Goal: Transaction & Acquisition: Purchase product/service

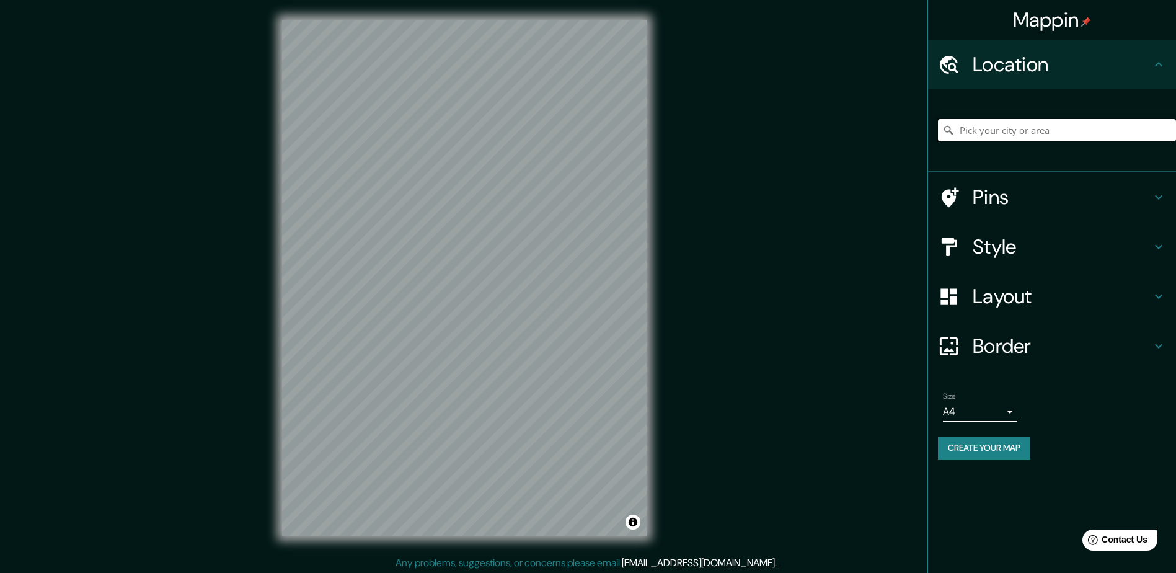
click at [579, 132] on input "Pick your city or area" at bounding box center [1057, 130] width 238 height 22
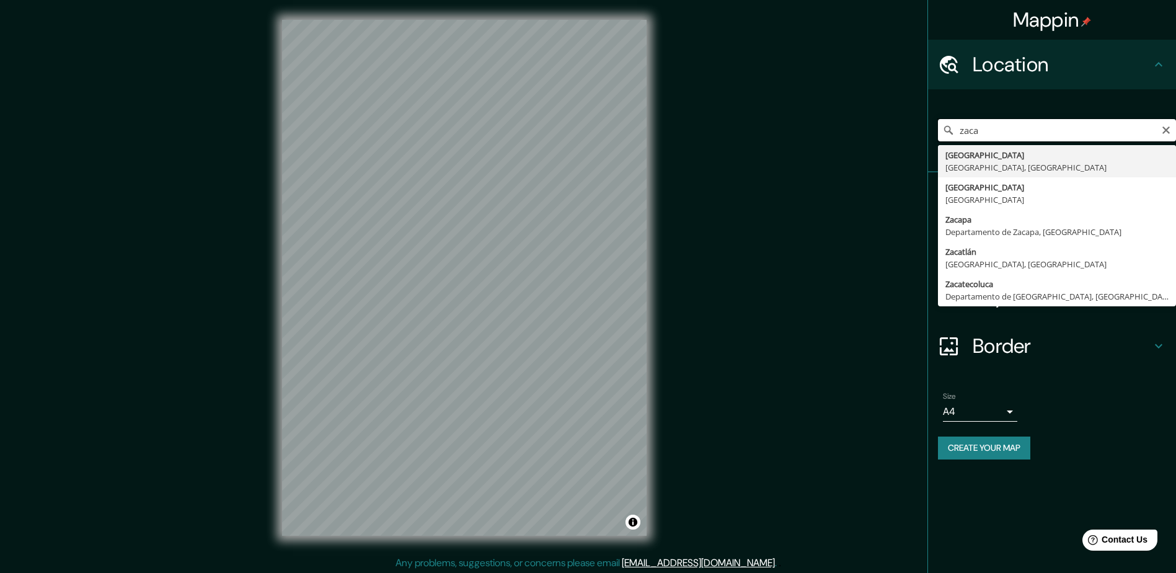
drag, startPoint x: 1021, startPoint y: 130, endPoint x: 904, endPoint y: 147, distance: 117.9
click at [579, 147] on div "Mappin Location zaca Zacatecas Zacatecas, México Zacatecas México Zacapa Depart…" at bounding box center [588, 287] width 1176 height 575
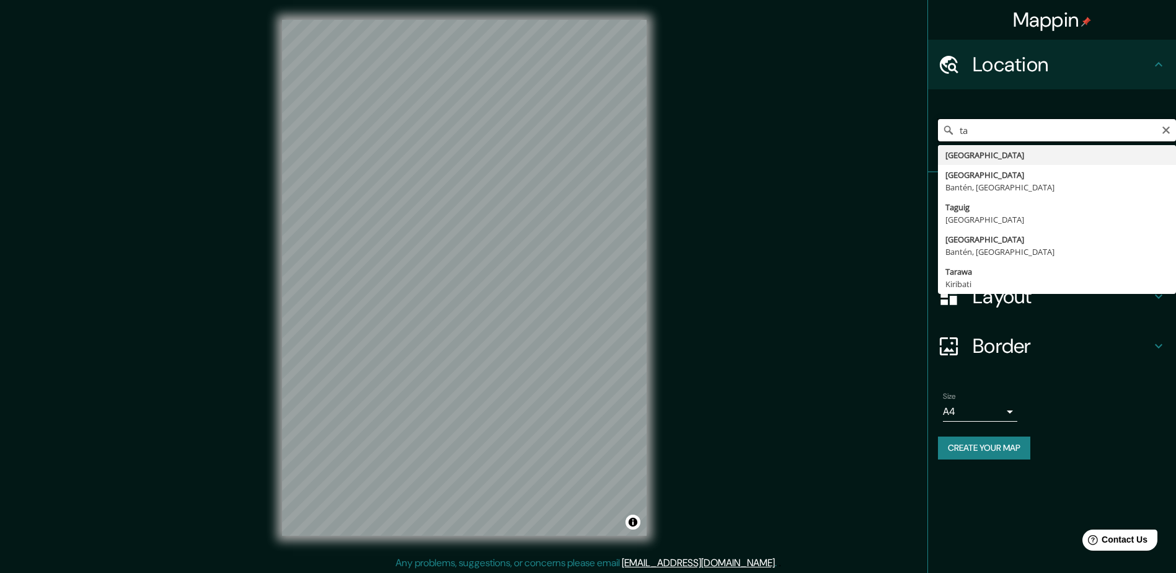
drag, startPoint x: 1021, startPoint y: 134, endPoint x: 913, endPoint y: 139, distance: 107.4
click at [579, 139] on div "Mappin Location ta Tailandia Tangerang Bantén, Indonesia Taguig Filipinas Tange…" at bounding box center [588, 287] width 1176 height 575
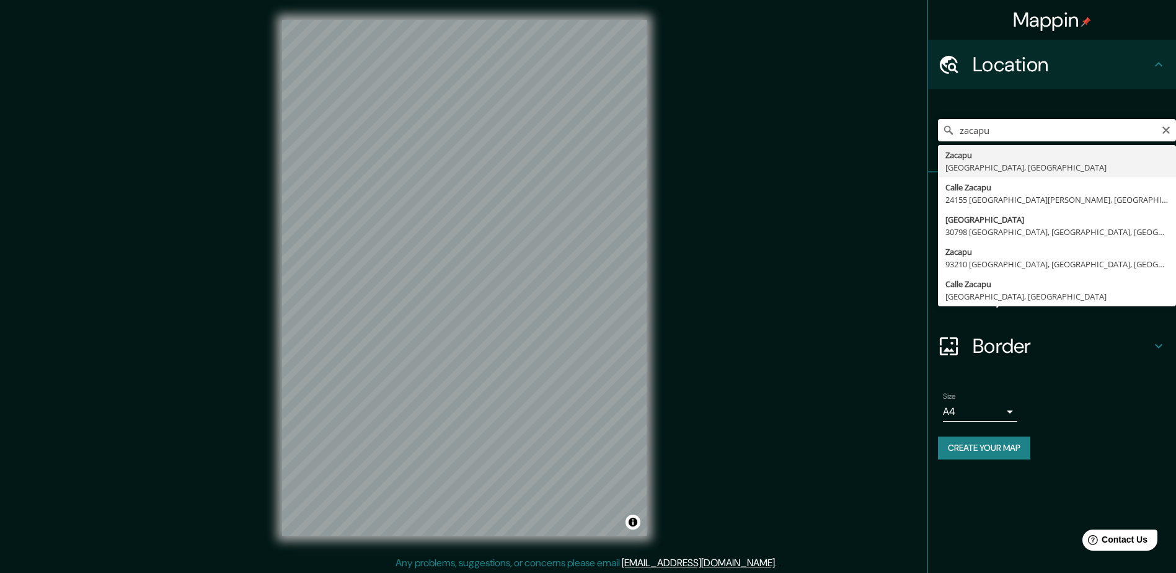
type input "[GEOGRAPHIC_DATA], [GEOGRAPHIC_DATA], [GEOGRAPHIC_DATA]"
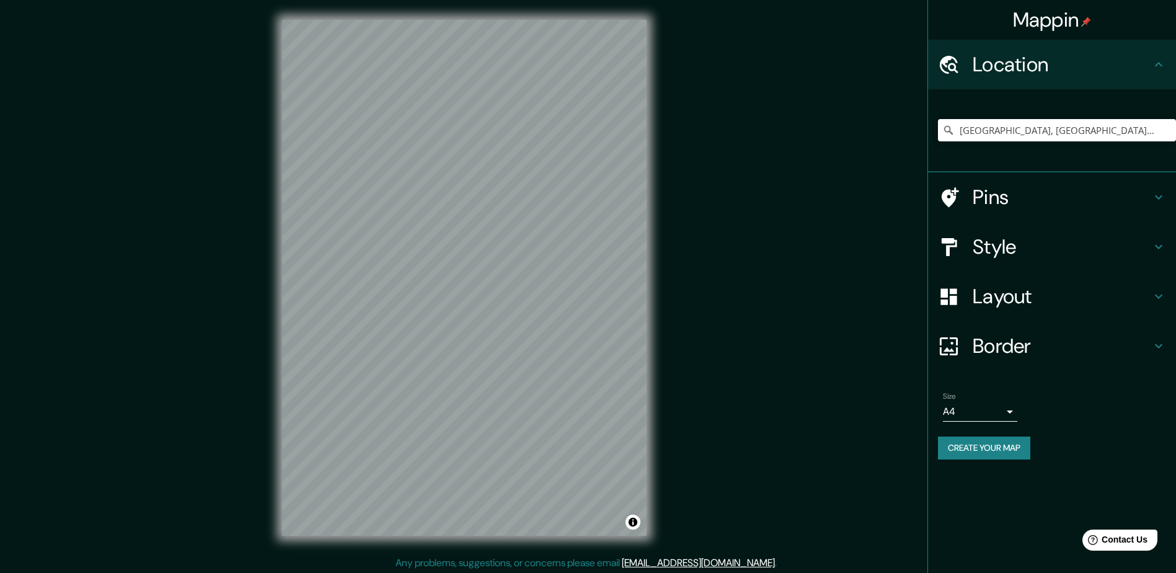
click at [579, 242] on h4 "Style" at bounding box center [1061, 246] width 178 height 25
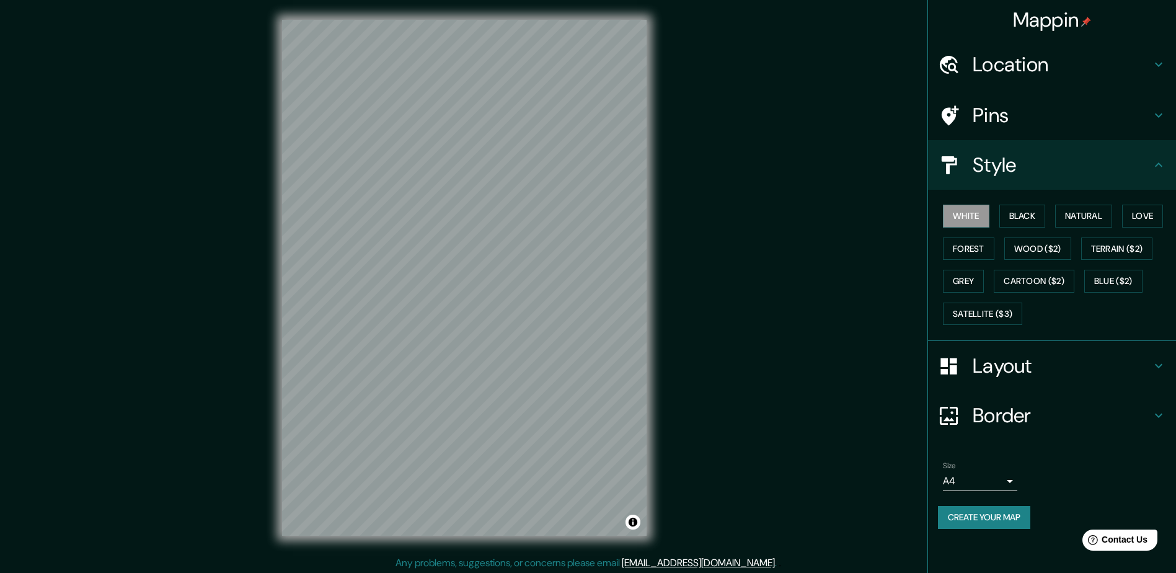
click at [579, 363] on h4 "Layout" at bounding box center [1061, 365] width 178 height 25
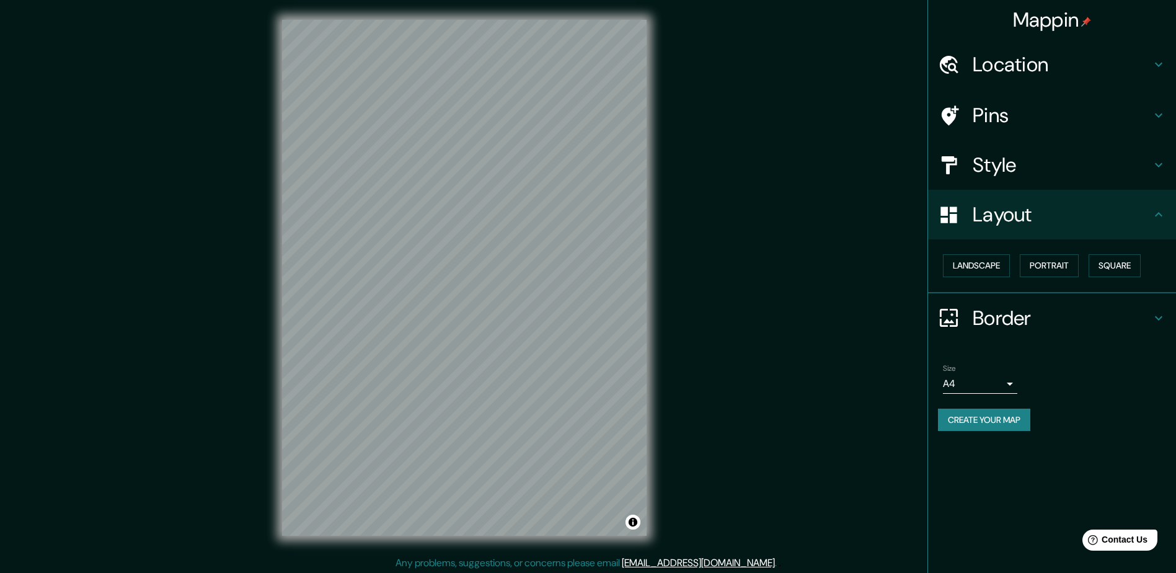
click at [579, 386] on body "Mappin Location Zacapu, Michoacán, México Pins Style Layout Landscape Portrait …" at bounding box center [588, 286] width 1176 height 573
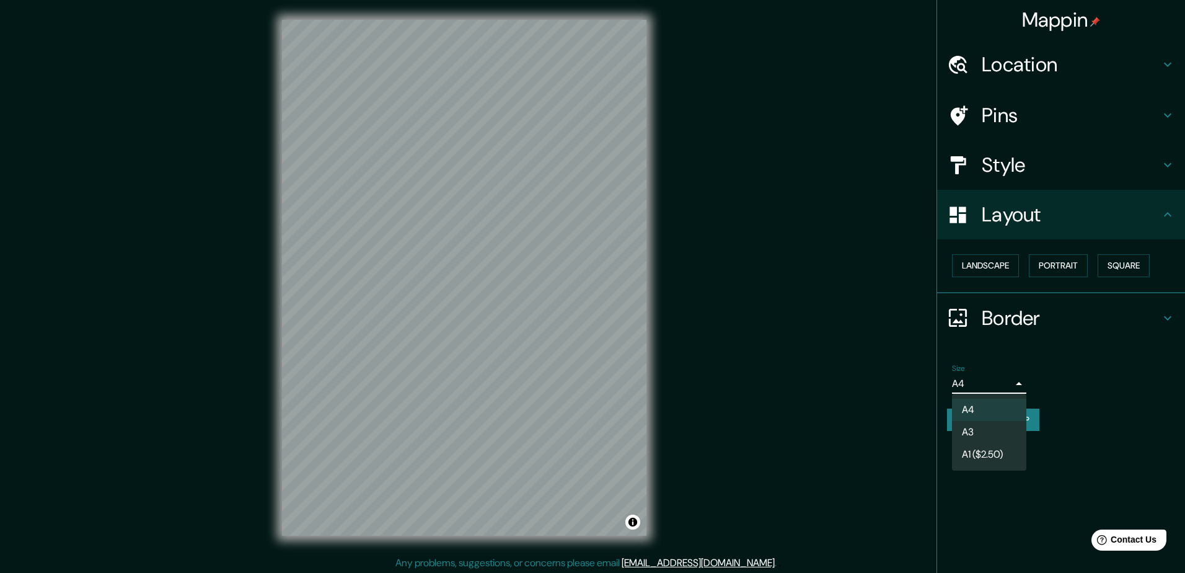
click at [579, 386] on div at bounding box center [592, 286] width 1185 height 573
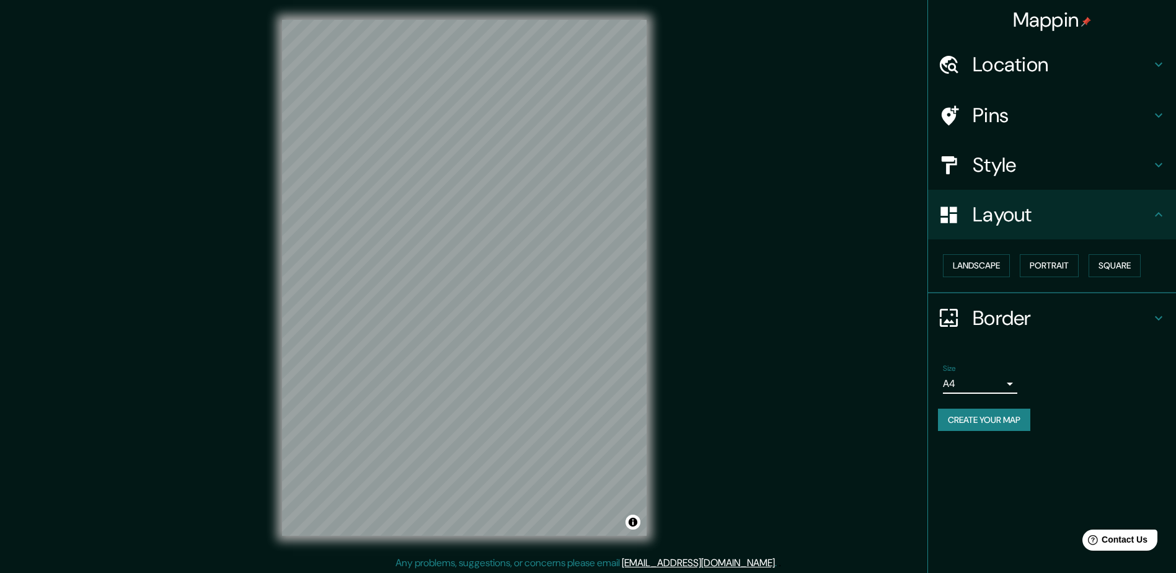
click at [579, 52] on h4 "Location" at bounding box center [1061, 64] width 178 height 25
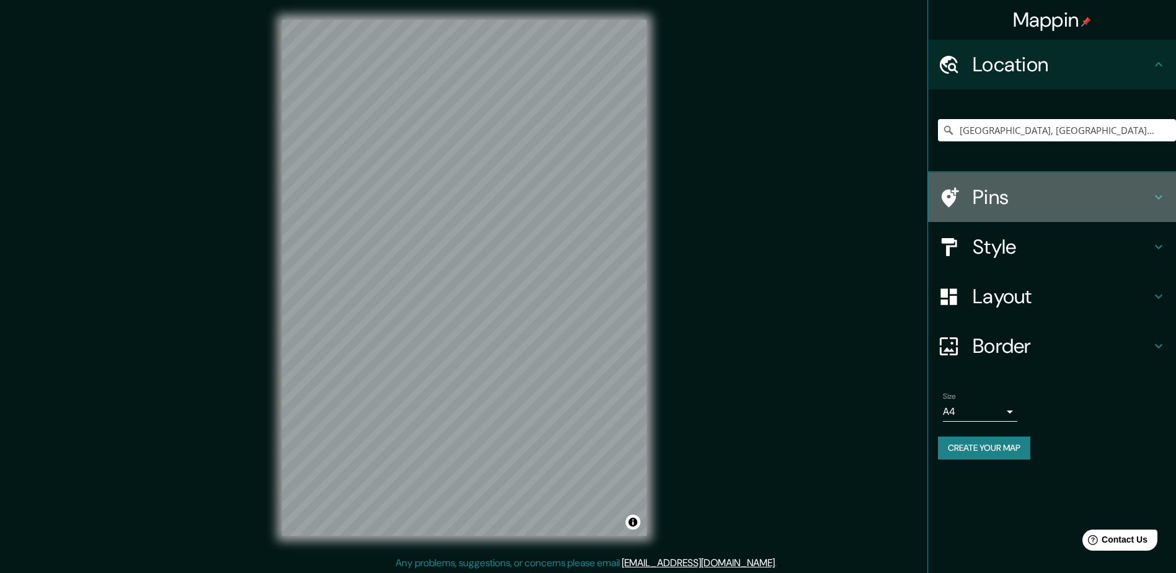
click at [579, 198] on h4 "Pins" at bounding box center [1061, 197] width 178 height 25
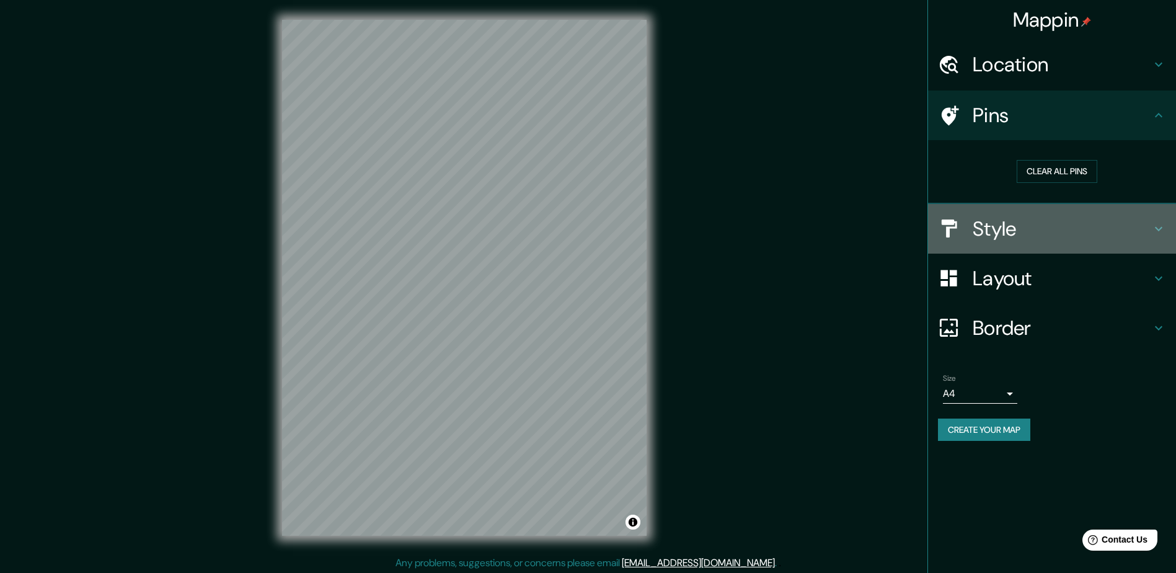
click at [579, 214] on div "Style" at bounding box center [1052, 229] width 248 height 50
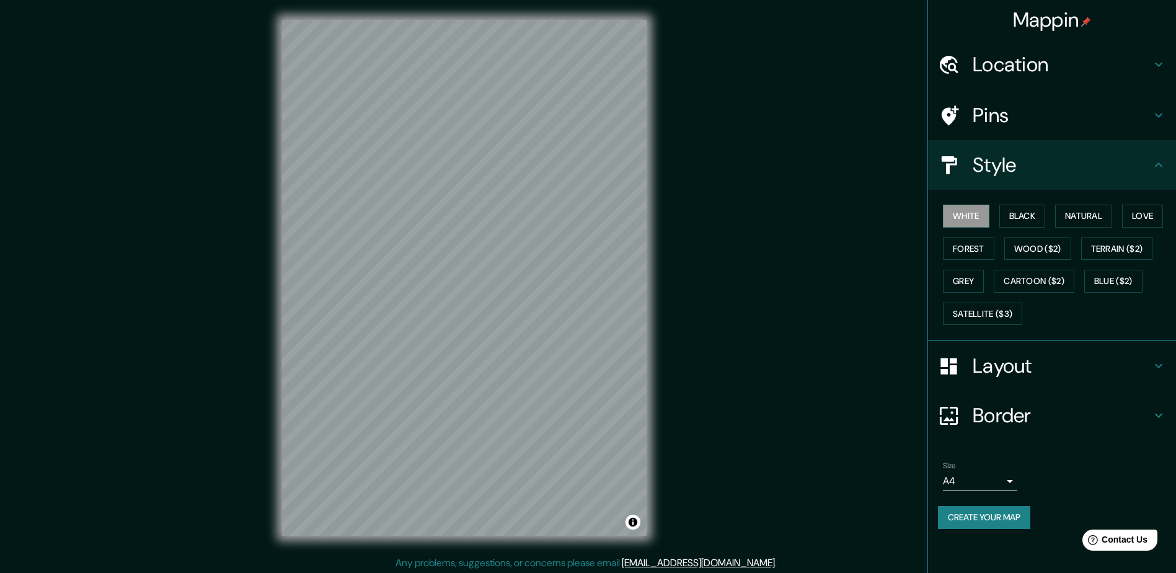
click at [579, 353] on h4 "Layout" at bounding box center [1061, 365] width 178 height 25
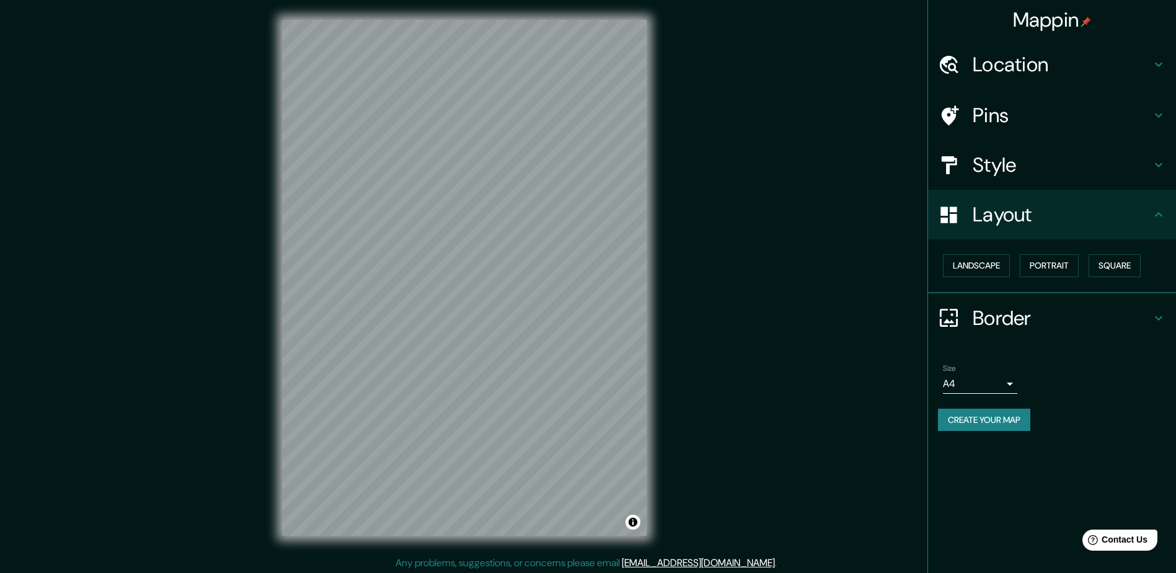
click at [579, 314] on h4 "Border" at bounding box center [1061, 318] width 178 height 25
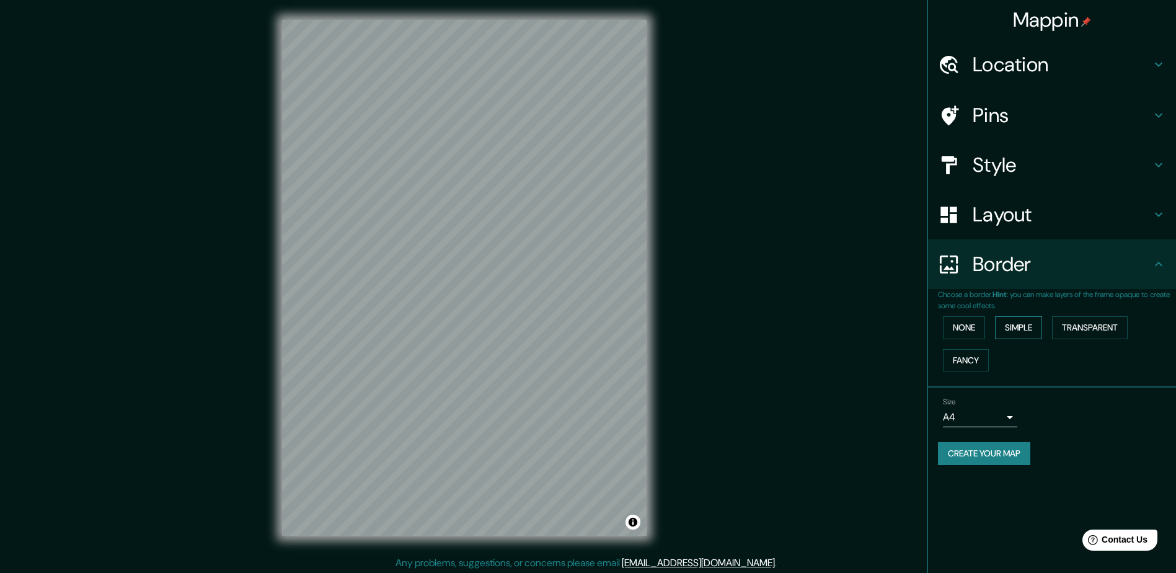
click at [579, 327] on button "Simple" at bounding box center [1018, 327] width 47 height 23
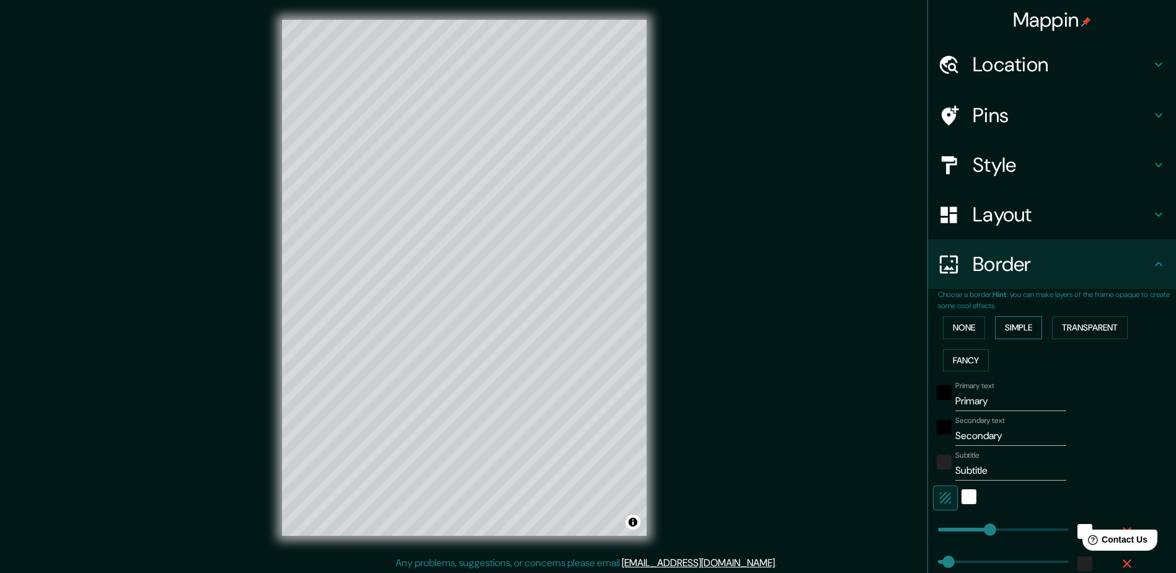
click at [579, 328] on button "Simple" at bounding box center [1018, 327] width 47 height 23
type input "235"
type input "47"
drag, startPoint x: 964, startPoint y: 358, endPoint x: 975, endPoint y: 339, distance: 22.2
click at [579, 358] on button "Fancy" at bounding box center [966, 360] width 46 height 23
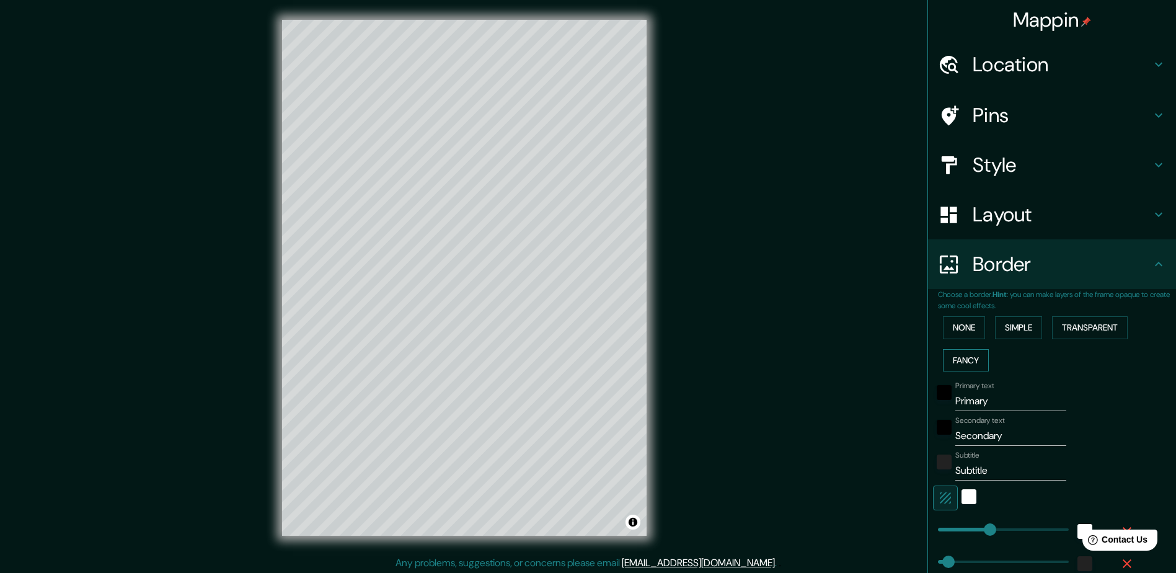
click at [579, 361] on button "Fancy" at bounding box center [966, 360] width 46 height 23
type input "235"
type input "47"
type input "24"
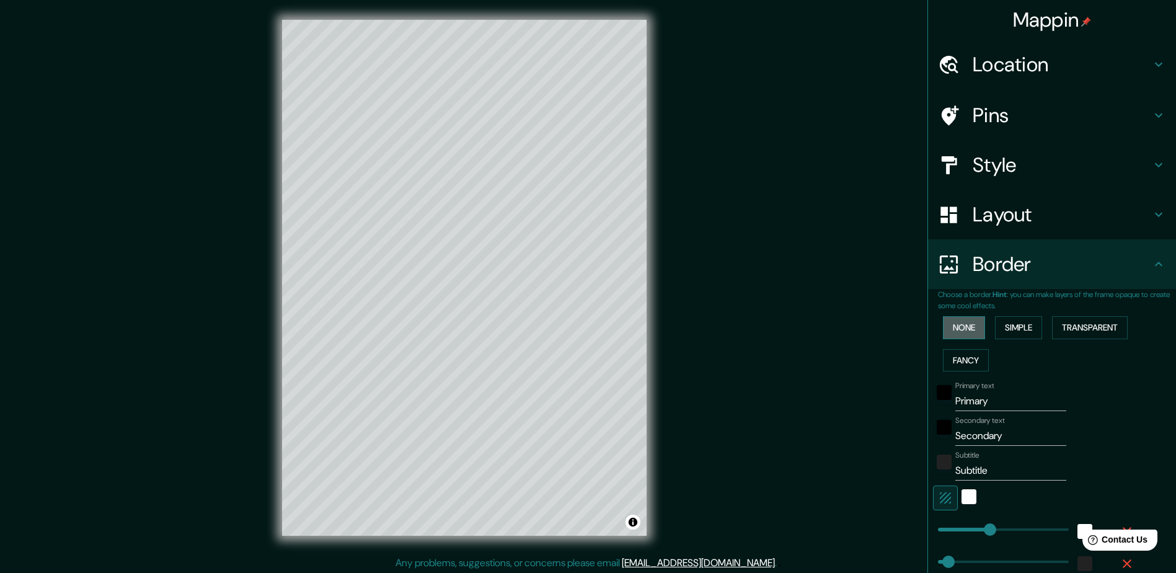
click at [579, 329] on button "None" at bounding box center [964, 327] width 42 height 23
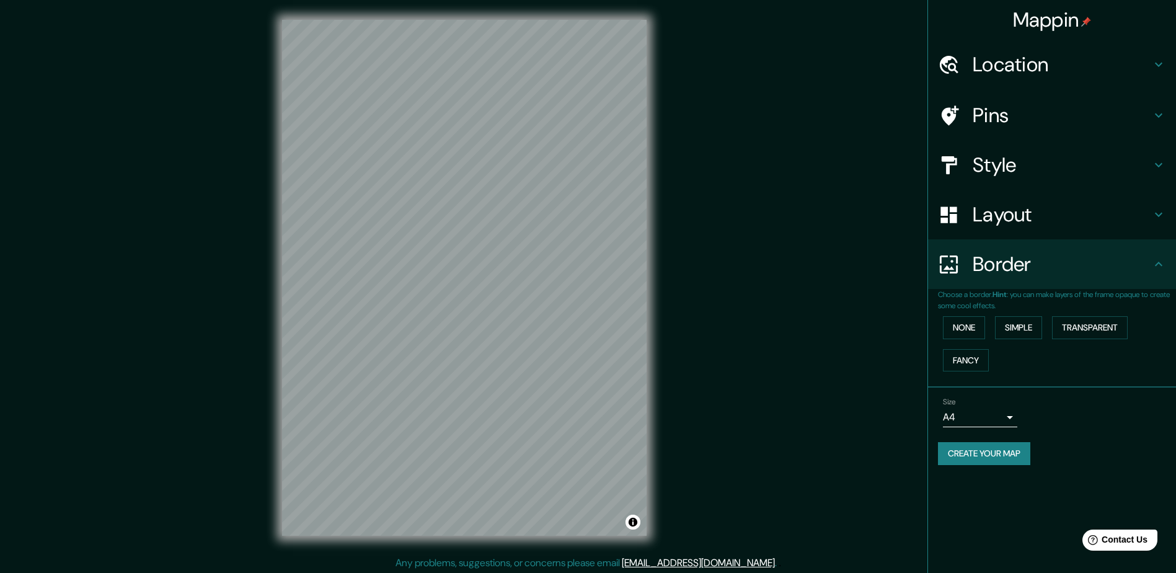
click at [579, 65] on h4 "Location" at bounding box center [1061, 64] width 178 height 25
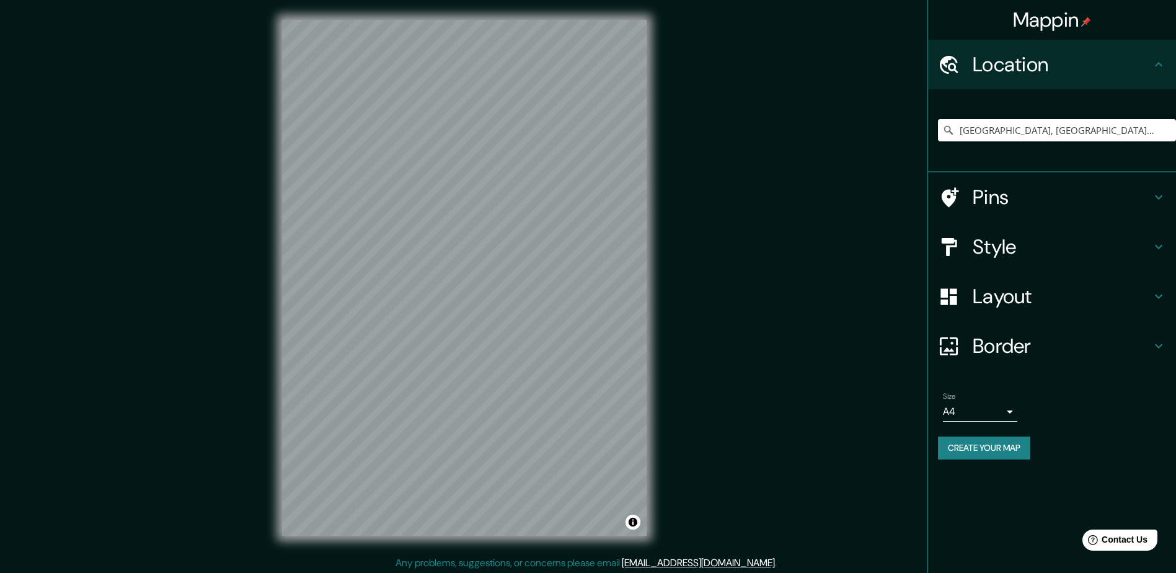
click at [579, 65] on h4 "Location" at bounding box center [1061, 64] width 178 height 25
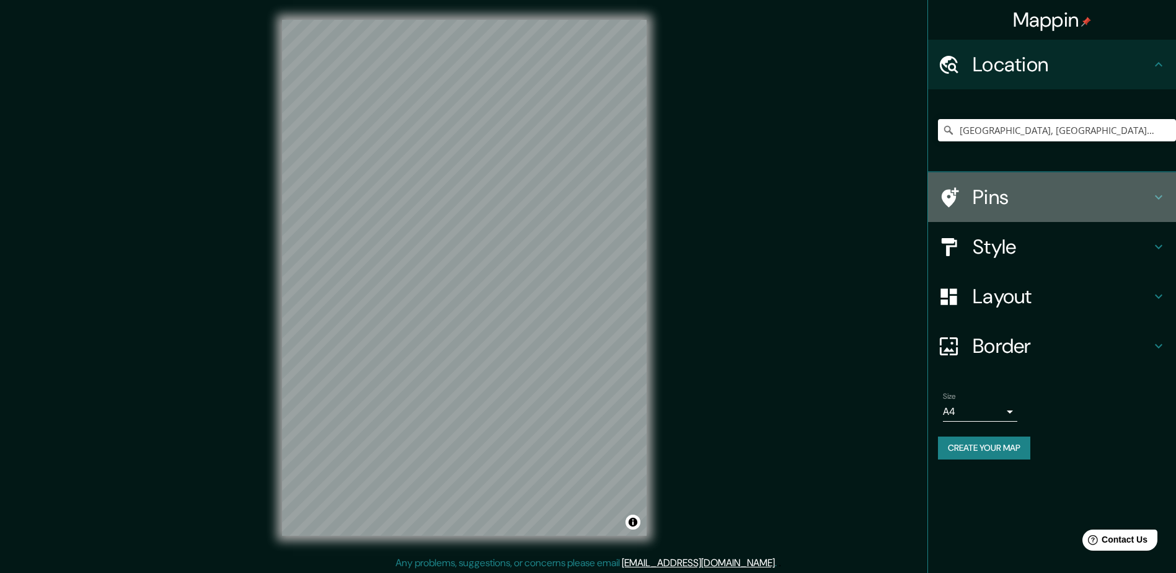
click at [579, 204] on h4 "Pins" at bounding box center [1061, 197] width 178 height 25
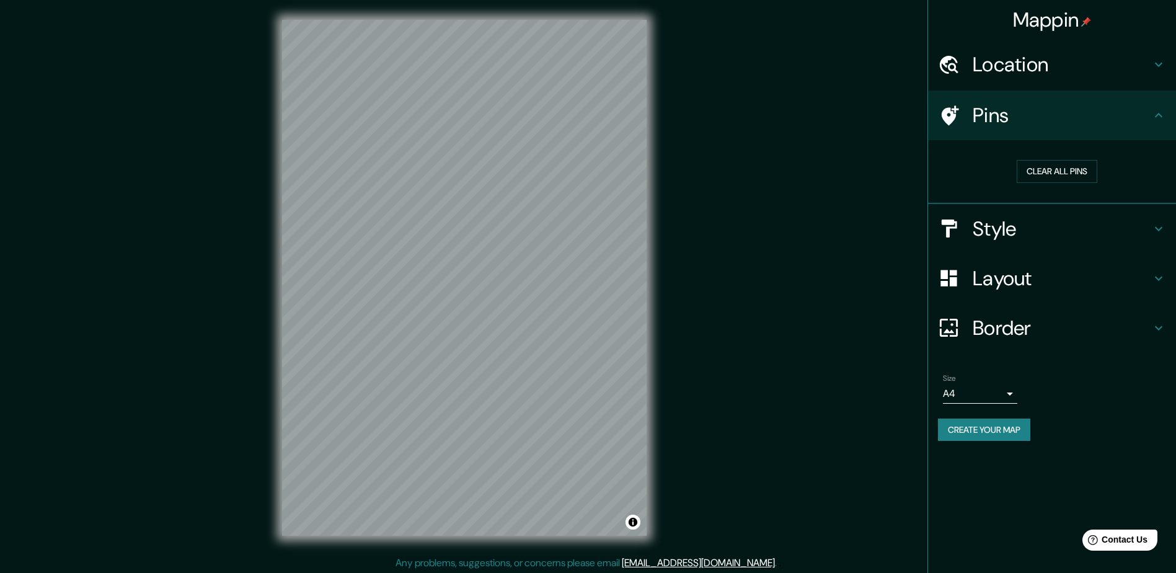
click at [579, 230] on h4 "Style" at bounding box center [1061, 228] width 178 height 25
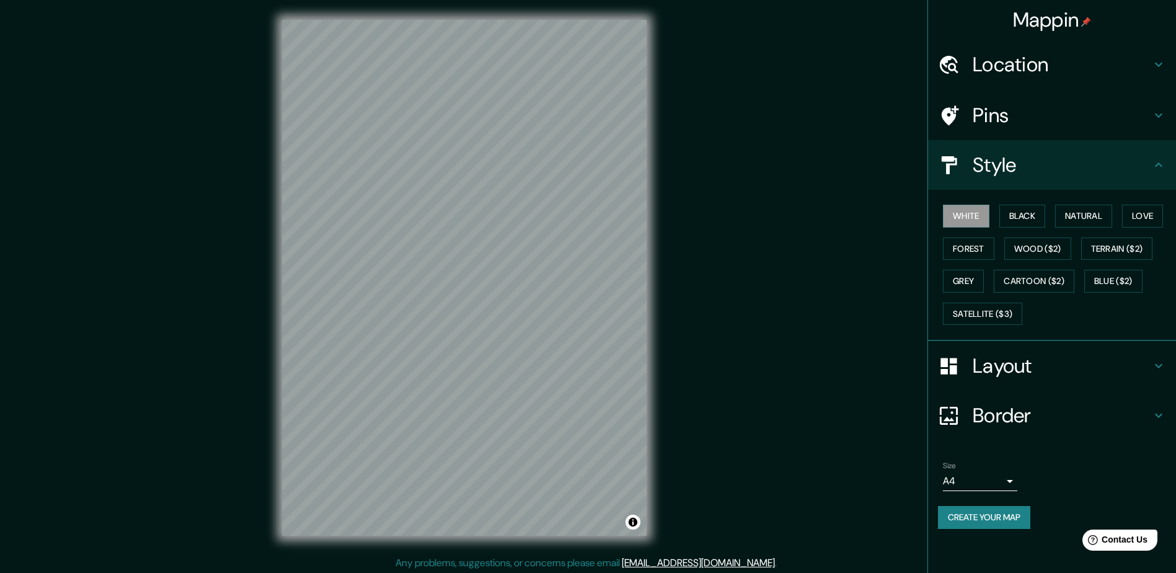
click at [579, 372] on h4 "Layout" at bounding box center [1061, 365] width 178 height 25
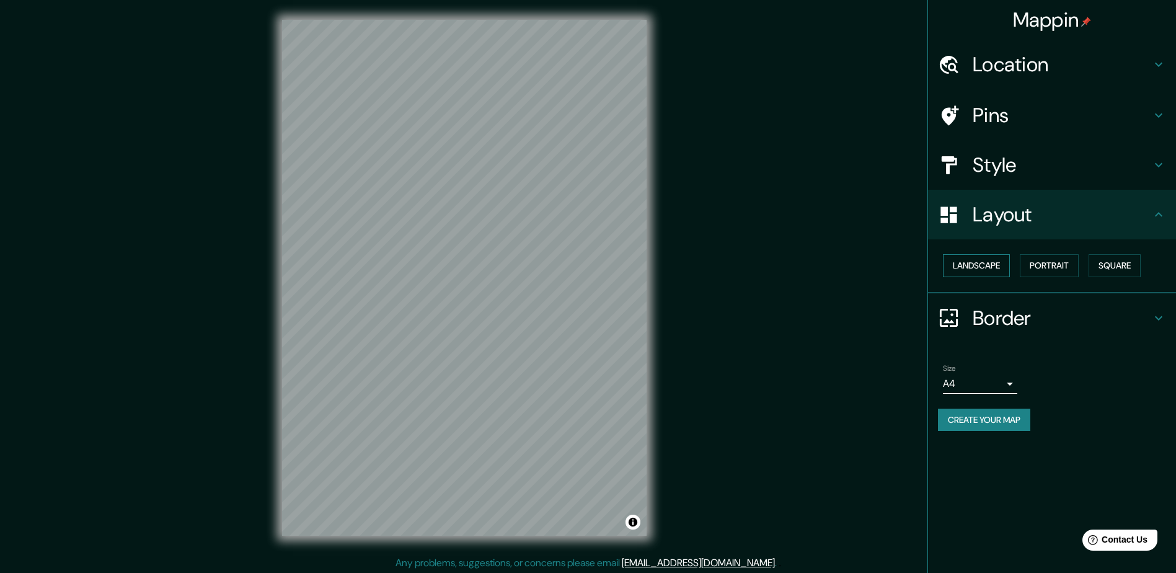
click at [579, 271] on button "Landscape" at bounding box center [976, 265] width 67 height 23
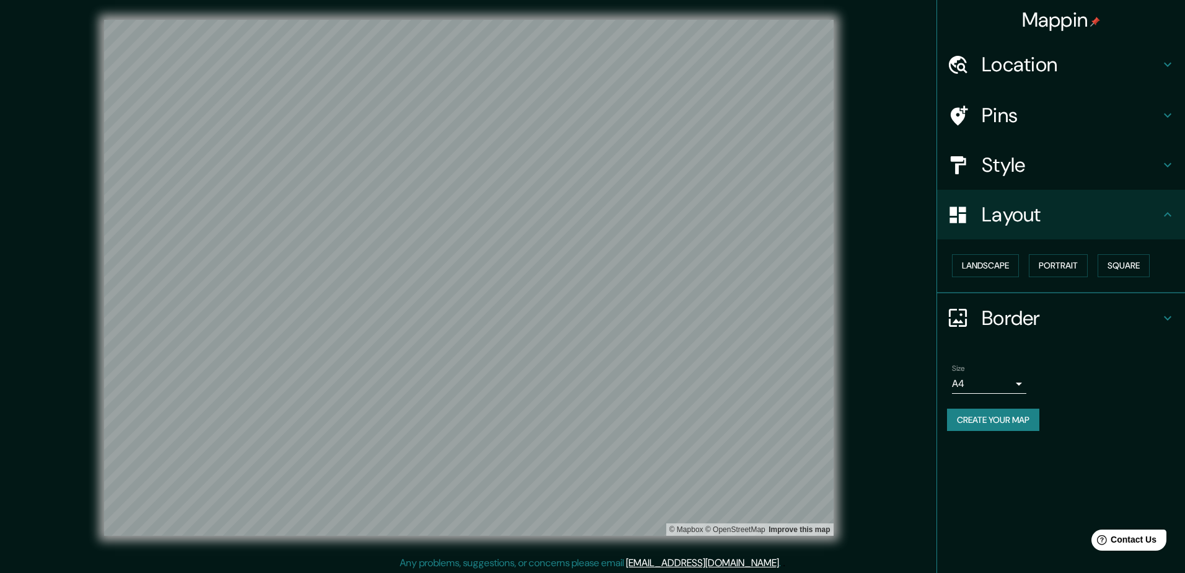
click at [579, 382] on body "Mappin Location Zacapu, Michoacán, México Pins Style Layout Landscape Portrait …" at bounding box center [592, 286] width 1185 height 573
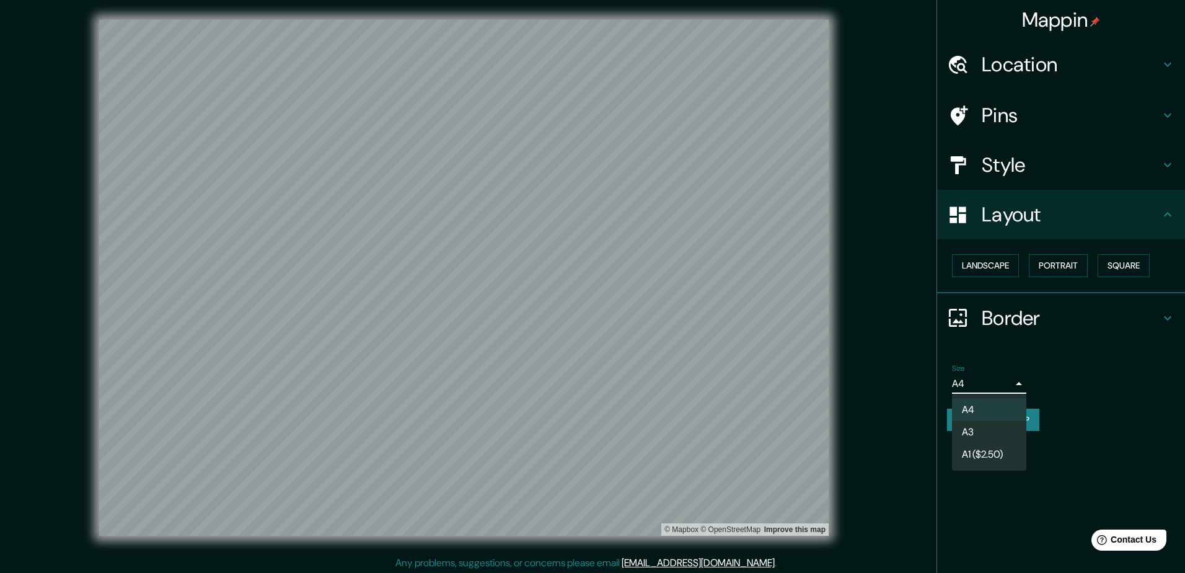
click at [579, 378] on div at bounding box center [592, 286] width 1185 height 573
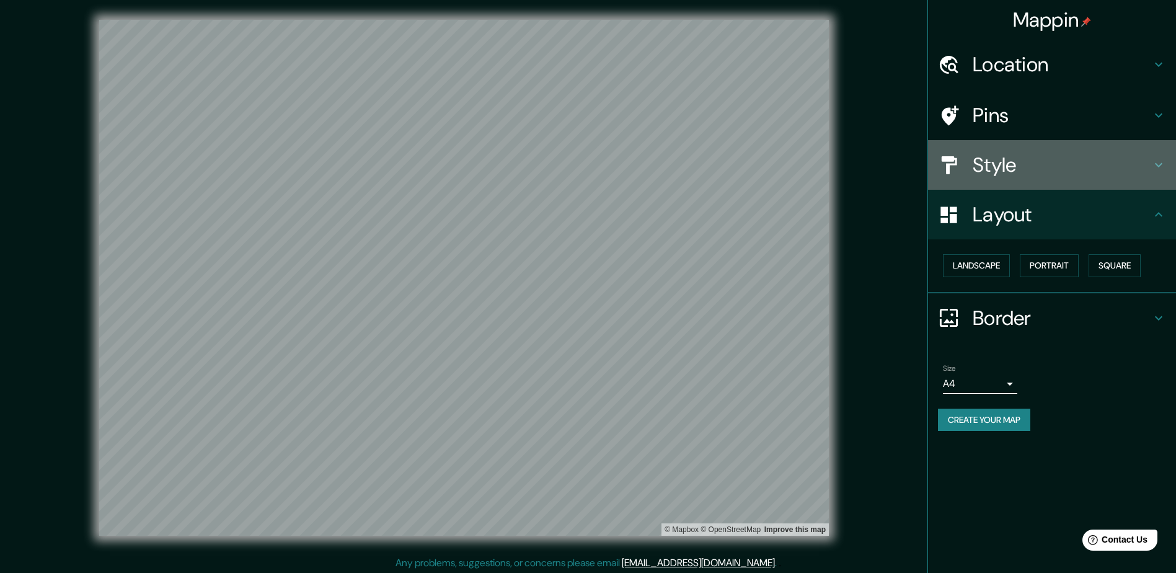
click at [579, 154] on h4 "Style" at bounding box center [1061, 164] width 178 height 25
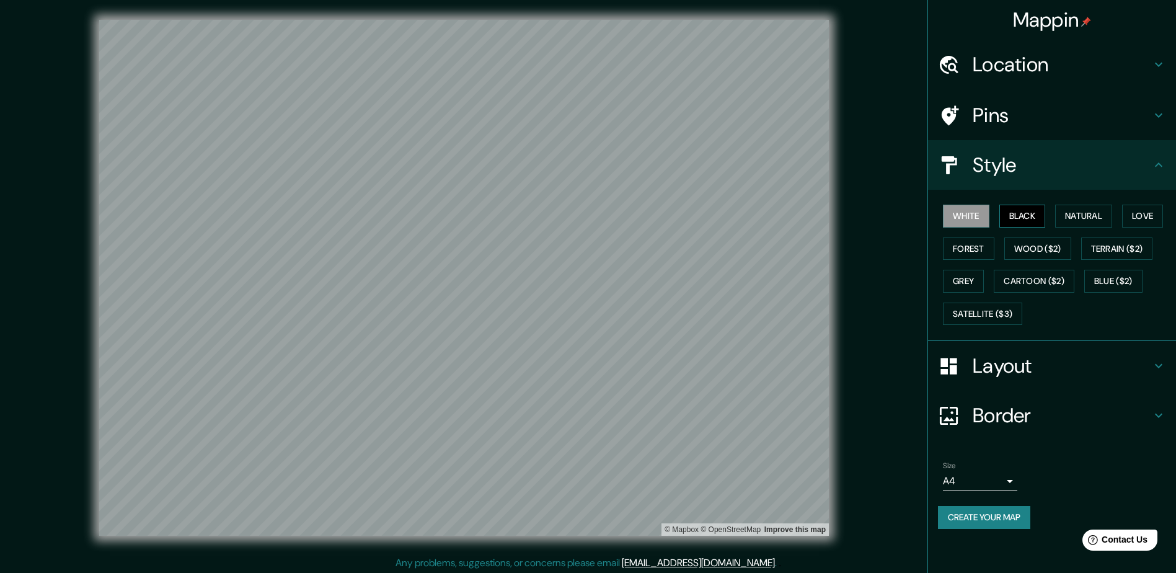
click at [579, 209] on button "Black" at bounding box center [1022, 215] width 46 height 23
click at [579, 218] on button "Natural" at bounding box center [1083, 215] width 57 height 23
click at [579, 327] on div "White Black Natural Love Forest Wood ($2) Terrain ($2) Grey Cartoon ($2) Blue (…" at bounding box center [1057, 265] width 238 height 130
click at [579, 162] on icon at bounding box center [1158, 164] width 15 height 15
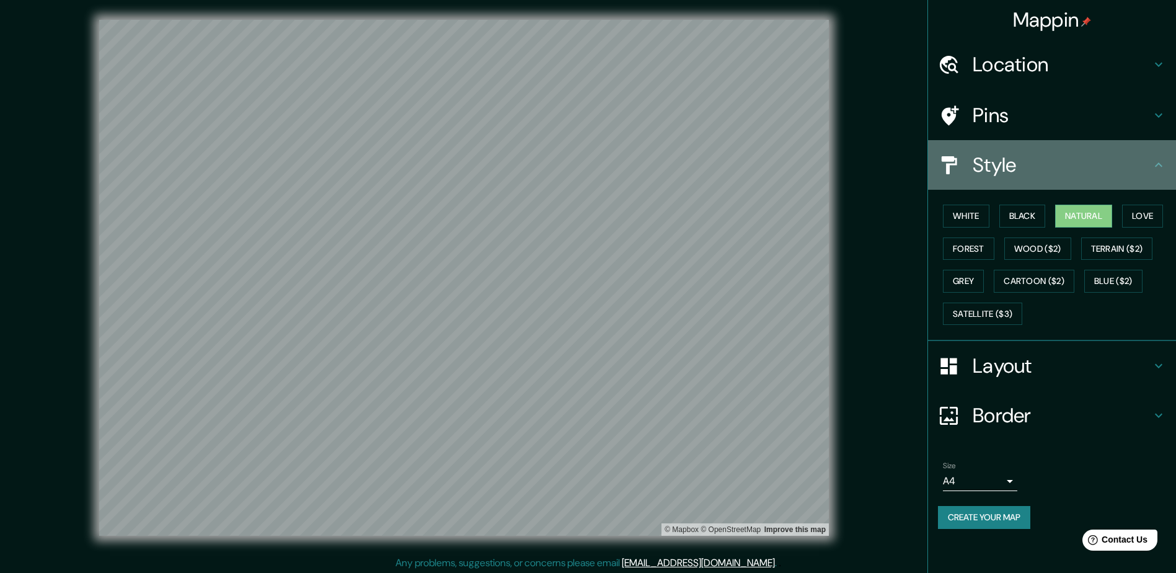
click at [579, 163] on icon at bounding box center [1158, 164] width 15 height 15
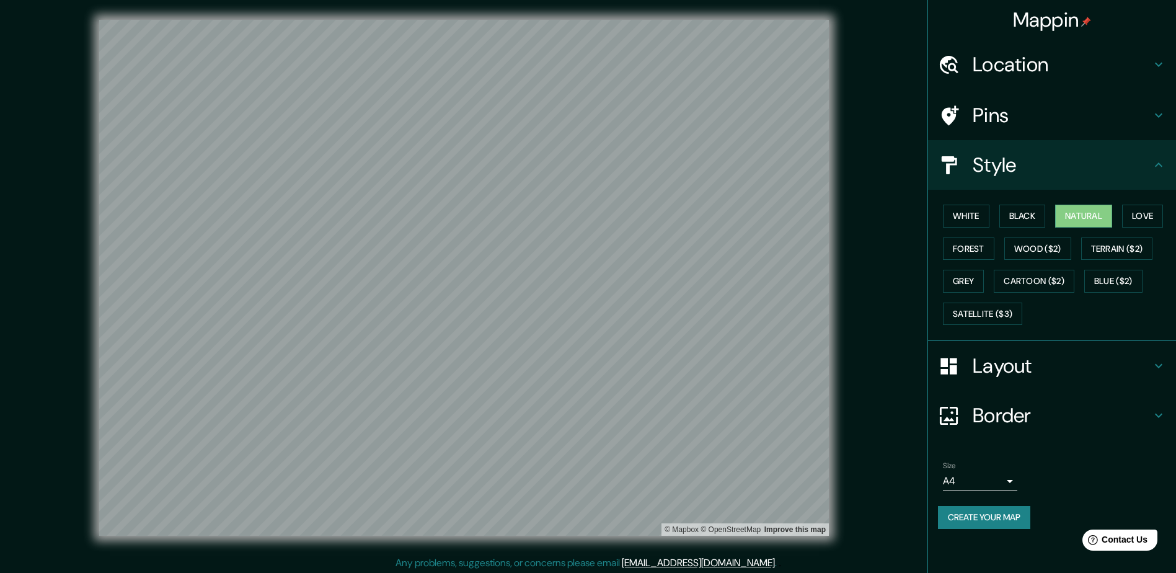
click at [579, 157] on h4 "Style" at bounding box center [1061, 164] width 178 height 25
click at [579, 318] on div "White Black Natural Love Forest Wood ($2) Terrain ($2) Grey Cartoon ($2) Blue (…" at bounding box center [1057, 265] width 238 height 130
click at [579, 320] on div "White Black Natural Love Forest Wood ($2) Terrain ($2) Grey Cartoon ($2) Blue (…" at bounding box center [1057, 265] width 238 height 130
click at [579, 517] on button "Create your map" at bounding box center [984, 517] width 92 height 23
click at [579, 22] on div "Mappin" at bounding box center [1052, 20] width 248 height 40
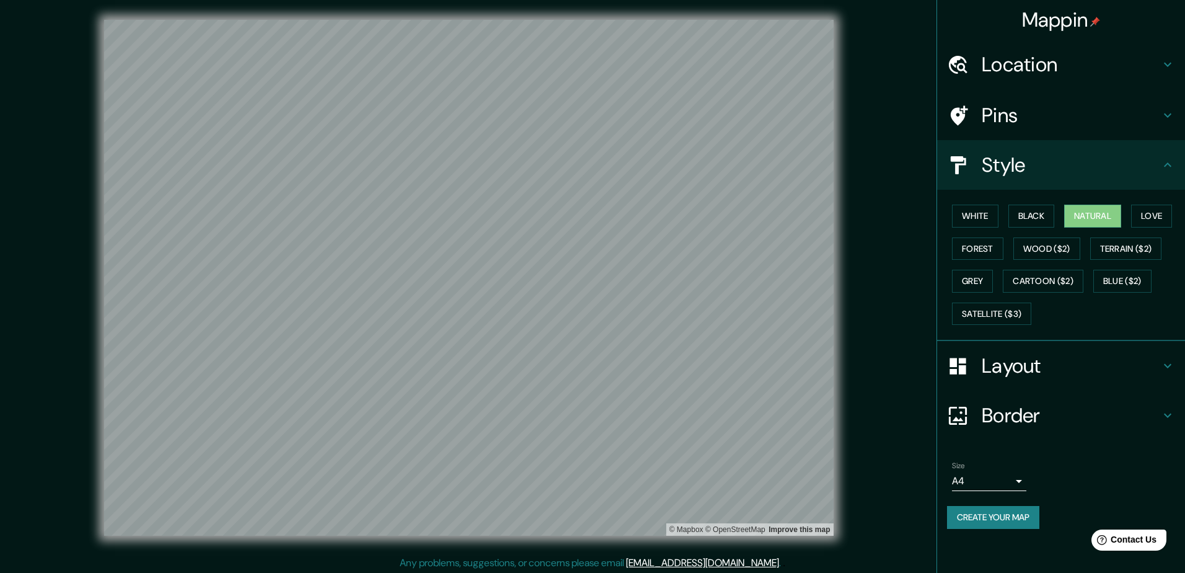
click at [579, 479] on body "Mappin Location Zacapu, Michoacán, México Pins Style White Black Natural Love F…" at bounding box center [592, 286] width 1185 height 573
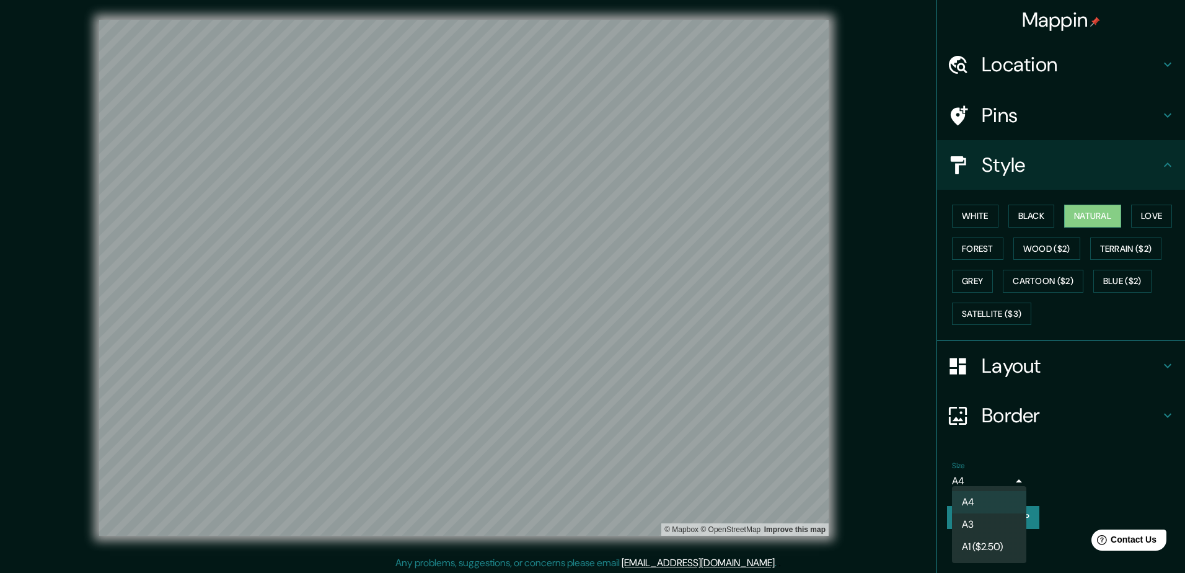
click at [579, 485] on div at bounding box center [592, 286] width 1185 height 573
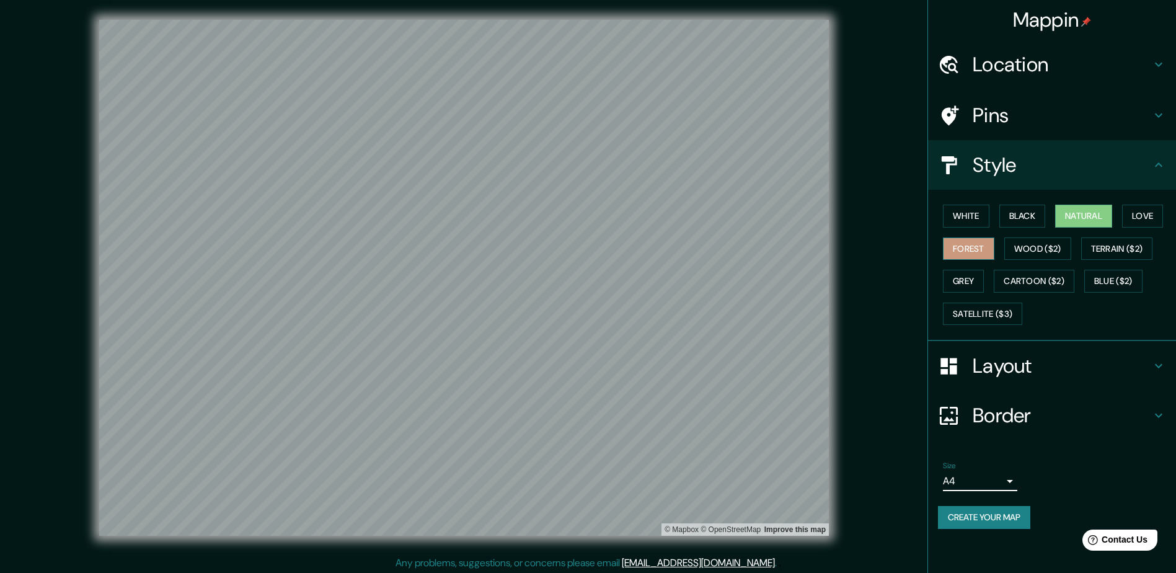
click at [579, 242] on button "Forest" at bounding box center [968, 248] width 51 height 23
click at [579, 220] on button "Natural" at bounding box center [1083, 215] width 57 height 23
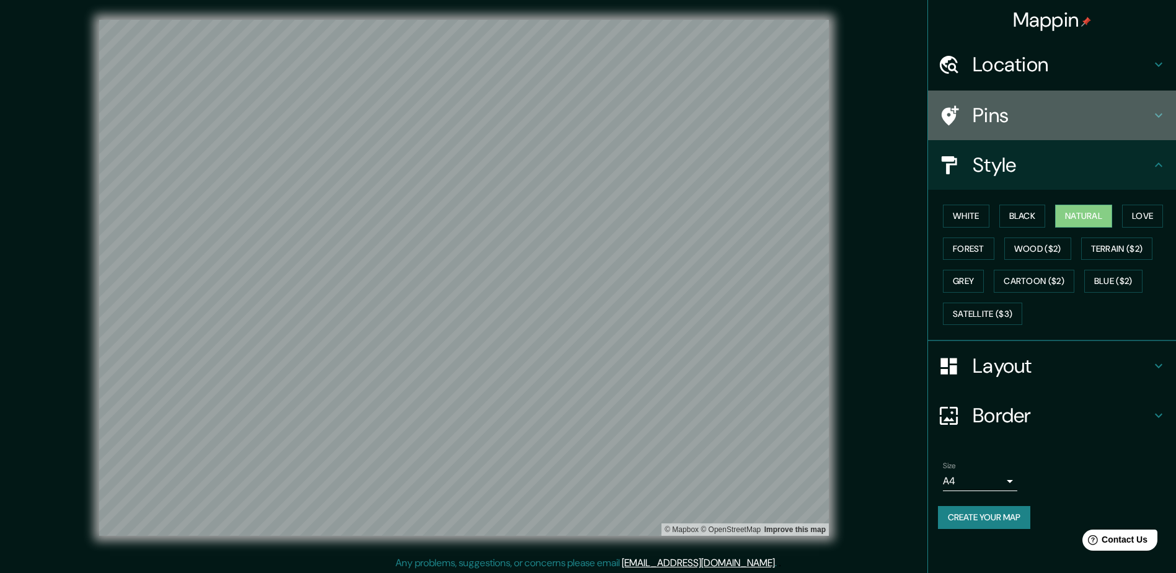
click at [579, 113] on h4 "Pins" at bounding box center [1061, 115] width 178 height 25
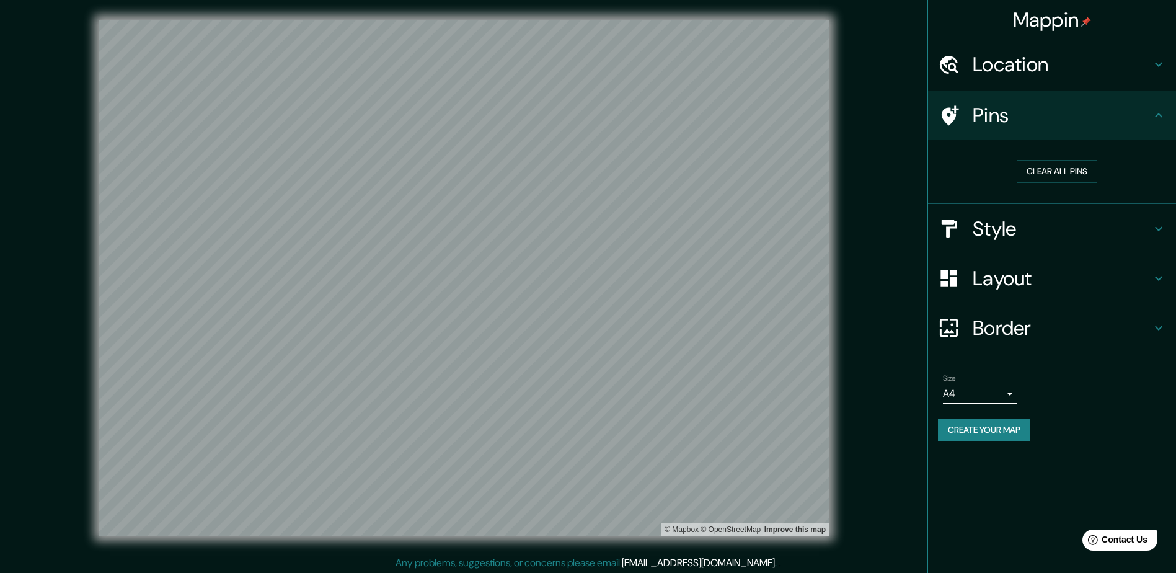
click at [579, 56] on h4 "Location" at bounding box center [1061, 64] width 178 height 25
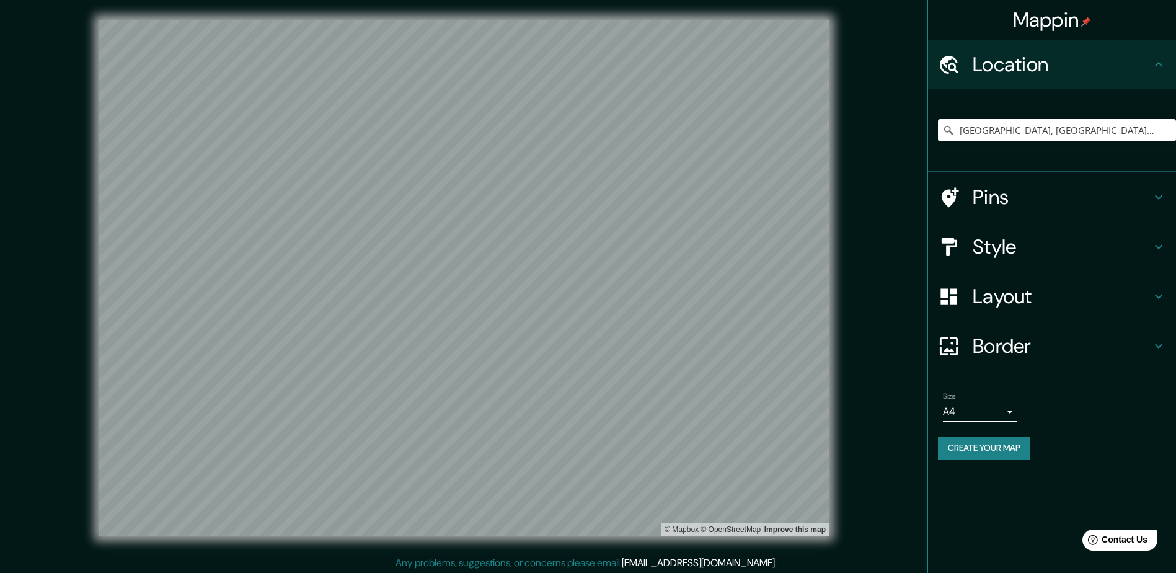
click at [579, 70] on icon at bounding box center [1158, 64] width 15 height 15
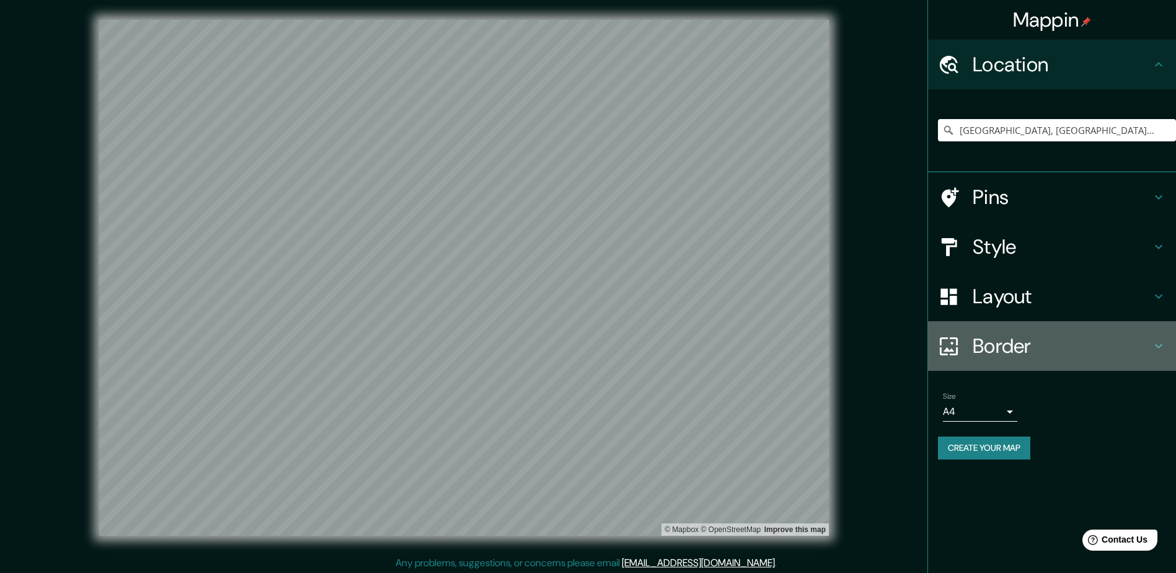
click at [579, 353] on h4 "Border" at bounding box center [1061, 345] width 178 height 25
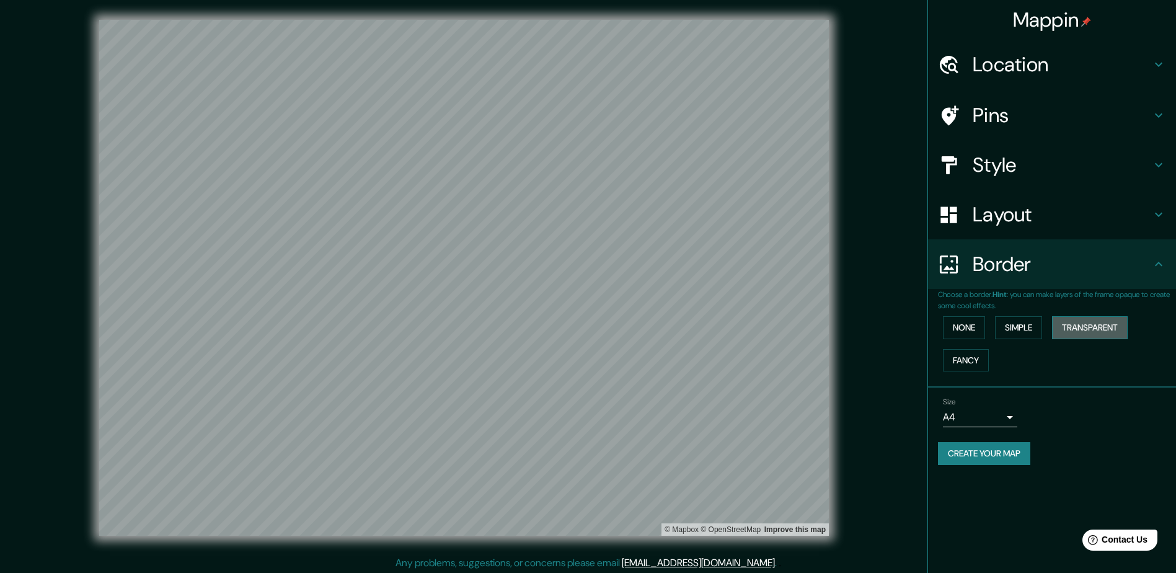
click at [579, 337] on button "Transparent" at bounding box center [1090, 327] width 76 height 23
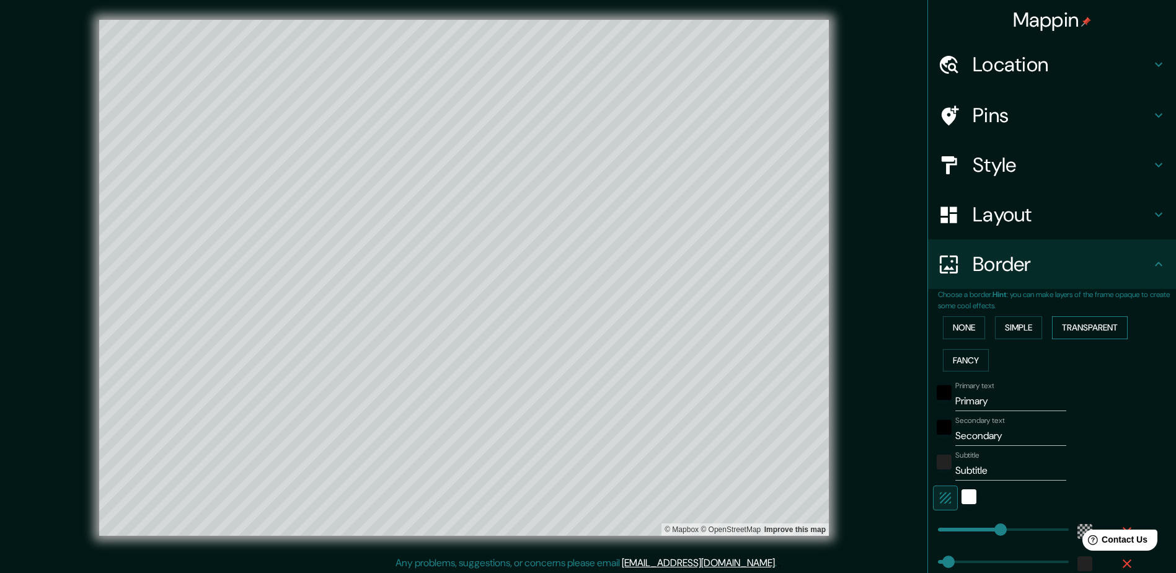
click at [579, 328] on button "Transparent" at bounding box center [1090, 327] width 76 height 23
type input "565"
type input "94"
click at [579, 359] on button "Fancy" at bounding box center [966, 360] width 46 height 23
click at [579, 328] on button "Simple" at bounding box center [1018, 327] width 47 height 23
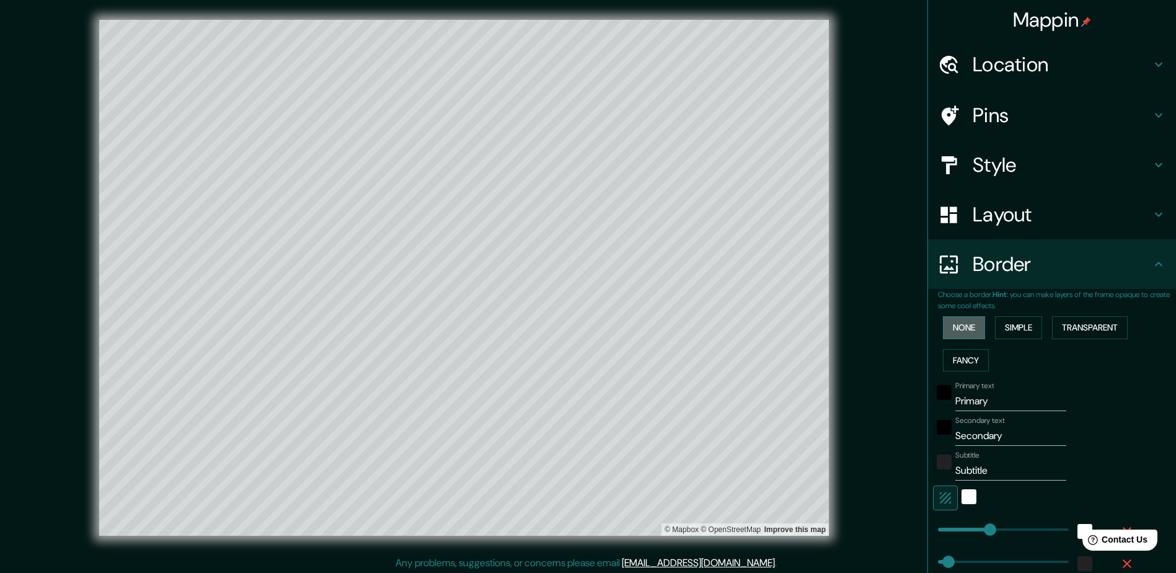
click at [579, 327] on button "None" at bounding box center [964, 327] width 42 height 23
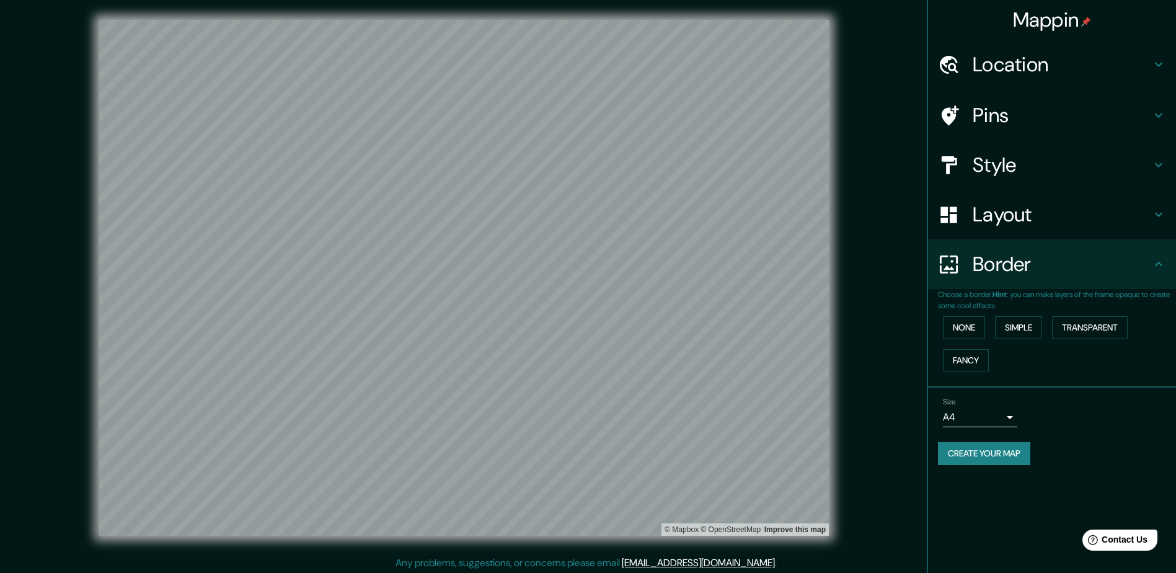
click at [579, 449] on div "Create your map" at bounding box center [1052, 453] width 228 height 23
click at [579, 451] on button "Create your map" at bounding box center [984, 453] width 92 height 23
click at [579, 113] on h4 "Pins" at bounding box center [1061, 115] width 178 height 25
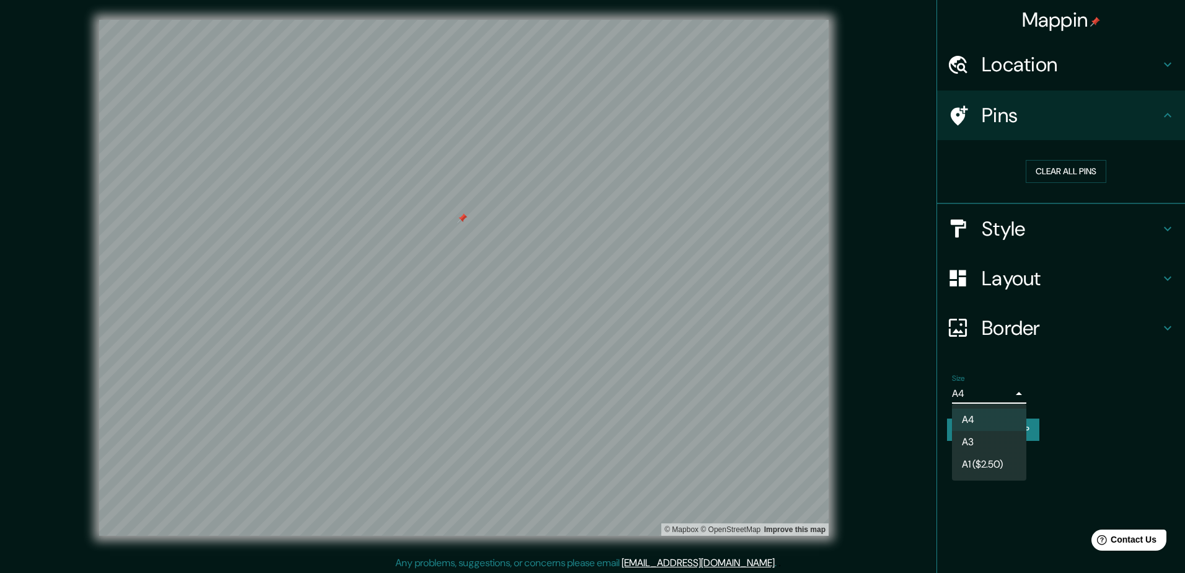
click at [579, 387] on body "Mappin Location Zacapu, Michoacán, México Pins Clear all pins Style Layout Bord…" at bounding box center [592, 286] width 1185 height 573
click at [579, 431] on li "A3" at bounding box center [989, 442] width 74 height 22
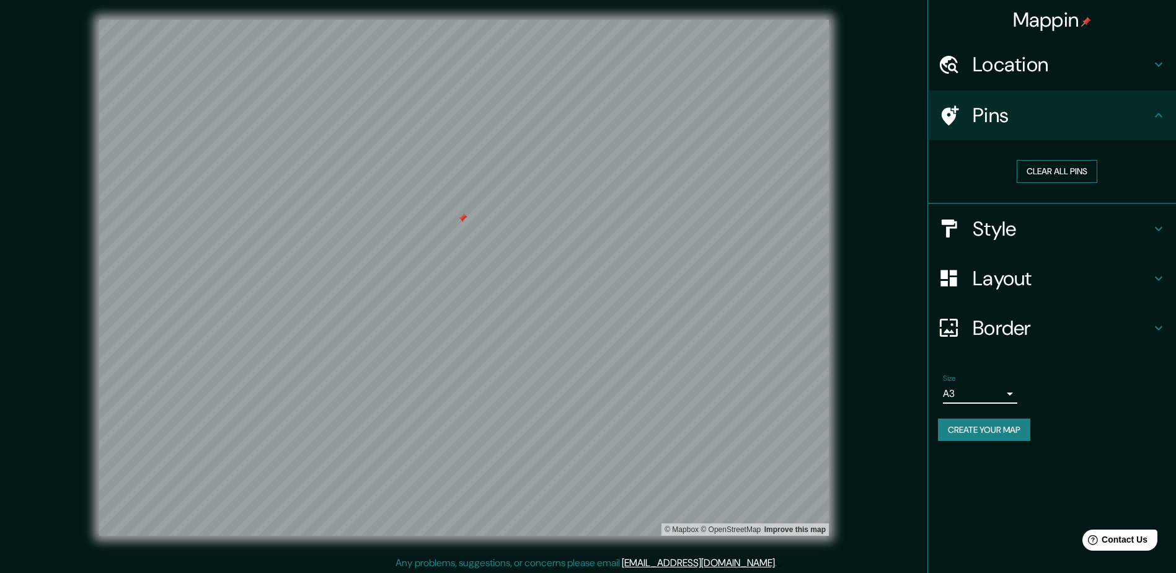
click at [579, 175] on button "Clear all pins" at bounding box center [1056, 171] width 81 height 23
click at [579, 222] on h4 "Style" at bounding box center [1061, 228] width 178 height 25
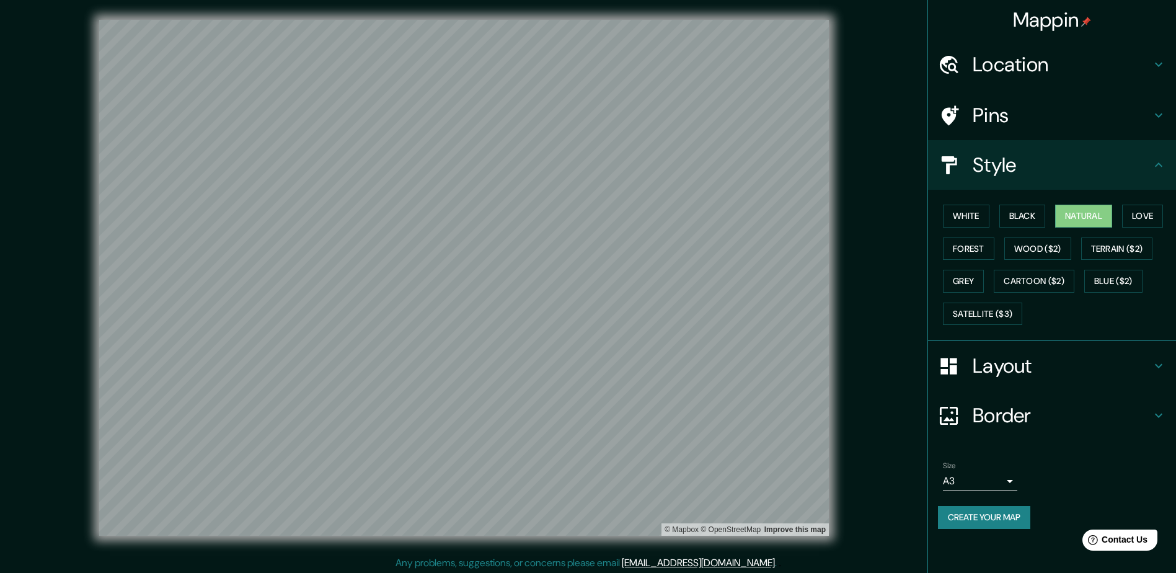
click at [579, 166] on h4 "Style" at bounding box center [1061, 164] width 178 height 25
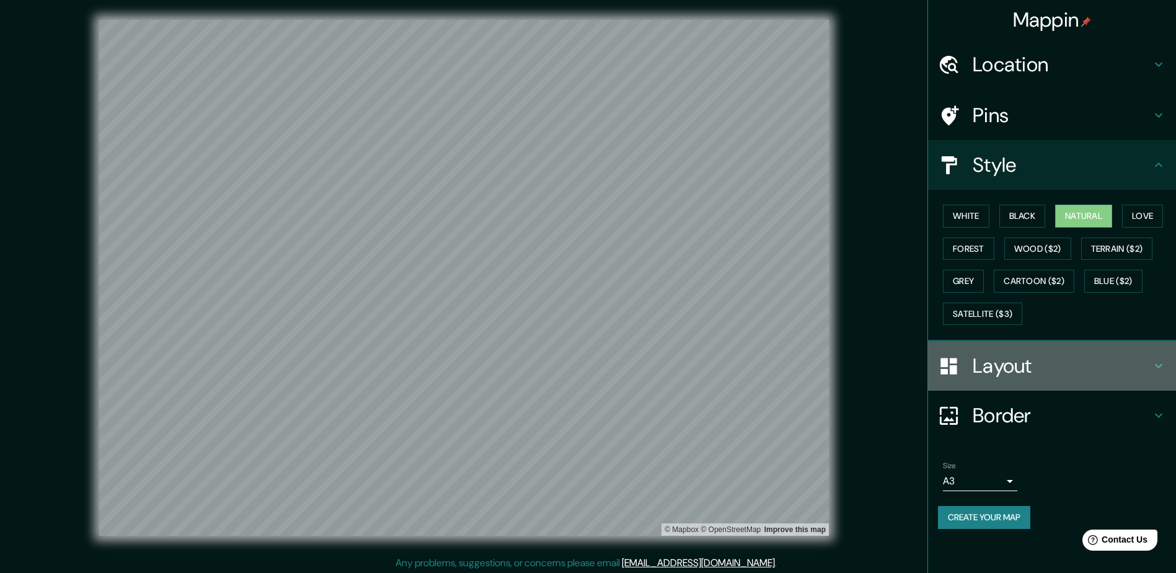
click at [579, 361] on div "Layout" at bounding box center [1052, 366] width 248 height 50
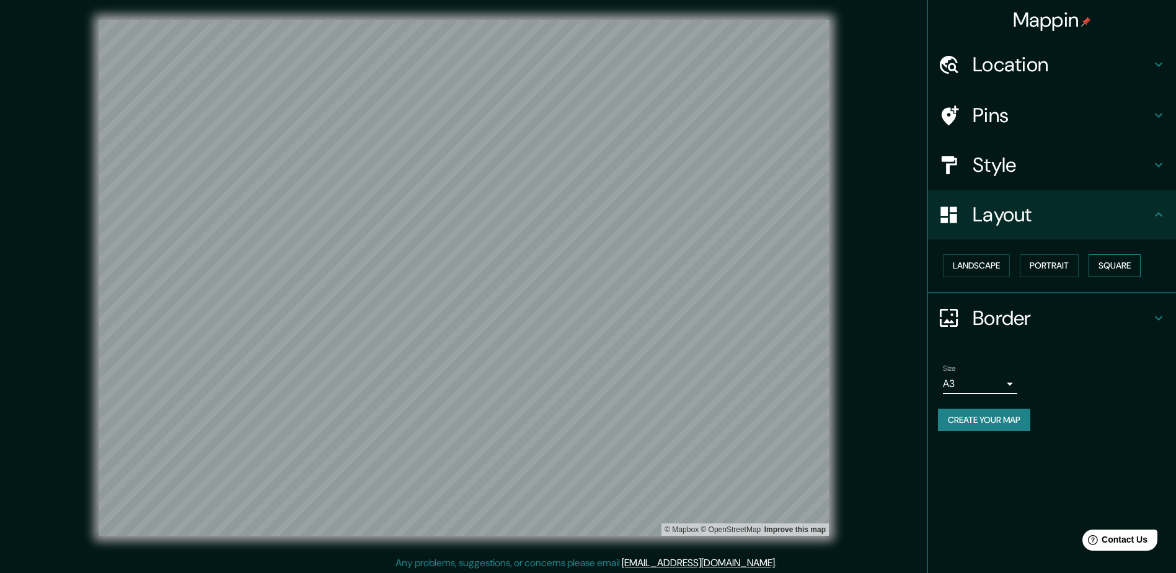
click at [579, 269] on button "Square" at bounding box center [1114, 265] width 52 height 23
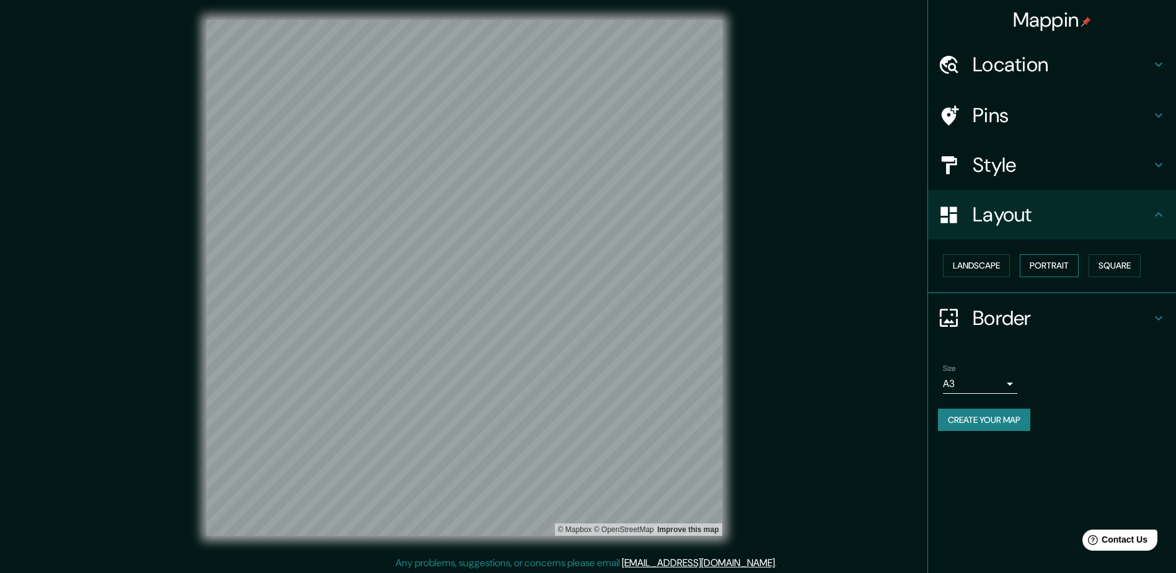
click at [579, 263] on button "Portrait" at bounding box center [1048, 265] width 59 height 23
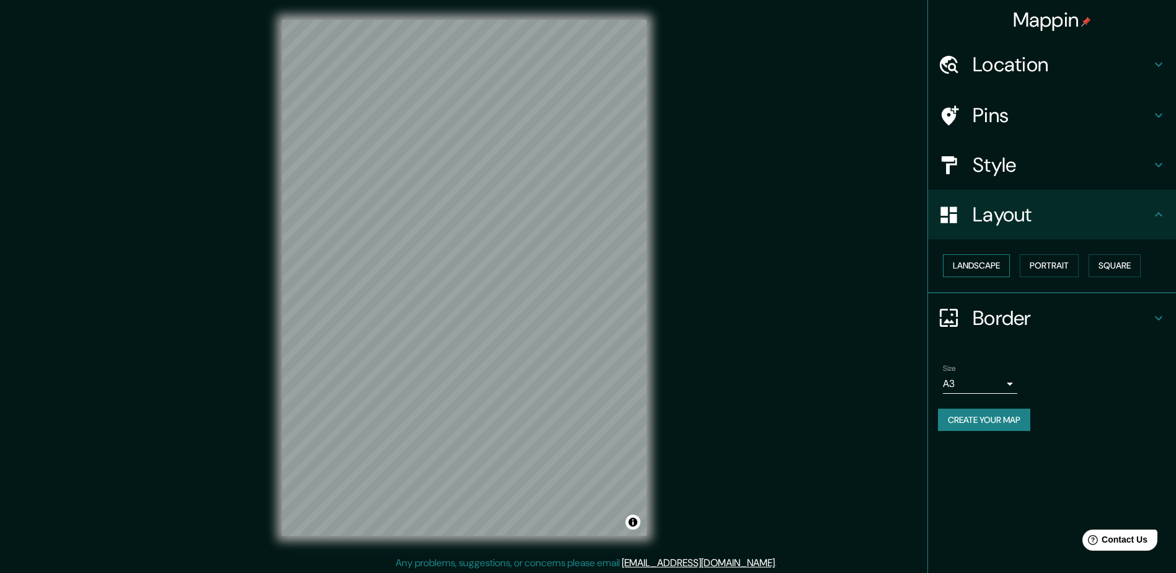
click at [579, 262] on button "Landscape" at bounding box center [976, 265] width 67 height 23
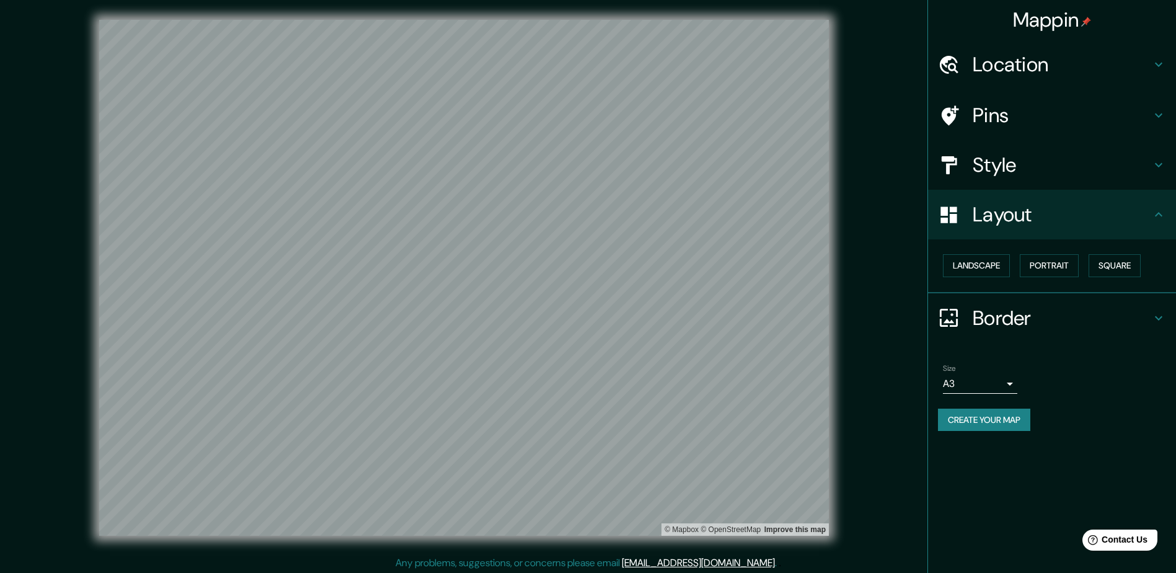
drag, startPoint x: 1056, startPoint y: 20, endPoint x: 895, endPoint y: 70, distance: 168.6
click at [579, 70] on div "© Mapbox © OpenStreetMap Improve this map" at bounding box center [464, 278] width 1058 height 516
click at [579, 17] on h4 "Mappin" at bounding box center [1052, 19] width 79 height 25
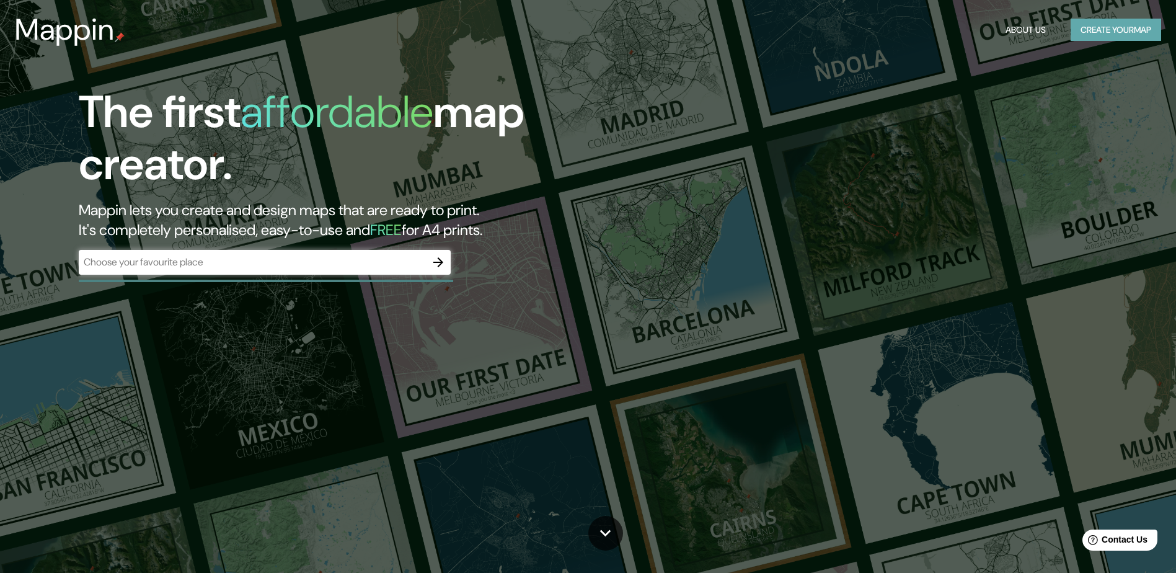
click at [579, 29] on button "Create your map" at bounding box center [1115, 30] width 90 height 23
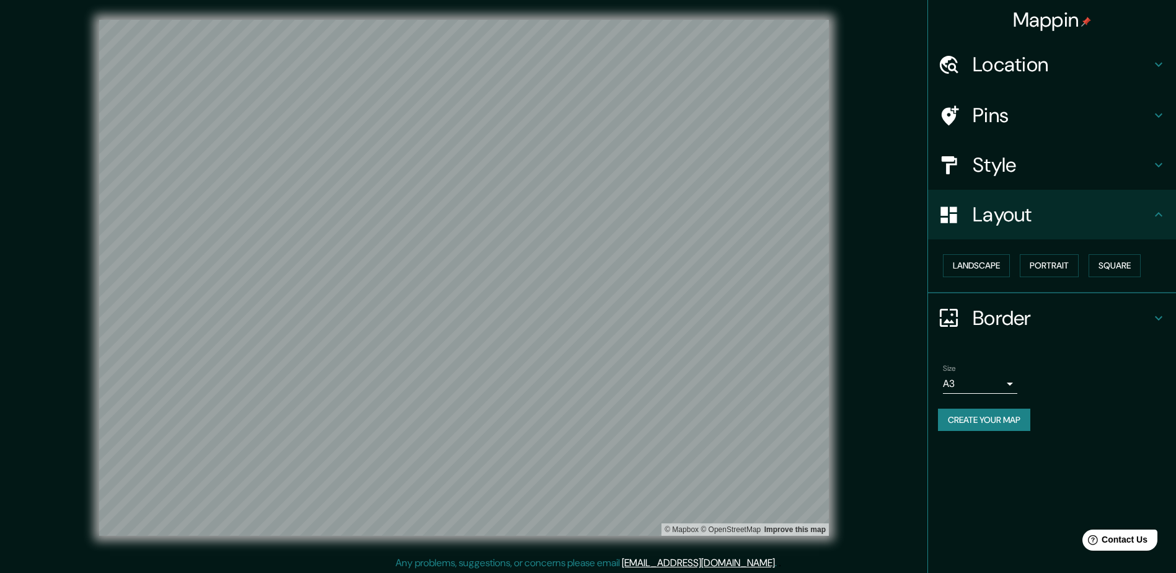
click at [579, 59] on h4 "Location" at bounding box center [1061, 64] width 178 height 25
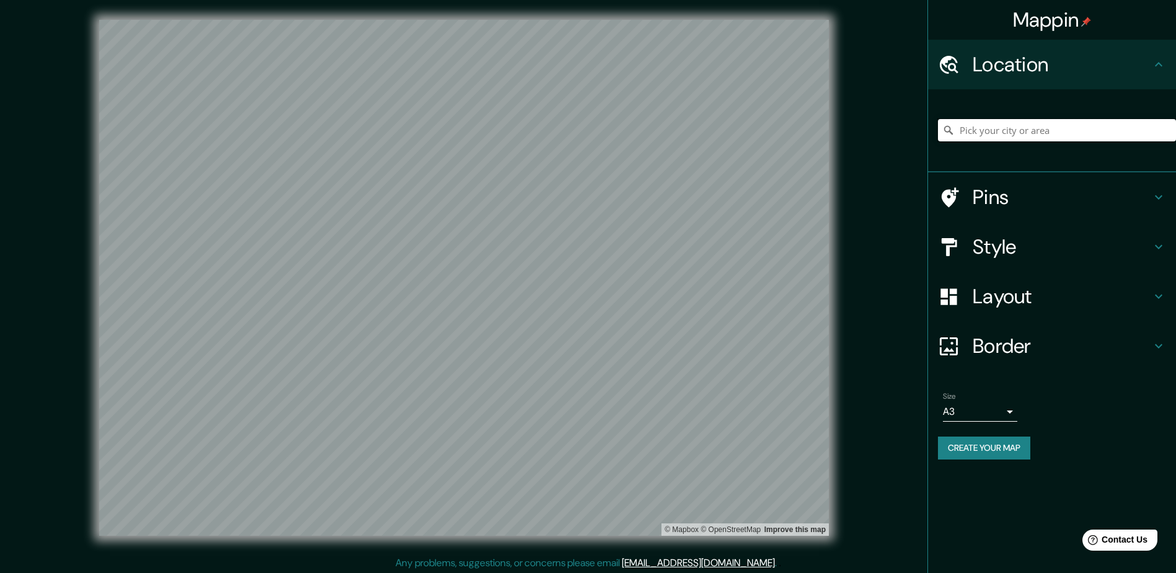
click at [579, 134] on input "Pick your city or area" at bounding box center [1057, 130] width 238 height 22
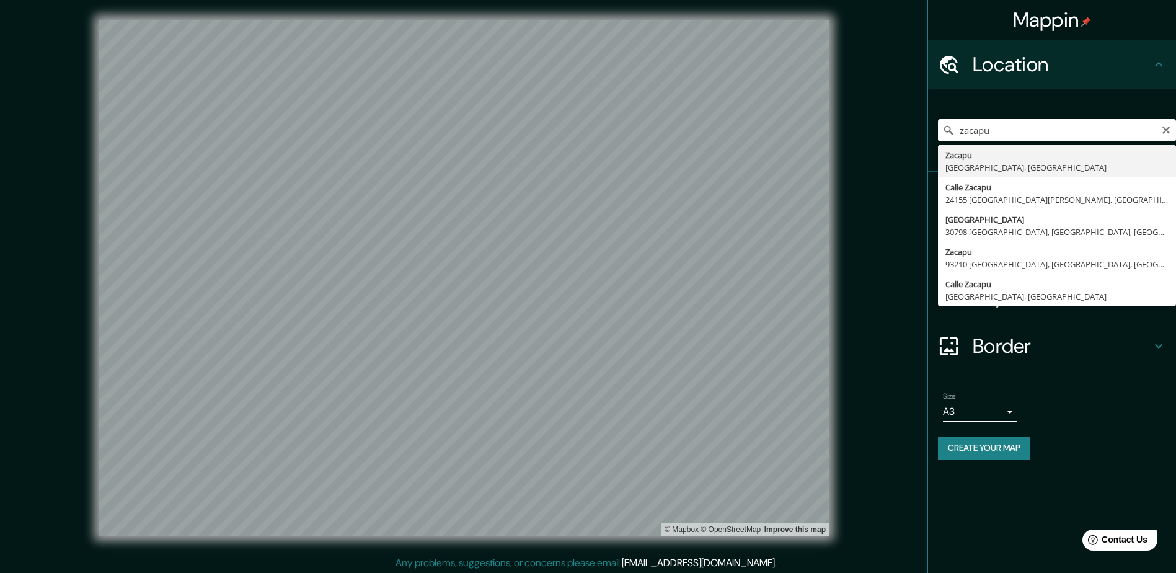
type input "[GEOGRAPHIC_DATA], [GEOGRAPHIC_DATA], [GEOGRAPHIC_DATA]"
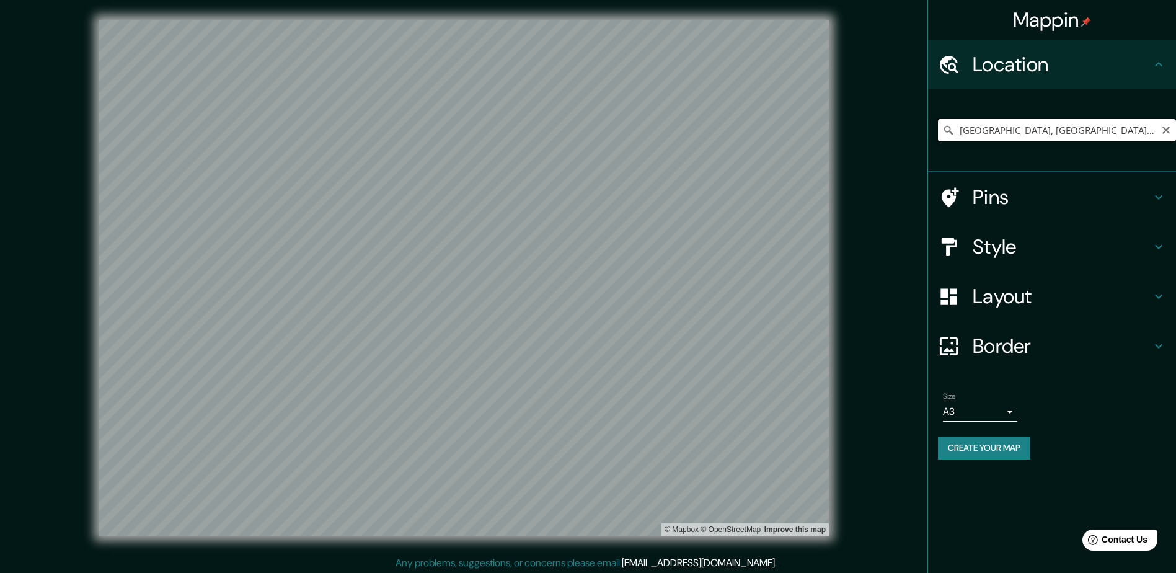
click at [579, 136] on input "[GEOGRAPHIC_DATA], [GEOGRAPHIC_DATA], [GEOGRAPHIC_DATA]" at bounding box center [1057, 130] width 238 height 22
click at [579, 467] on div "Size A3 a4 Create your map" at bounding box center [1052, 428] width 228 height 82
click at [579, 456] on button "Create your map" at bounding box center [984, 447] width 92 height 23
click at [579, 24] on div "Mappin" at bounding box center [1052, 20] width 248 height 40
click at [579, 350] on h4 "Border" at bounding box center [1061, 345] width 178 height 25
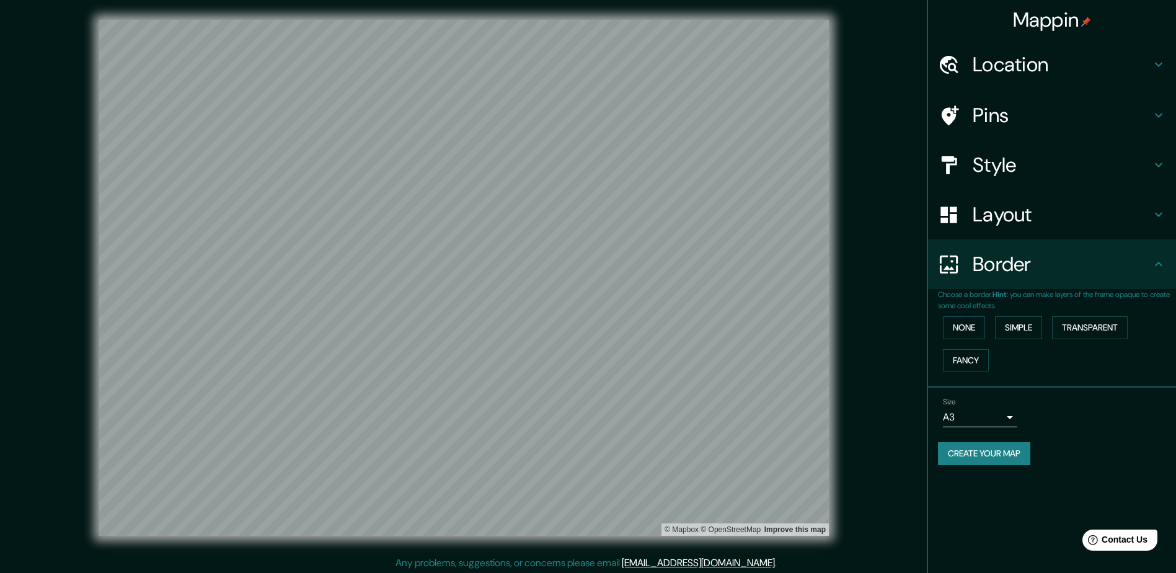
click at [579, 265] on icon at bounding box center [1158, 264] width 15 height 15
click at [579, 214] on icon at bounding box center [1157, 215] width 7 height 4
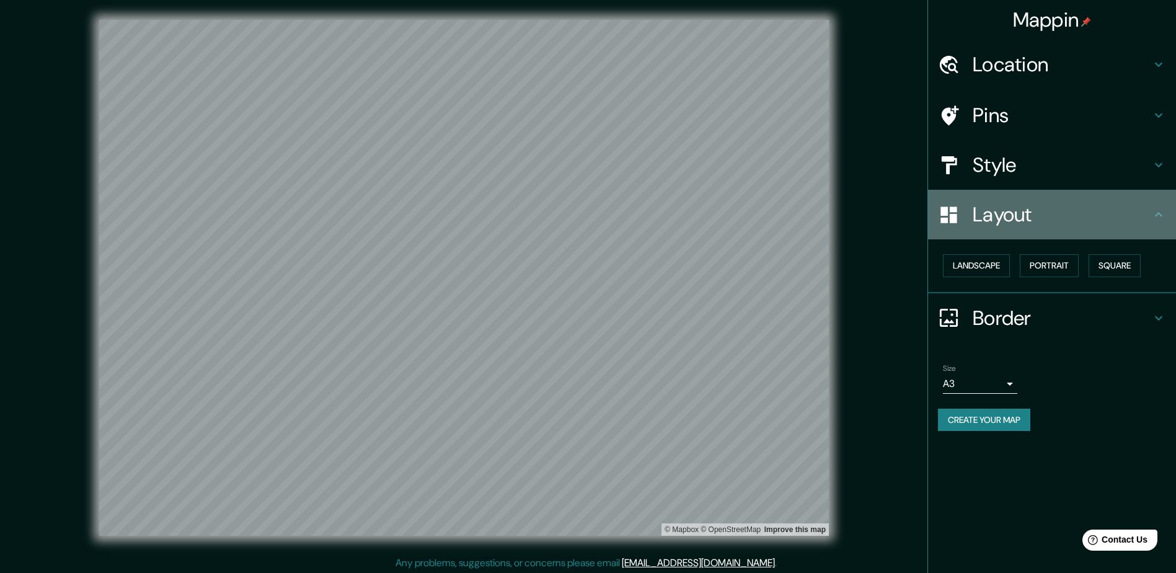
click at [579, 214] on icon at bounding box center [1157, 214] width 7 height 4
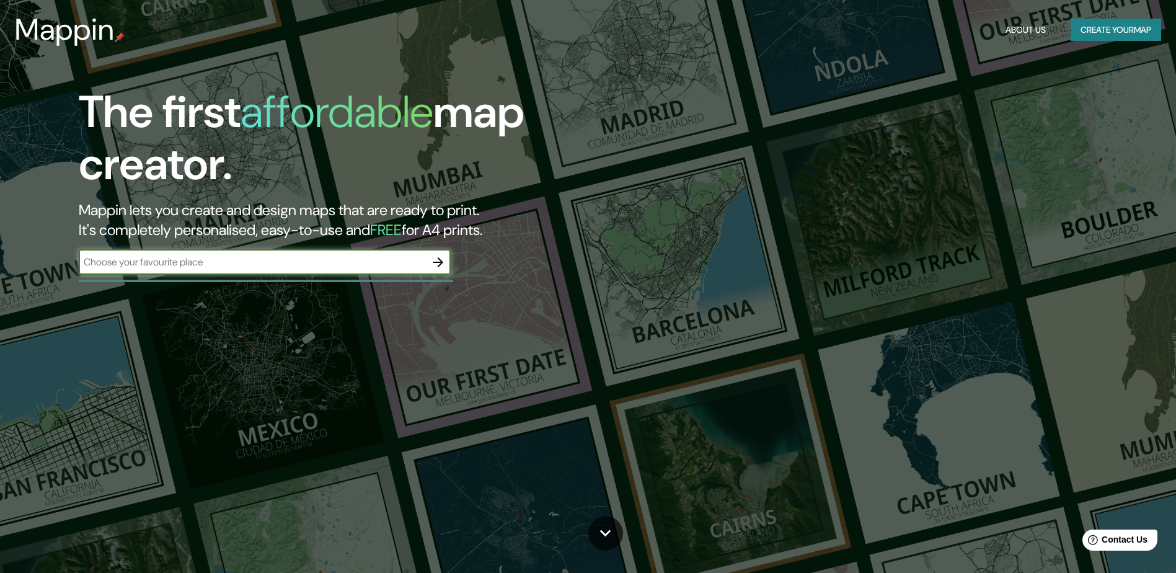
click at [406, 265] on input "text" at bounding box center [252, 262] width 347 height 14
click at [393, 267] on input "text" at bounding box center [252, 262] width 347 height 14
click at [363, 262] on input "text" at bounding box center [252, 262] width 347 height 14
click at [433, 265] on icon "button" at bounding box center [438, 262] width 15 height 15
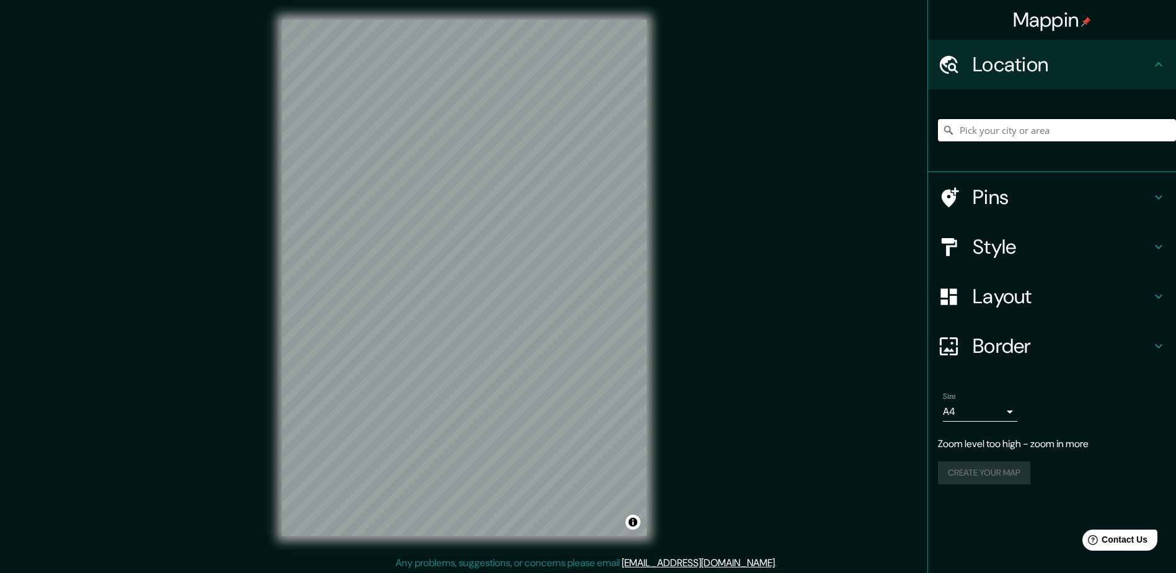
click at [1052, 127] on input "Pick your city or area" at bounding box center [1057, 130] width 238 height 22
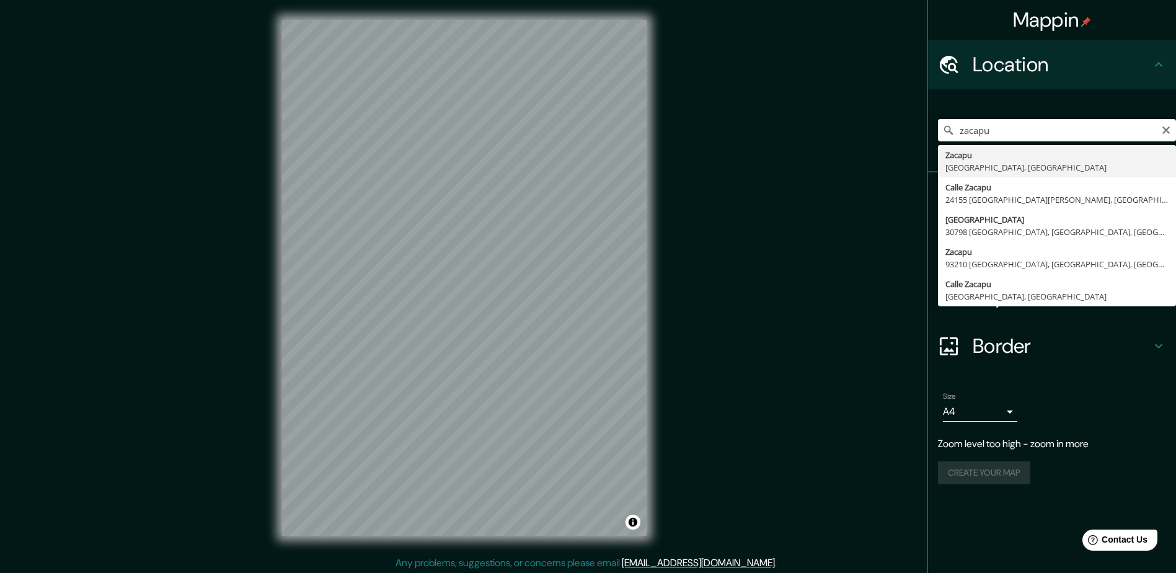
type input "[GEOGRAPHIC_DATA], [GEOGRAPHIC_DATA], [GEOGRAPHIC_DATA]"
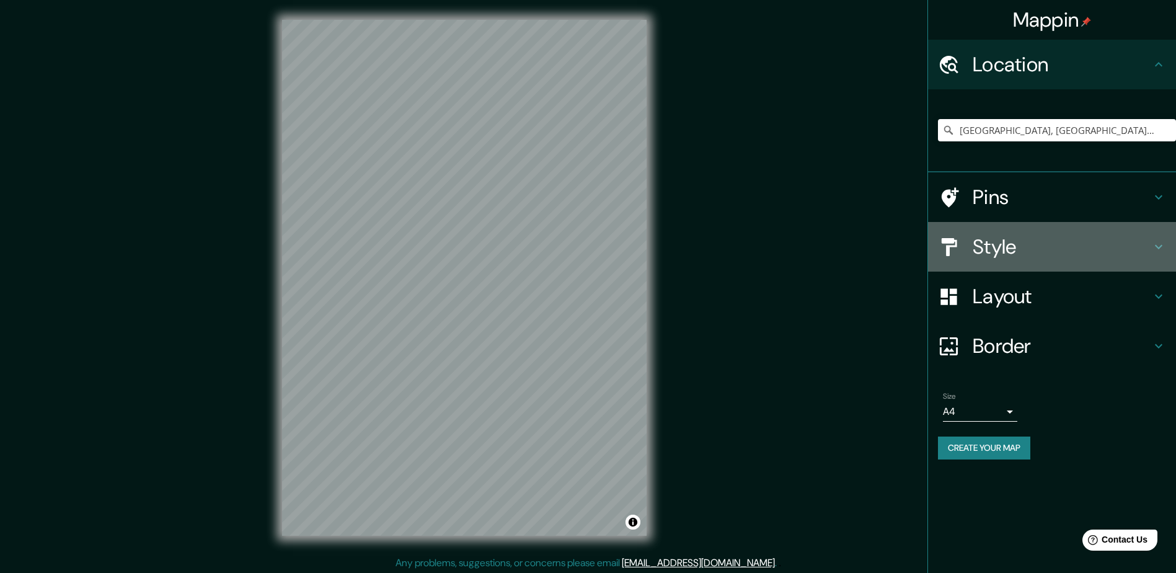
click at [1031, 253] on h4 "Style" at bounding box center [1061, 246] width 178 height 25
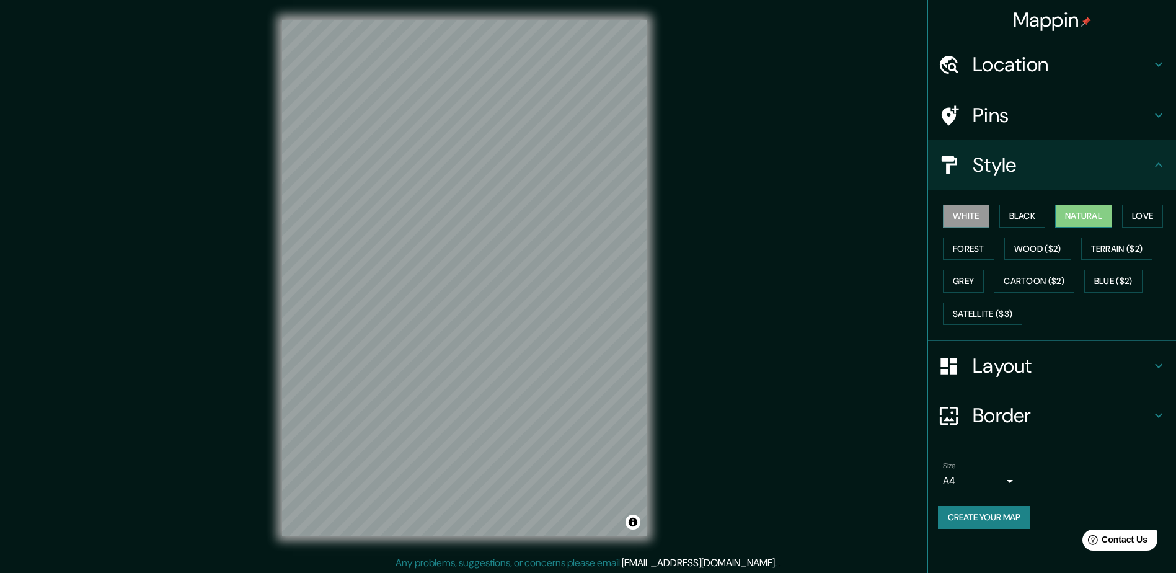
click at [1079, 219] on button "Natural" at bounding box center [1083, 215] width 57 height 23
click at [1094, 176] on h4 "Style" at bounding box center [1061, 164] width 178 height 25
click at [1092, 106] on h4 "Pins" at bounding box center [1061, 115] width 178 height 25
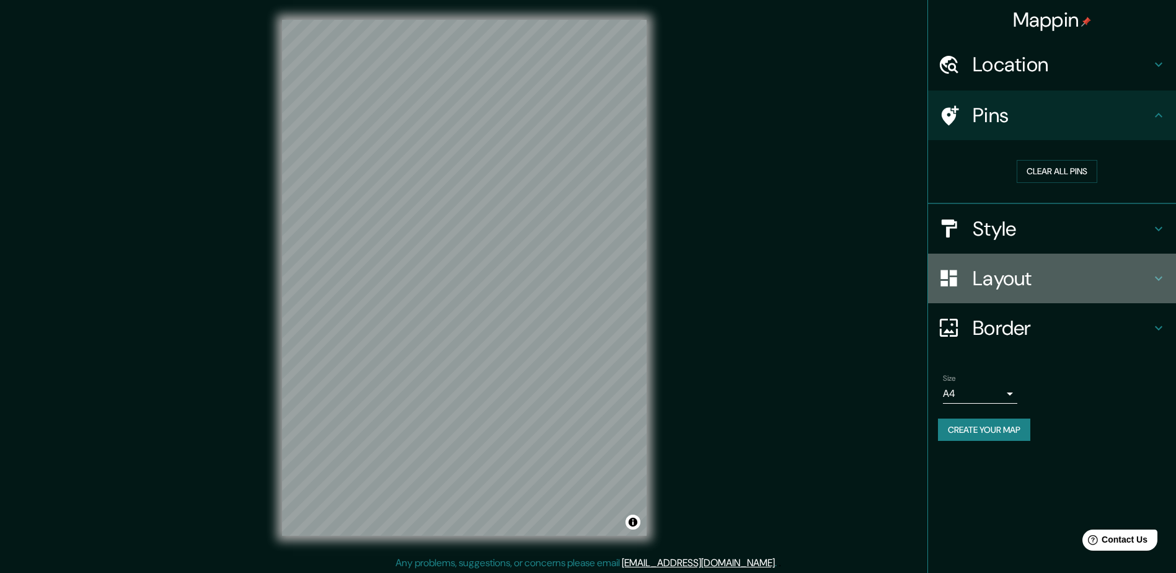
click at [1089, 275] on h4 "Layout" at bounding box center [1061, 278] width 178 height 25
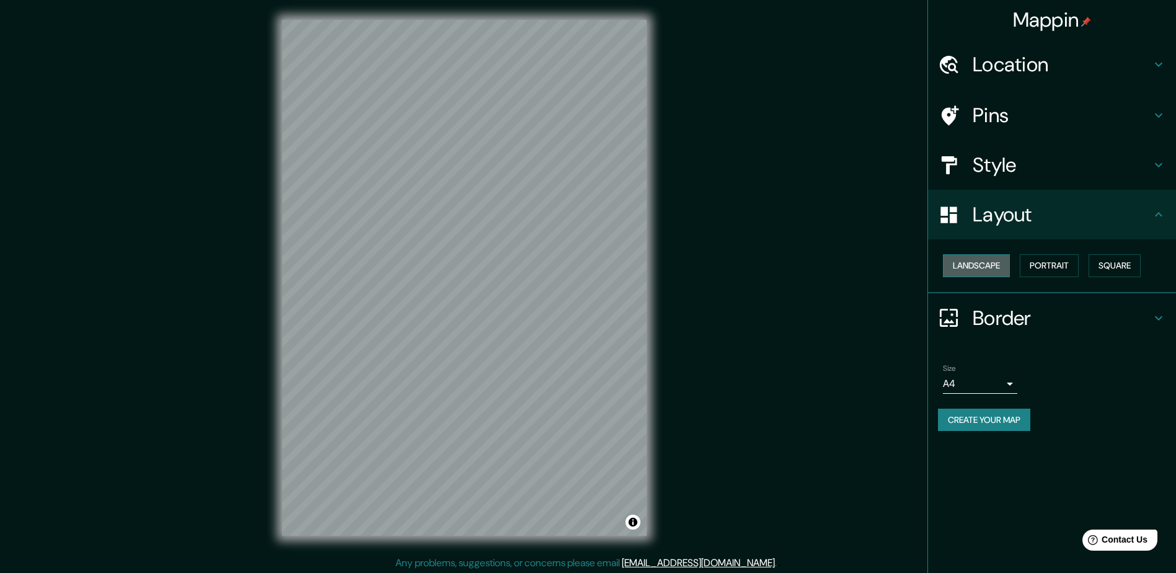
click at [996, 265] on button "Landscape" at bounding box center [976, 265] width 67 height 23
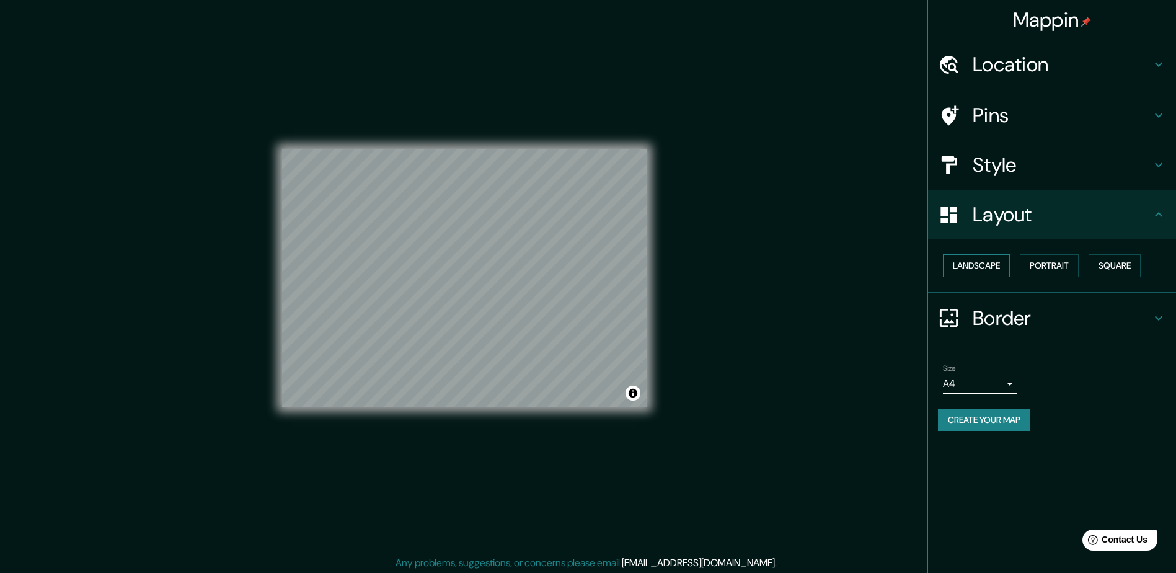
click at [996, 265] on button "Landscape" at bounding box center [976, 265] width 67 height 23
click at [1084, 265] on div "Landscape Portrait Square" at bounding box center [1057, 265] width 238 height 33
click at [1077, 263] on button "Portrait" at bounding box center [1048, 265] width 59 height 23
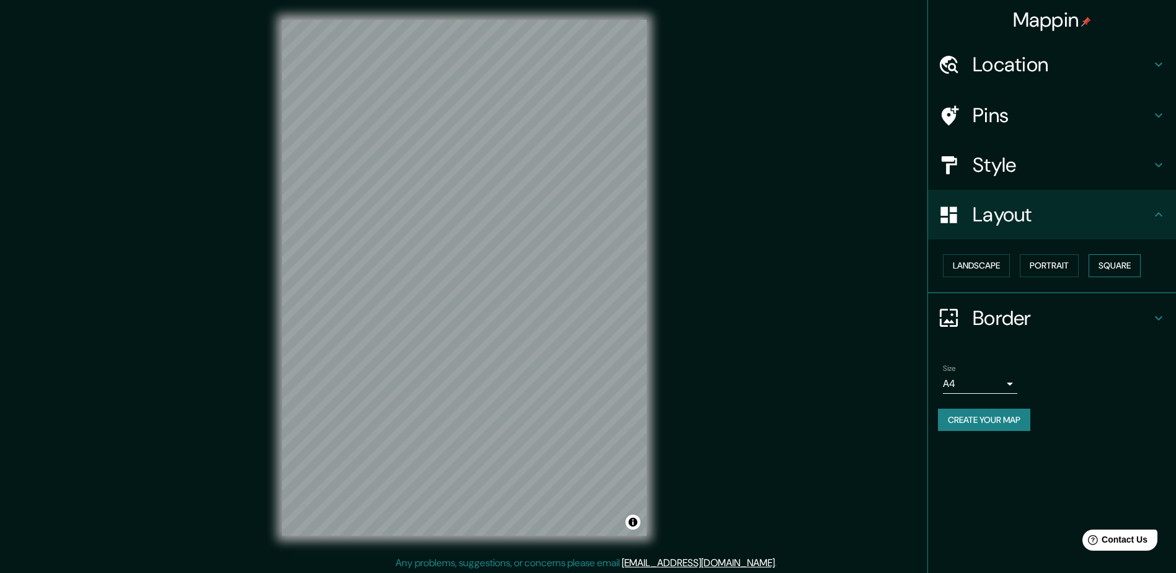
click at [1125, 265] on button "Square" at bounding box center [1114, 265] width 52 height 23
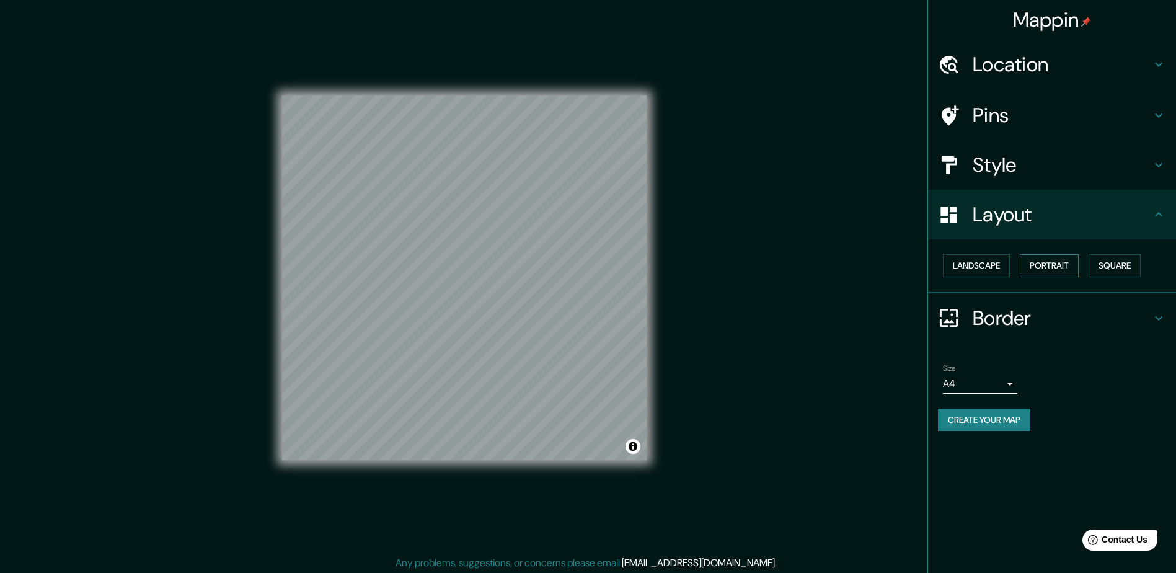
click at [1050, 266] on button "Portrait" at bounding box center [1048, 265] width 59 height 23
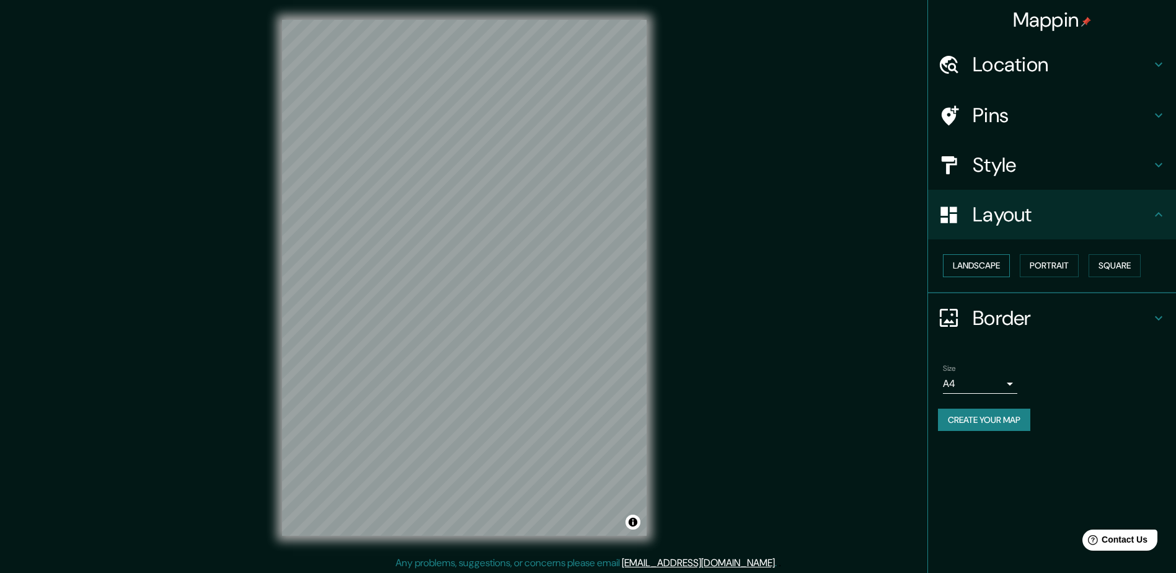
click at [981, 266] on button "Landscape" at bounding box center [976, 265] width 67 height 23
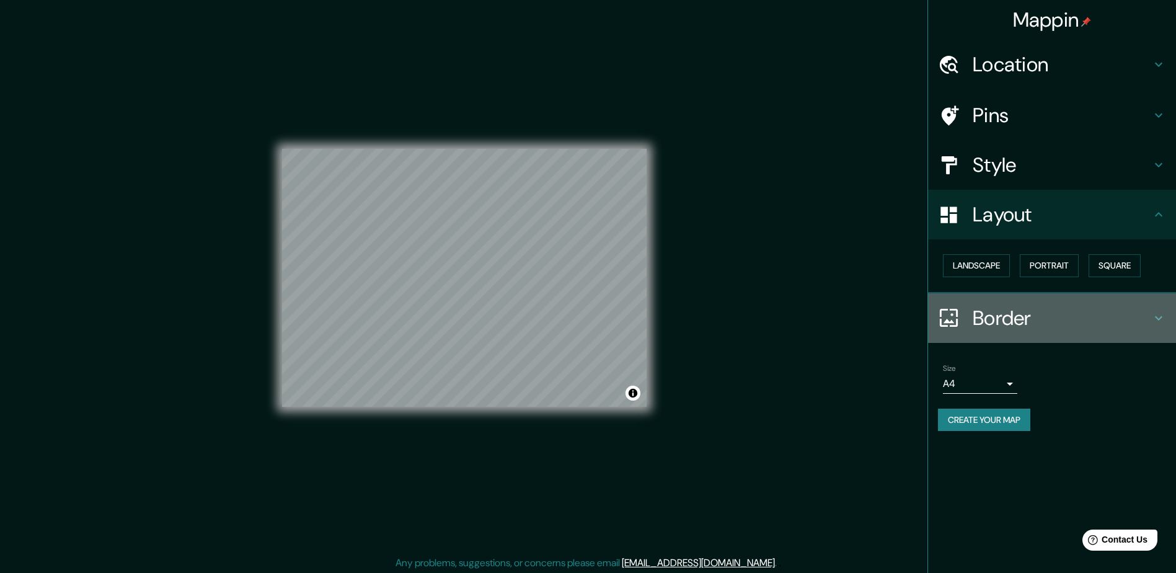
click at [1052, 314] on h4 "Border" at bounding box center [1061, 318] width 178 height 25
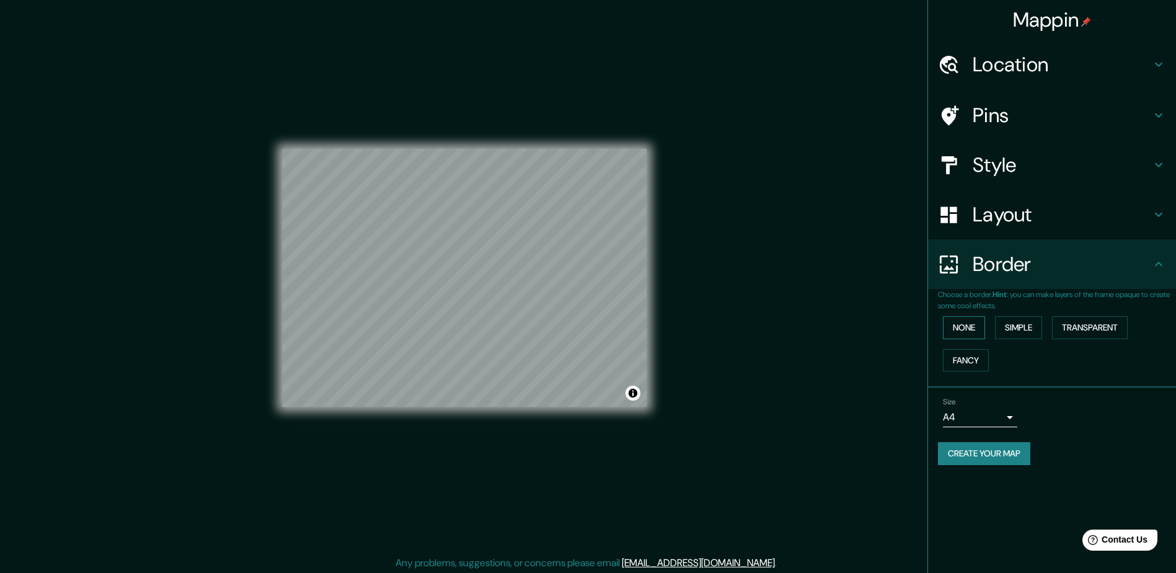
click at [970, 323] on button "None" at bounding box center [964, 327] width 42 height 23
click at [1029, 325] on button "Simple" at bounding box center [1018, 327] width 47 height 23
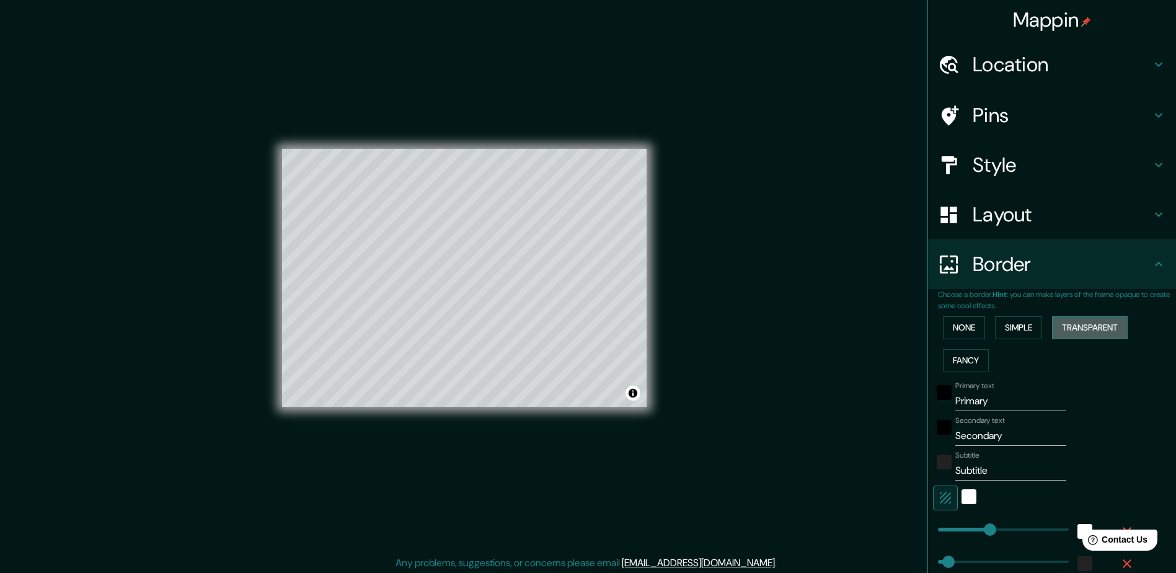
click at [1065, 323] on button "Transparent" at bounding box center [1090, 327] width 76 height 23
click at [957, 358] on button "Fancy" at bounding box center [966, 360] width 46 height 23
click at [958, 325] on button "None" at bounding box center [964, 327] width 42 height 23
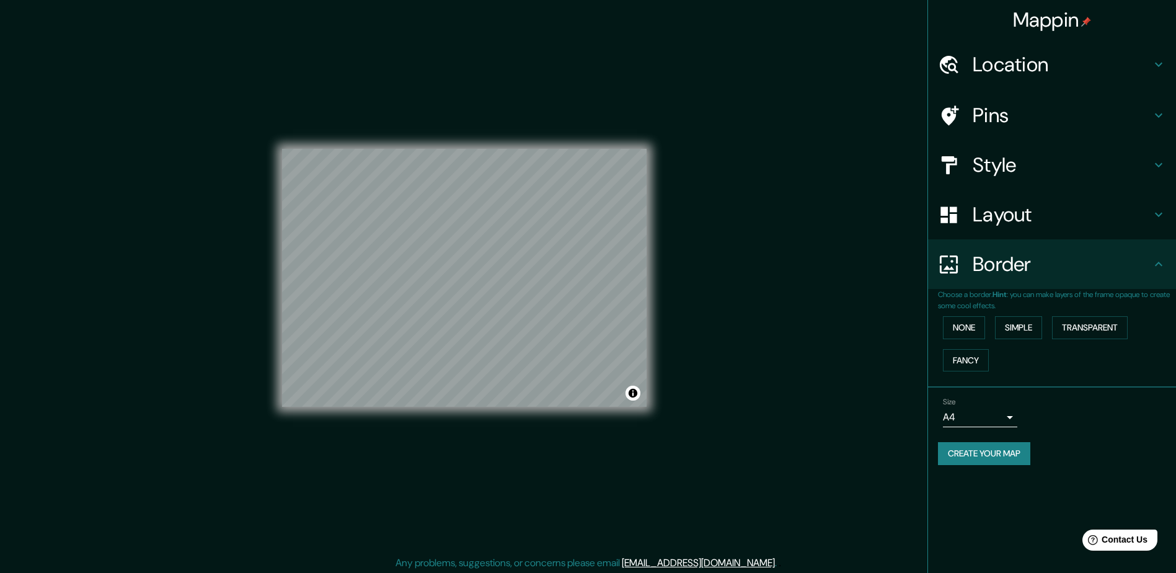
click at [1071, 222] on h4 "Layout" at bounding box center [1061, 214] width 178 height 25
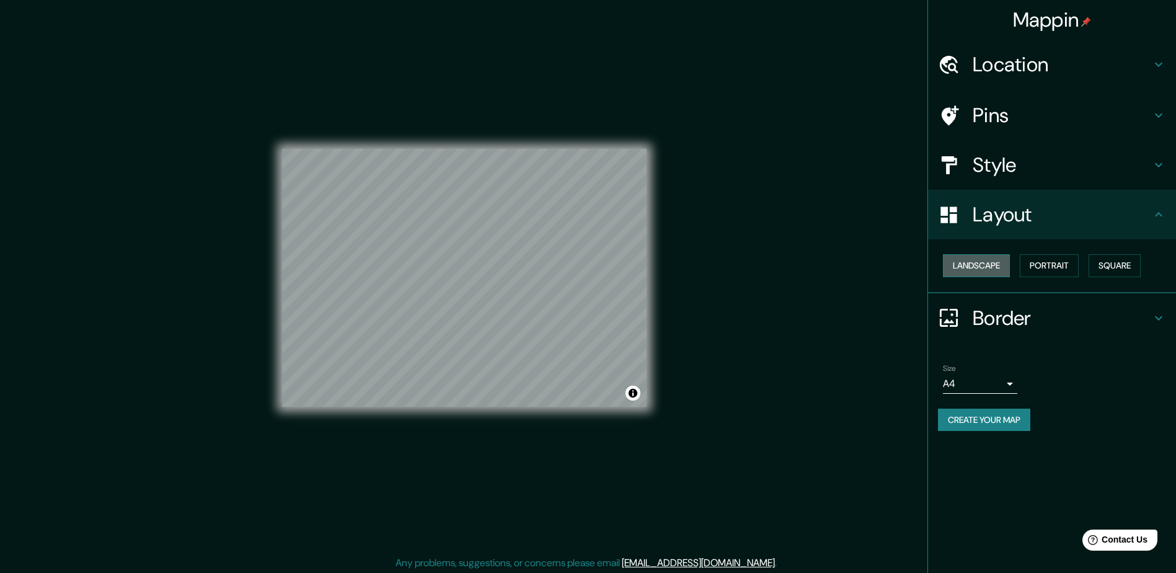
click at [1006, 266] on button "Landscape" at bounding box center [976, 265] width 67 height 23
click at [1049, 272] on button "Portrait" at bounding box center [1048, 265] width 59 height 23
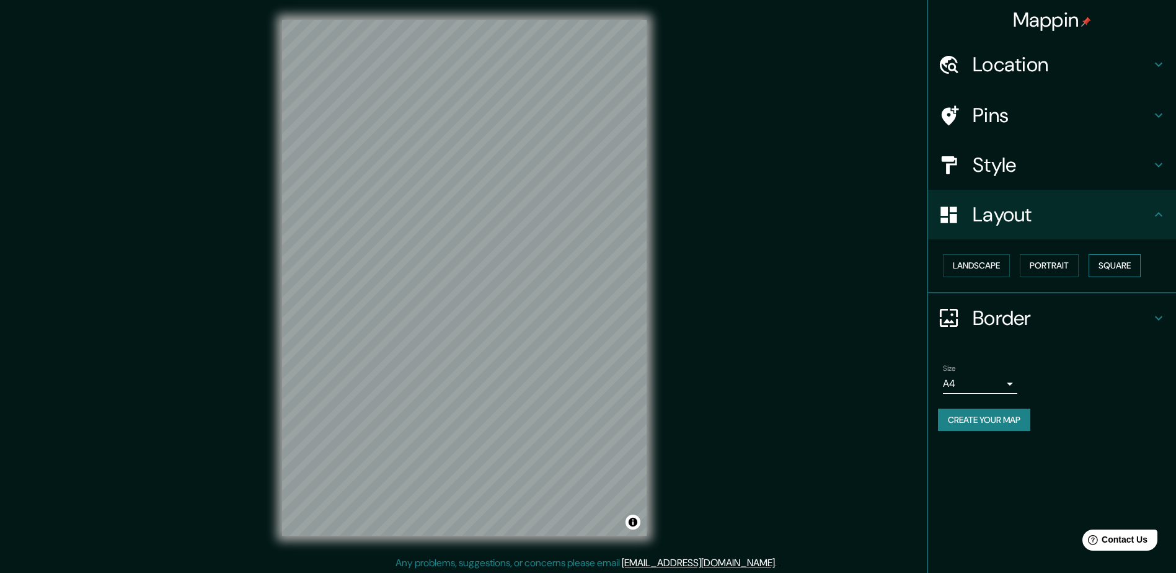
click at [1112, 270] on button "Square" at bounding box center [1114, 265] width 52 height 23
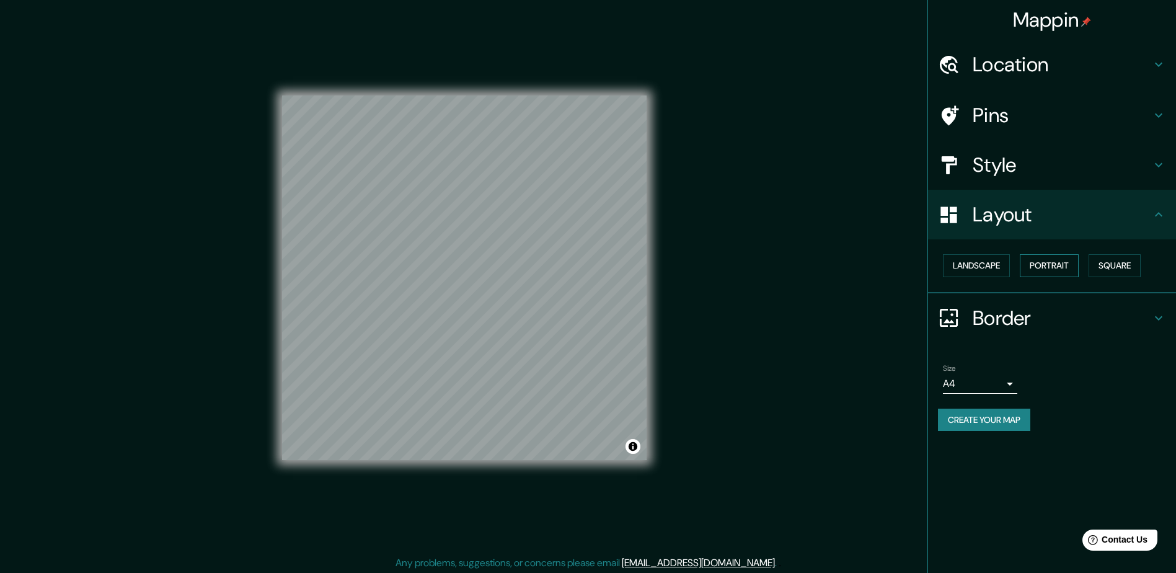
click at [1052, 265] on button "Portrait" at bounding box center [1048, 265] width 59 height 23
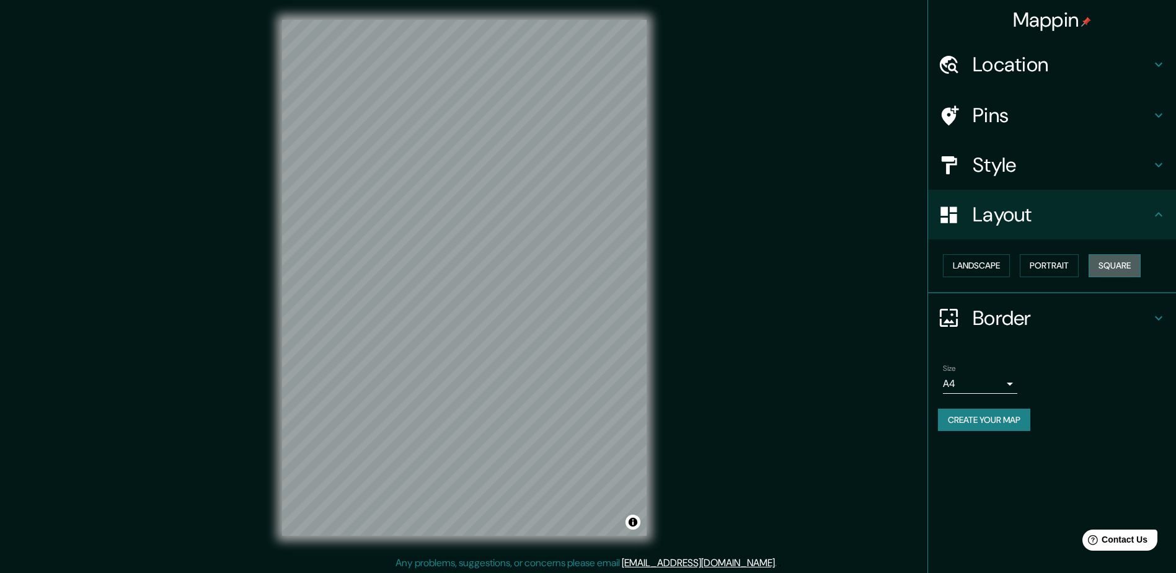
click at [1126, 270] on button "Square" at bounding box center [1114, 265] width 52 height 23
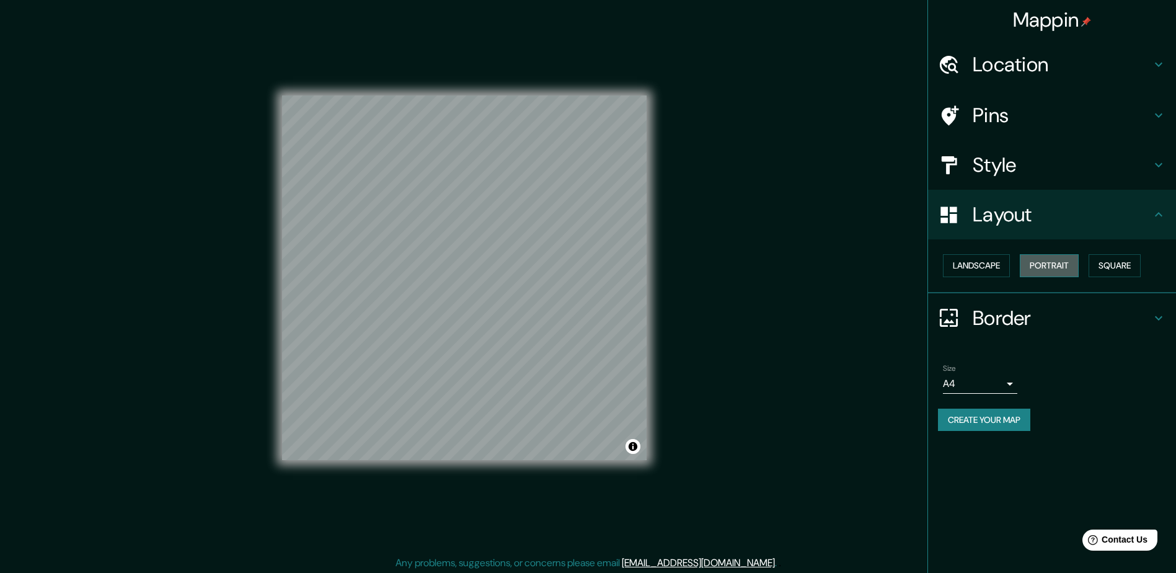
click at [1061, 270] on button "Portrait" at bounding box center [1048, 265] width 59 height 23
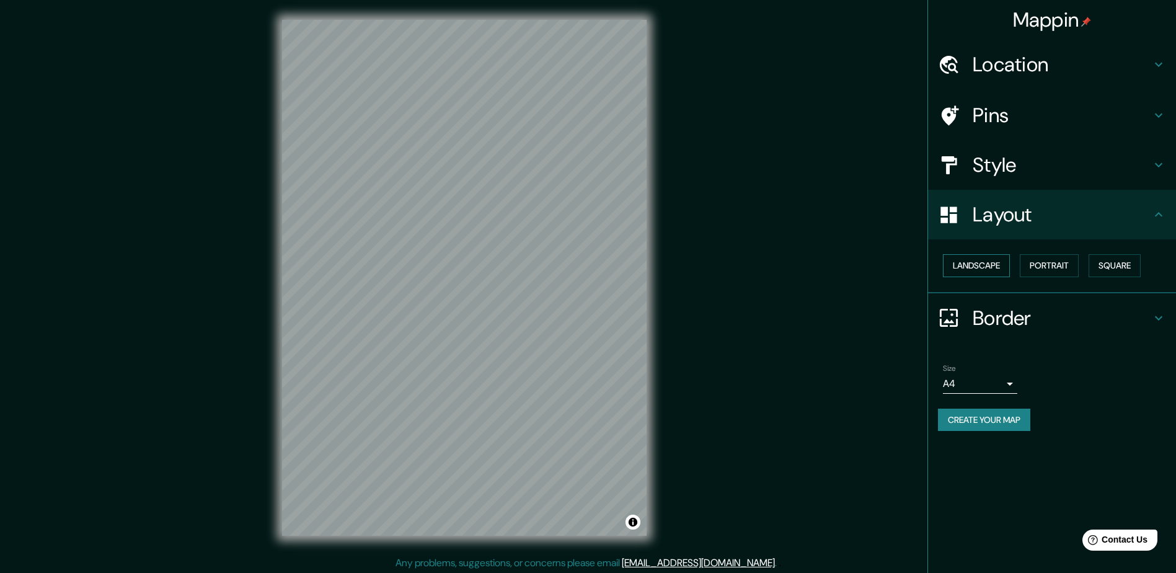
click at [988, 260] on button "Landscape" at bounding box center [976, 265] width 67 height 23
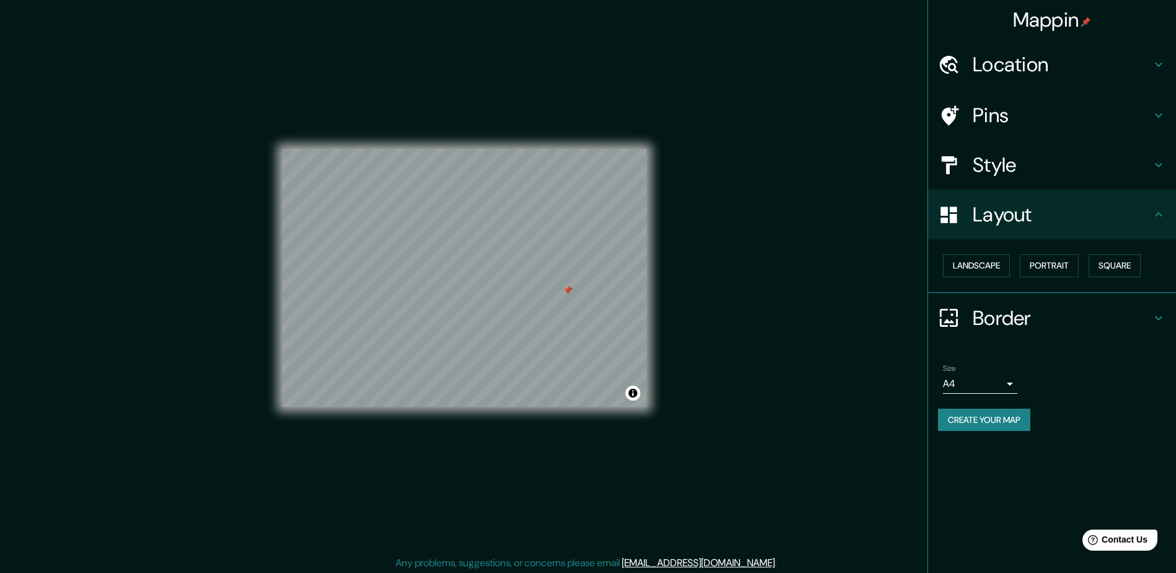
click at [1024, 108] on h4 "Pins" at bounding box center [1061, 115] width 178 height 25
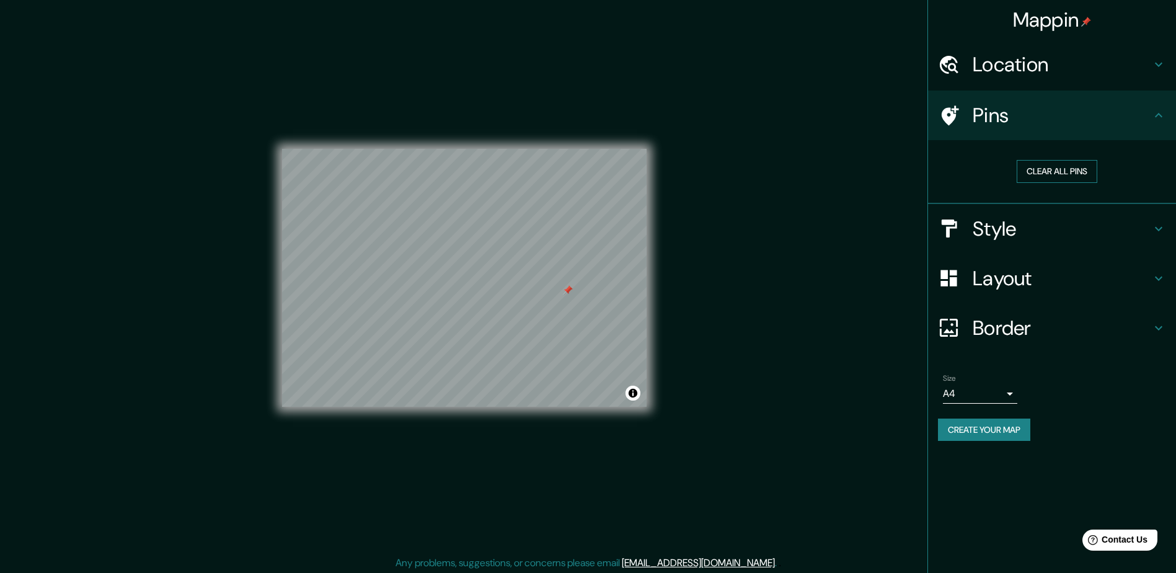
click at [1065, 165] on button "Clear all pins" at bounding box center [1056, 171] width 81 height 23
click at [1004, 427] on button "Create your map" at bounding box center [984, 429] width 92 height 23
click at [1005, 392] on body "Mappin Location Zacapu, Michoacán, México Pins Clear all pins Style Layout Bord…" at bounding box center [588, 286] width 1176 height 573
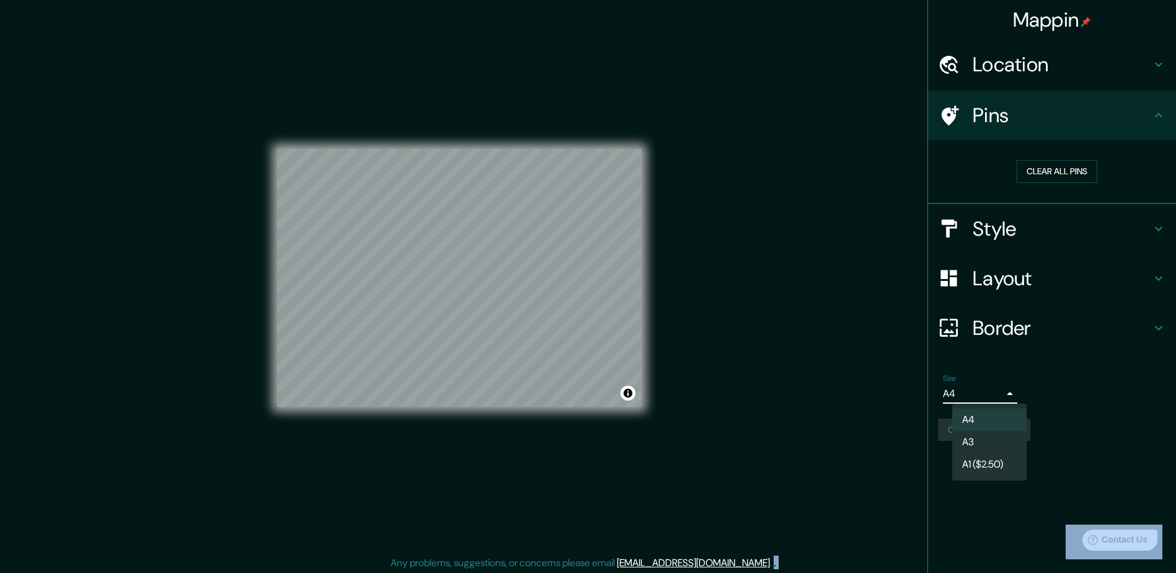
click at [1005, 392] on div at bounding box center [588, 286] width 1176 height 573
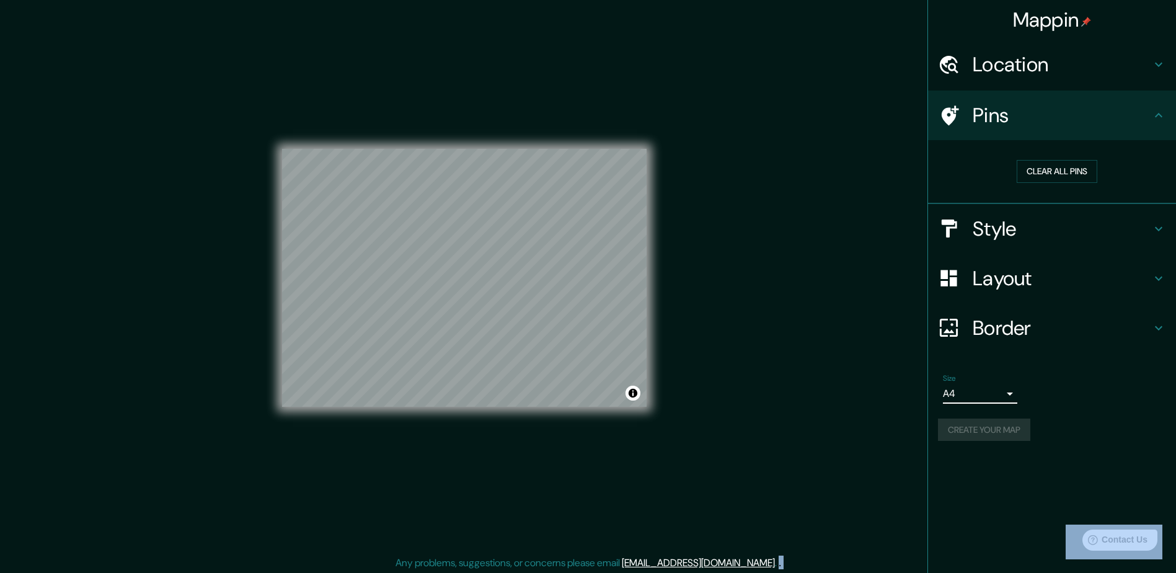
click at [1008, 393] on body "Mappin Location Zacapu, Michoacán, México Pins Clear all pins Style Layout Bord…" at bounding box center [588, 286] width 1176 height 573
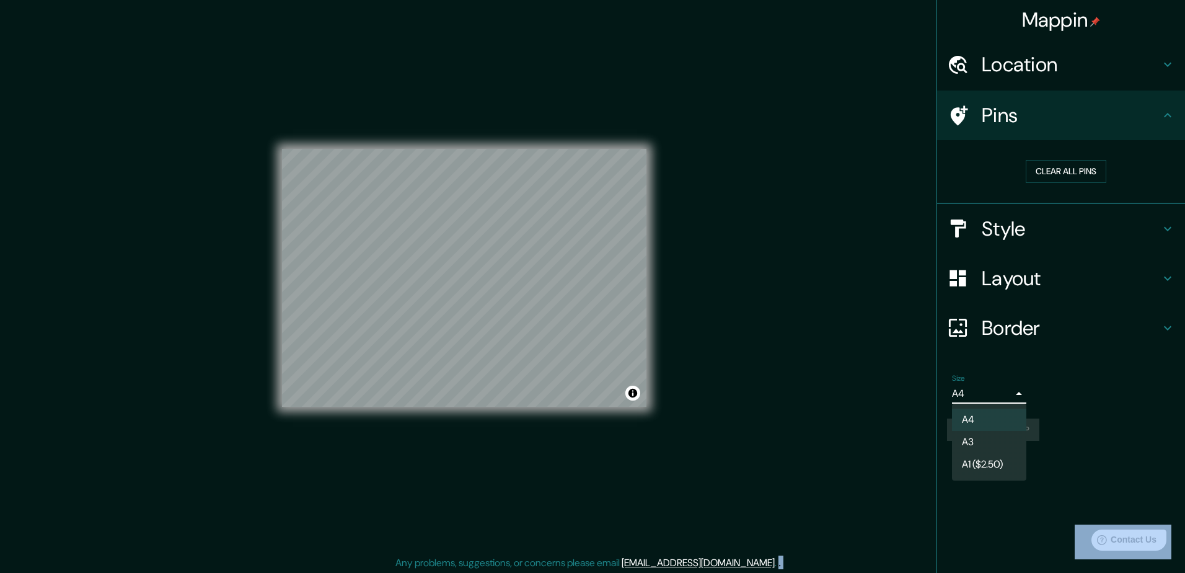
click at [1095, 409] on div at bounding box center [592, 286] width 1185 height 573
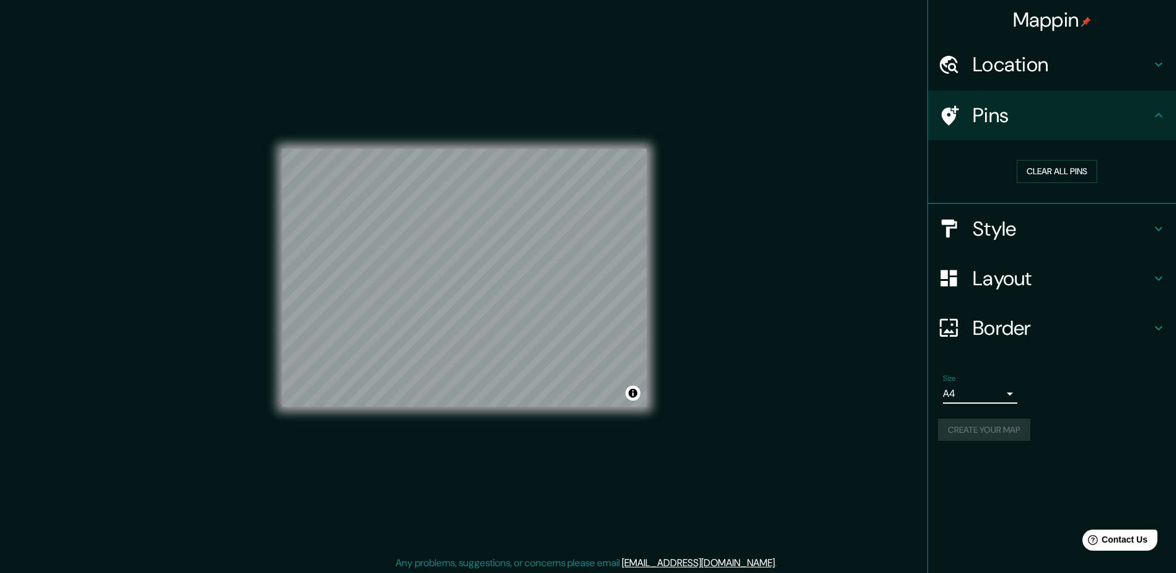
click at [1059, 323] on h4 "Border" at bounding box center [1061, 327] width 178 height 25
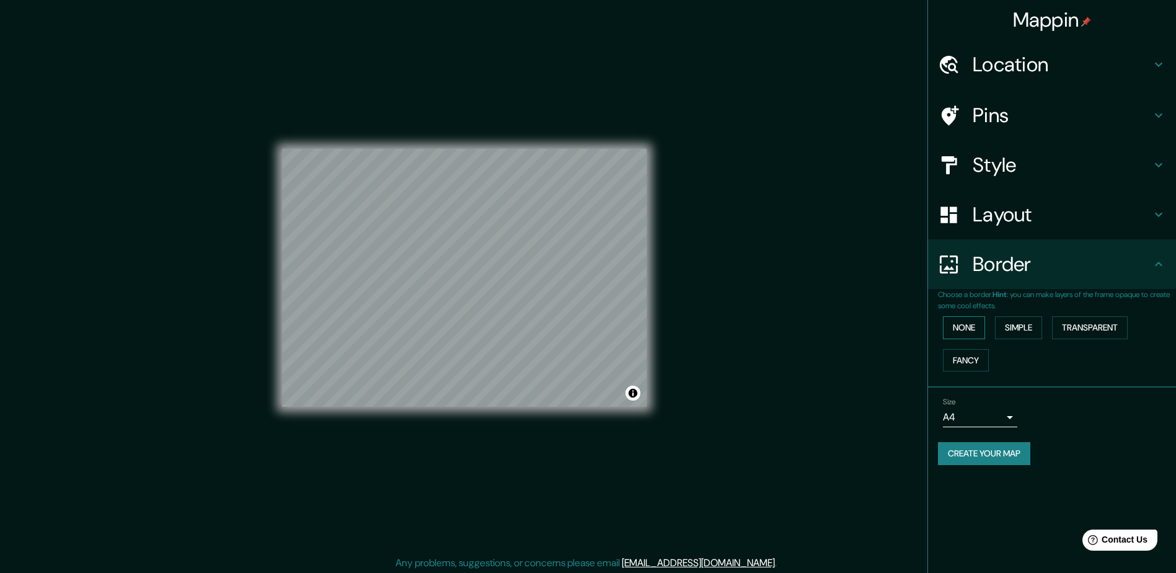
click at [967, 330] on button "None" at bounding box center [964, 327] width 42 height 23
click at [1008, 407] on div "Size A4 single" at bounding box center [980, 412] width 74 height 30
click at [1013, 411] on body "Mappin Location Zacapu, Michoacán, México Pins Style Layout Border Choose a bor…" at bounding box center [588, 286] width 1176 height 573
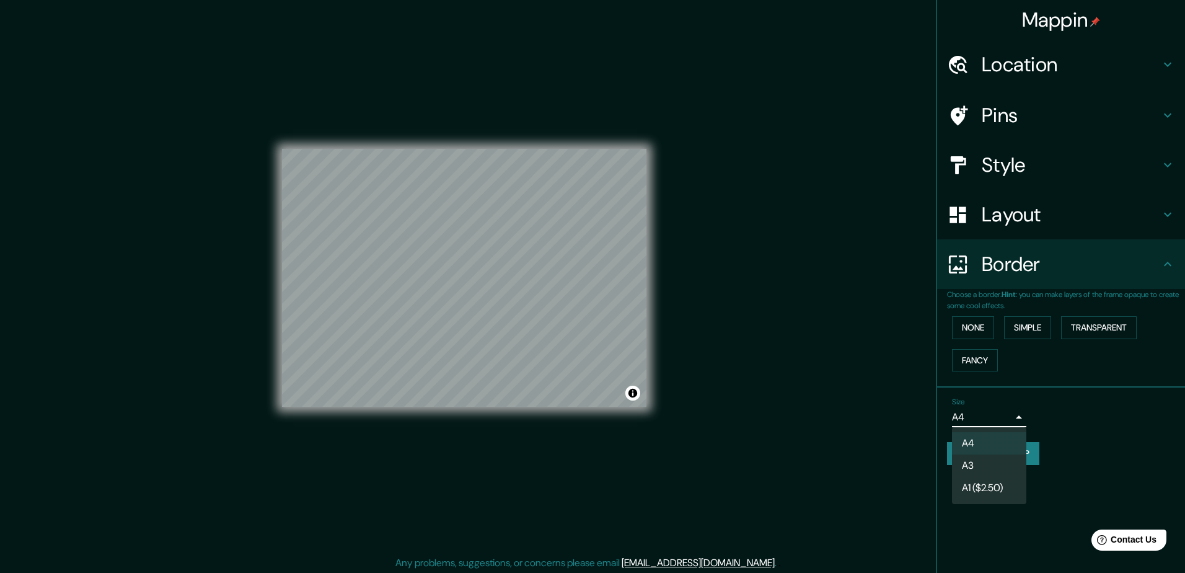
click at [990, 460] on li "A3" at bounding box center [989, 465] width 74 height 22
type input "a4"
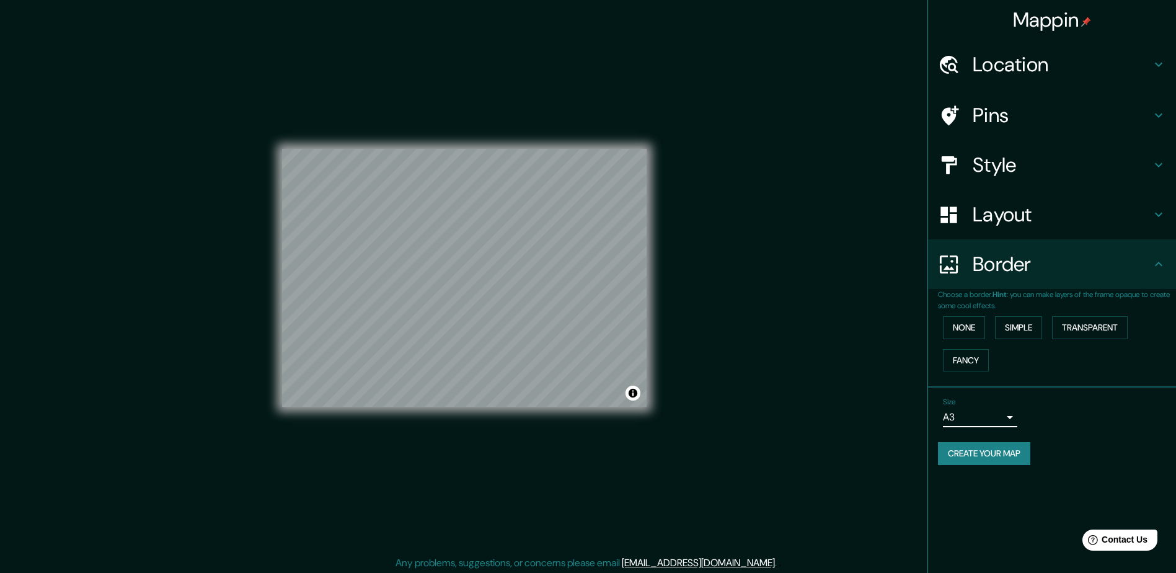
click at [1011, 454] on button "Create your map" at bounding box center [984, 453] width 92 height 23
click at [1111, 410] on div "Size A3 a4" at bounding box center [1052, 412] width 228 height 40
drag, startPoint x: 1065, startPoint y: 206, endPoint x: 1057, endPoint y: 191, distance: 16.6
click at [1065, 206] on h4 "Layout" at bounding box center [1061, 214] width 178 height 25
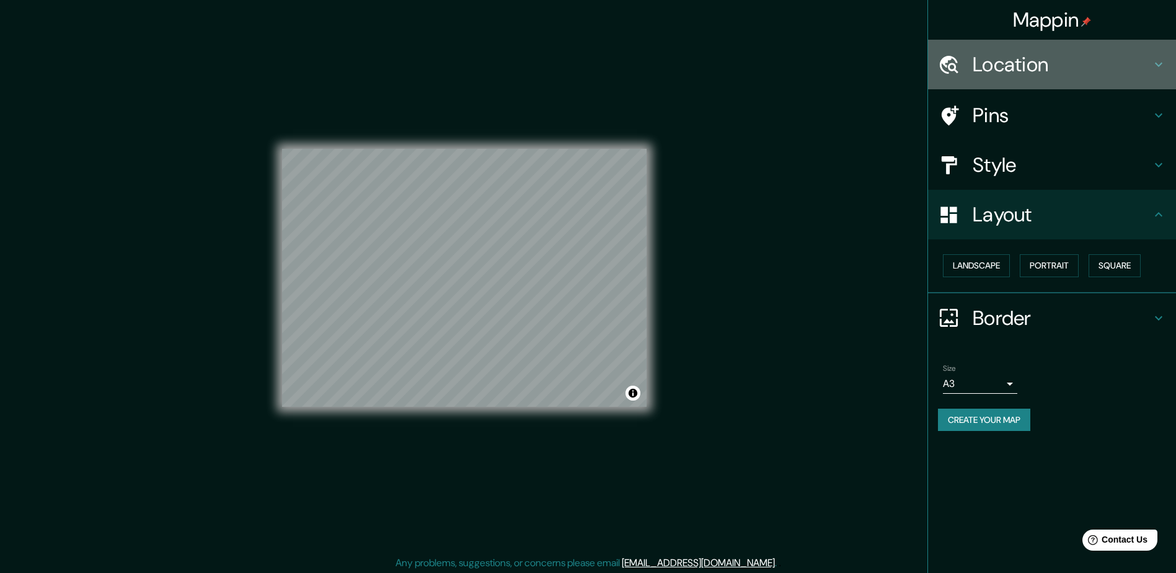
click at [1058, 59] on h4 "Location" at bounding box center [1061, 64] width 178 height 25
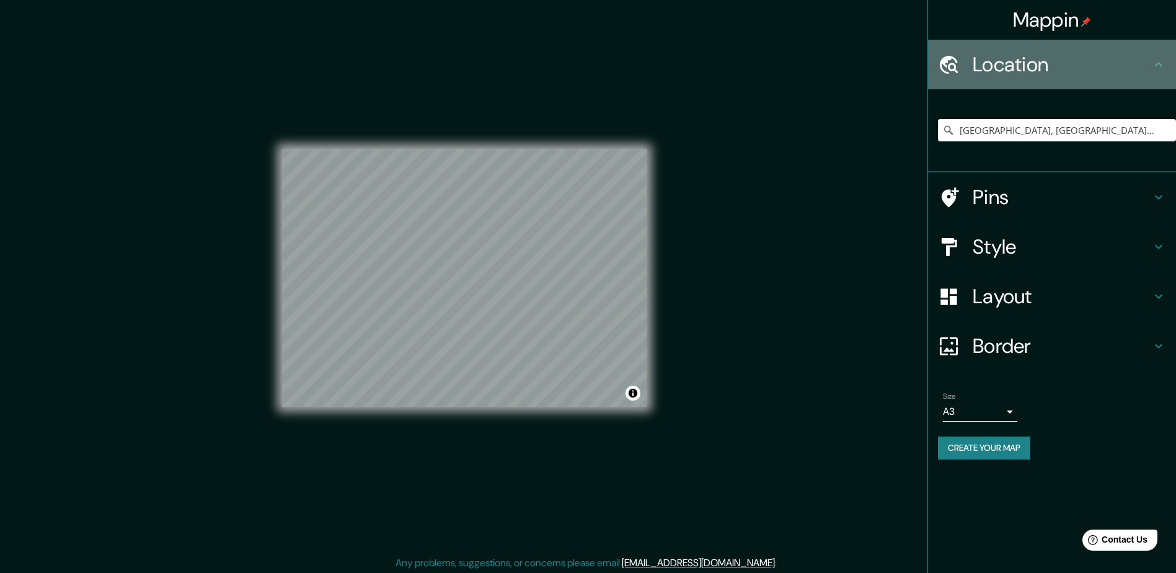
click at [1077, 55] on h4 "Location" at bounding box center [1061, 64] width 178 height 25
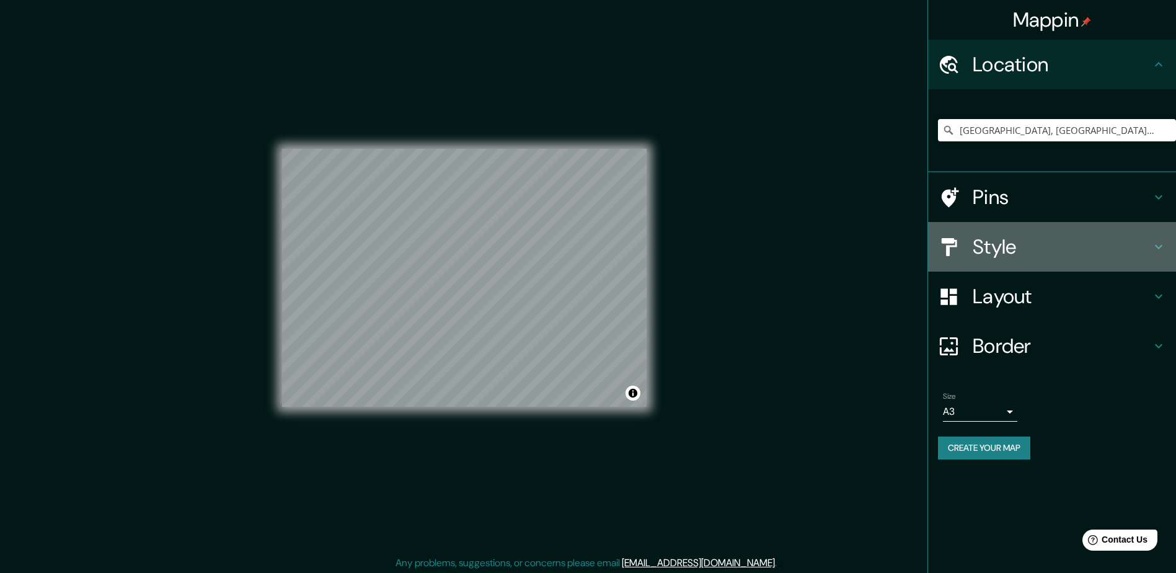
click at [1070, 237] on h4 "Style" at bounding box center [1061, 246] width 178 height 25
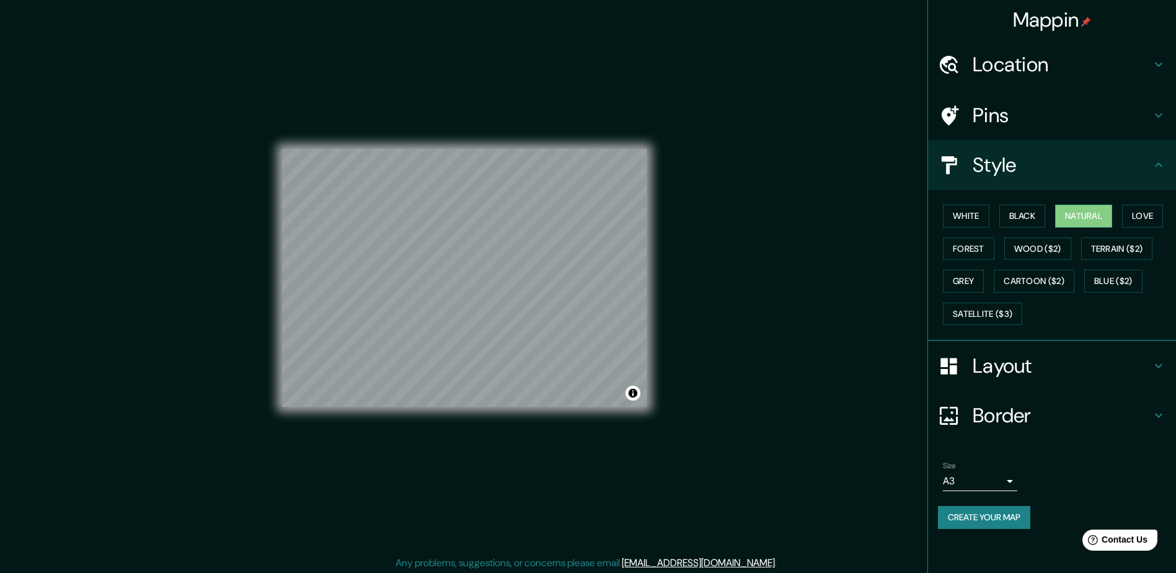
click at [1099, 64] on h4 "Location" at bounding box center [1061, 64] width 178 height 25
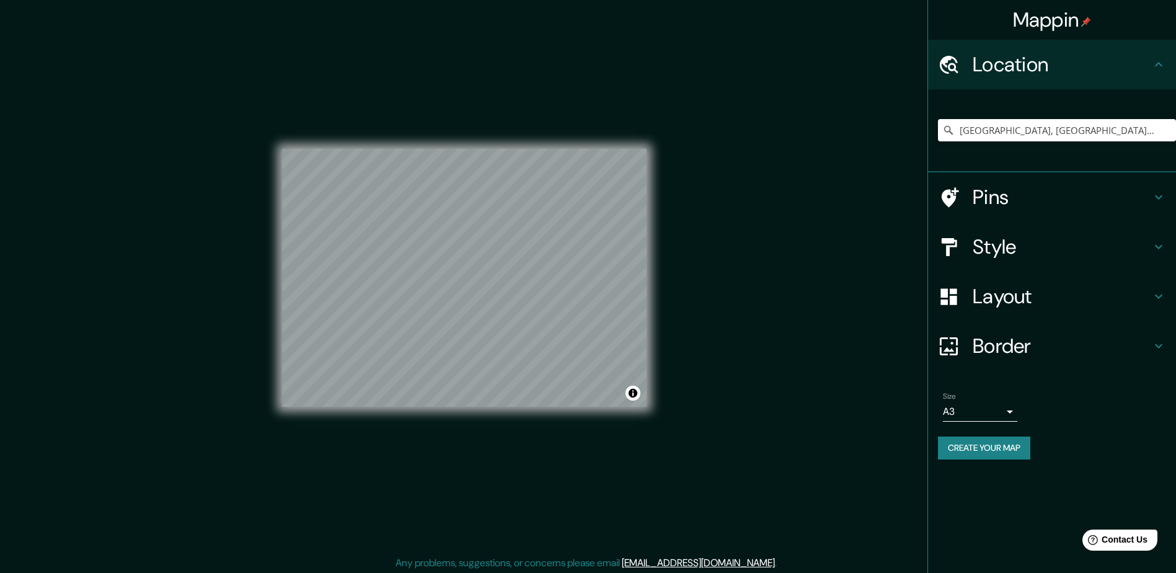
click at [1059, 252] on h4 "Style" at bounding box center [1061, 246] width 178 height 25
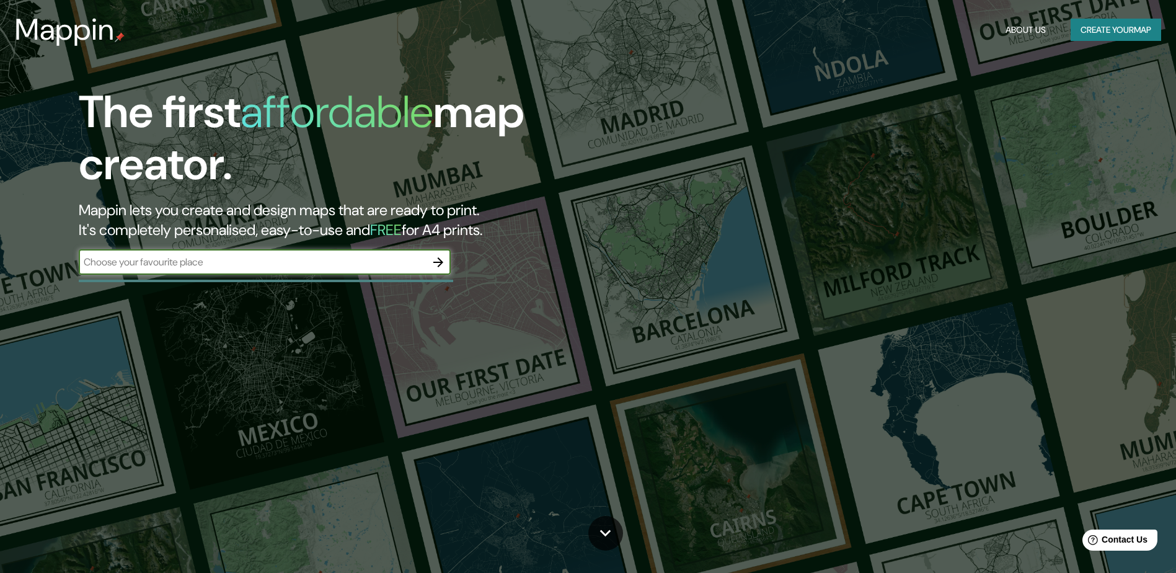
click at [410, 272] on div "​" at bounding box center [265, 262] width 372 height 25
click at [402, 283] on div "The first affordable map creator. Mappin lets you create and design maps that a…" at bounding box center [372, 186] width 705 height 201
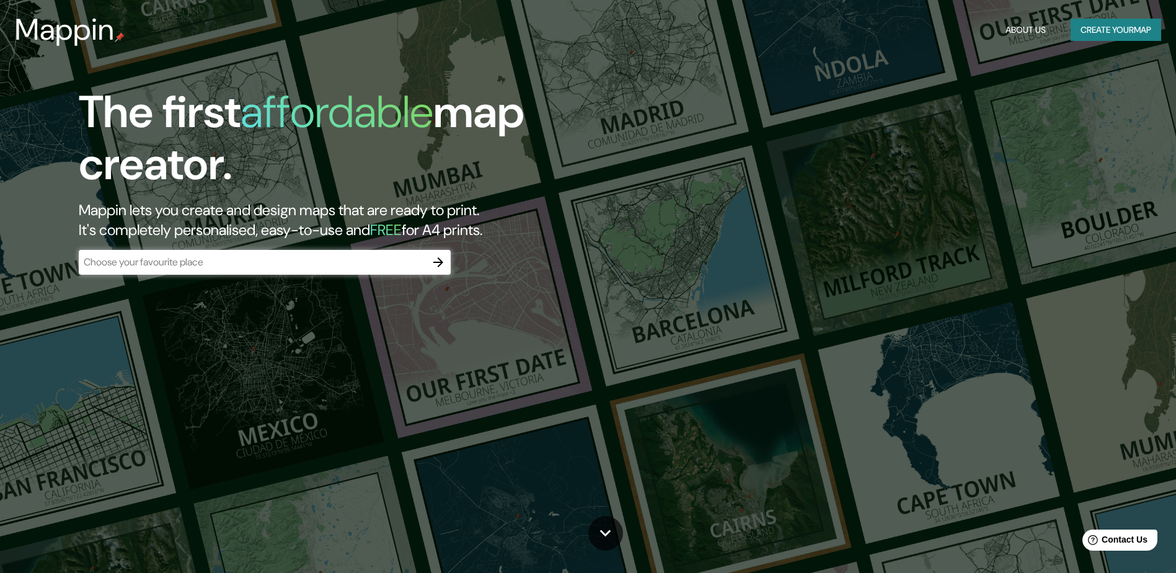
click at [400, 266] on input "text" at bounding box center [252, 262] width 347 height 14
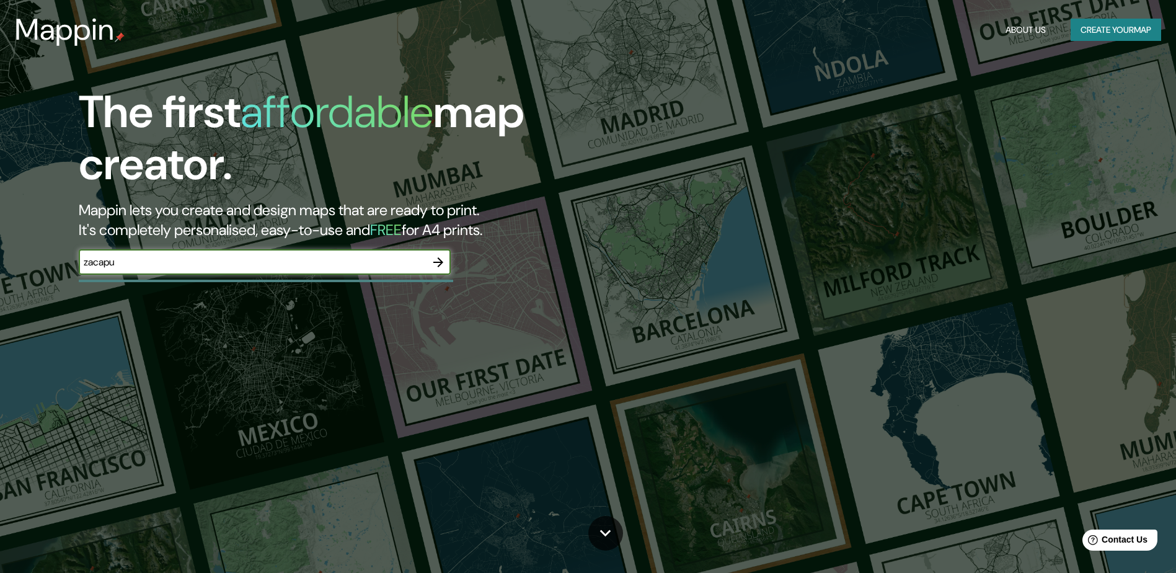
type input "zacapu"
click at [436, 266] on icon "button" at bounding box center [438, 262] width 15 height 15
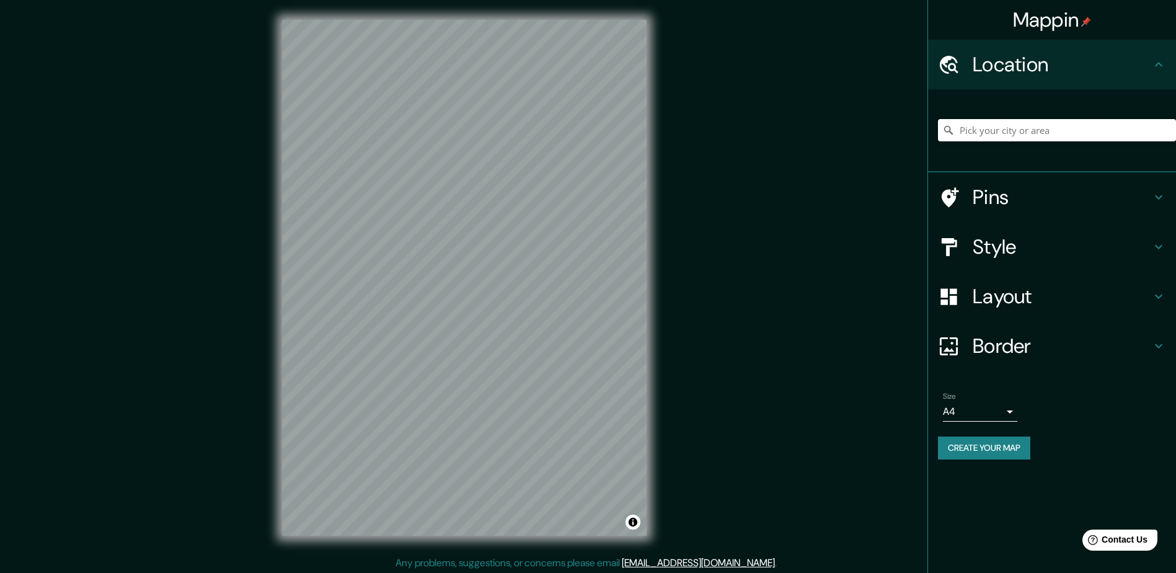
click at [1050, 127] on input "Pick your city or area" at bounding box center [1057, 130] width 238 height 22
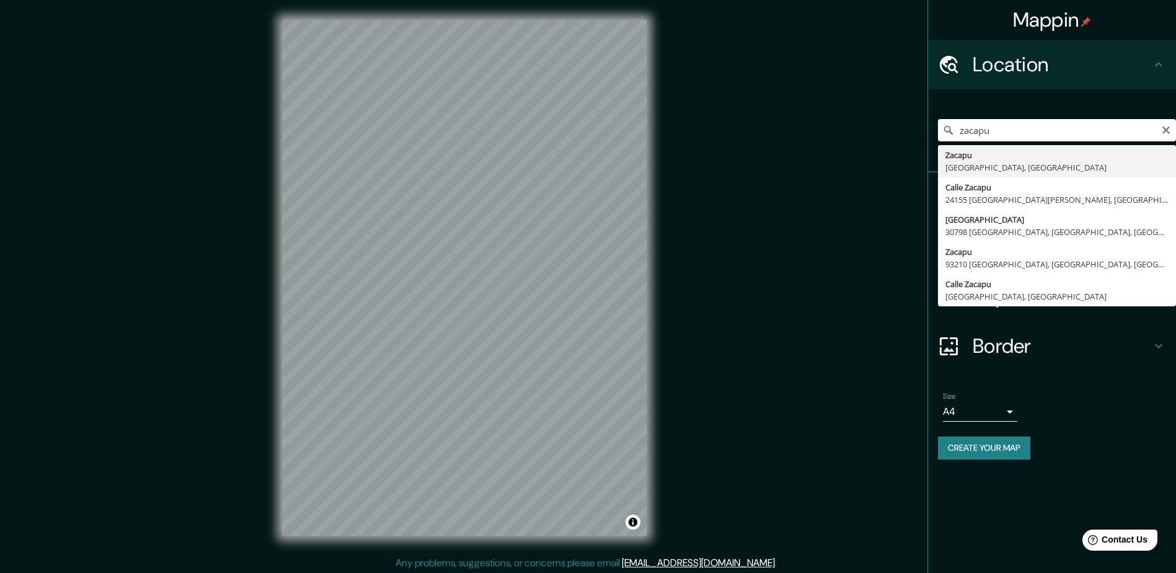
type input "[GEOGRAPHIC_DATA], [GEOGRAPHIC_DATA], [GEOGRAPHIC_DATA]"
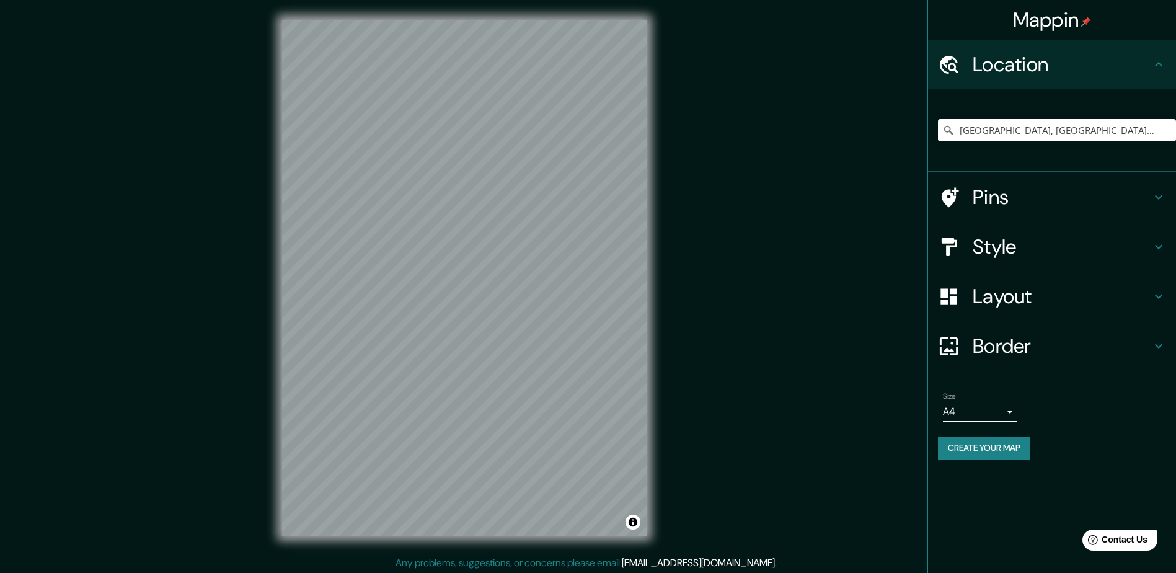
click at [1062, 255] on h4 "Style" at bounding box center [1061, 246] width 178 height 25
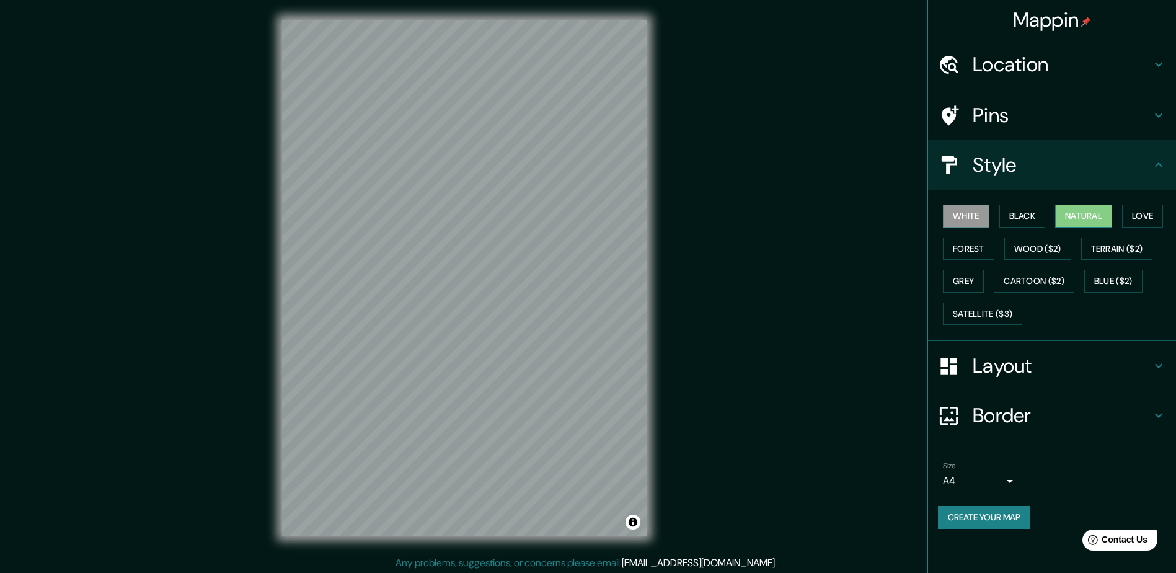
click at [1073, 211] on button "Natural" at bounding box center [1083, 215] width 57 height 23
click at [1024, 212] on button "Black" at bounding box center [1022, 215] width 46 height 23
click at [1088, 215] on button "Natural" at bounding box center [1083, 215] width 57 height 23
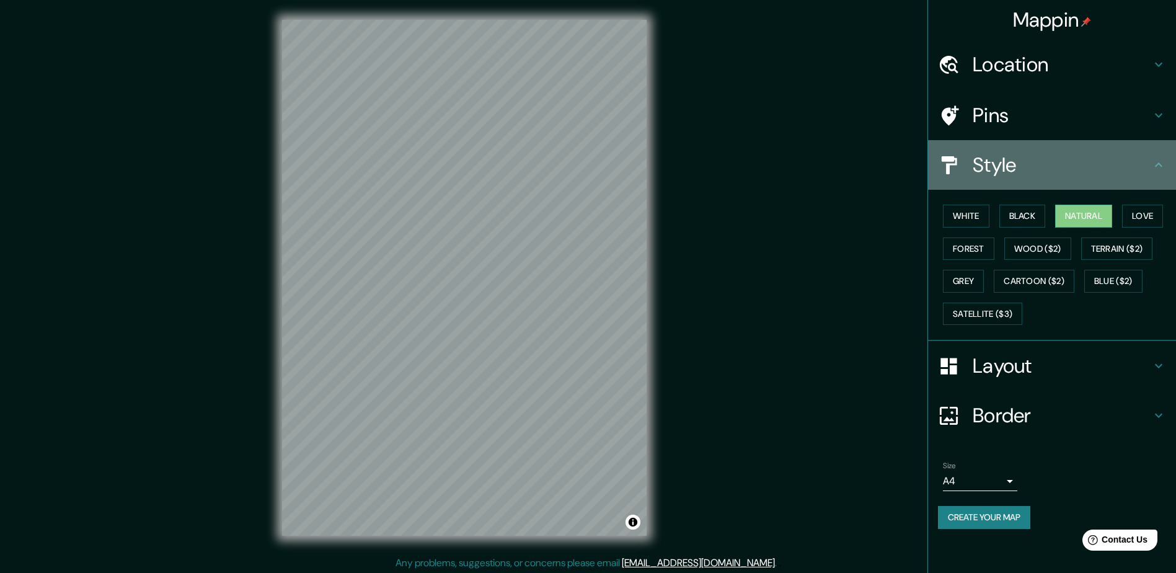
click at [1093, 185] on div "Style" at bounding box center [1052, 165] width 248 height 50
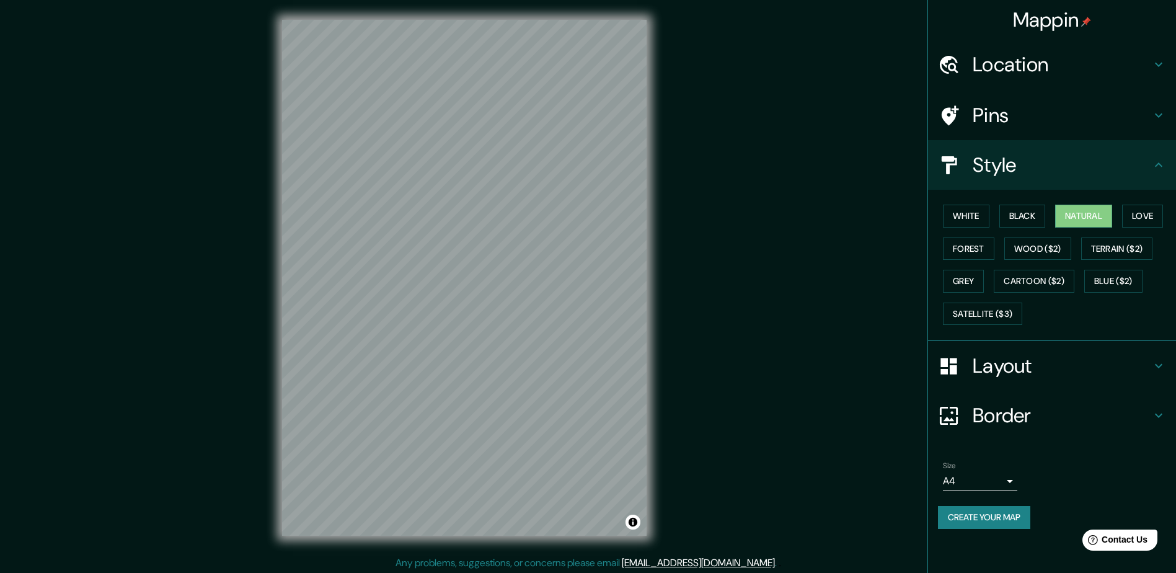
click at [1073, 169] on h4 "Style" at bounding box center [1061, 164] width 178 height 25
click at [1158, 163] on icon at bounding box center [1157, 164] width 7 height 4
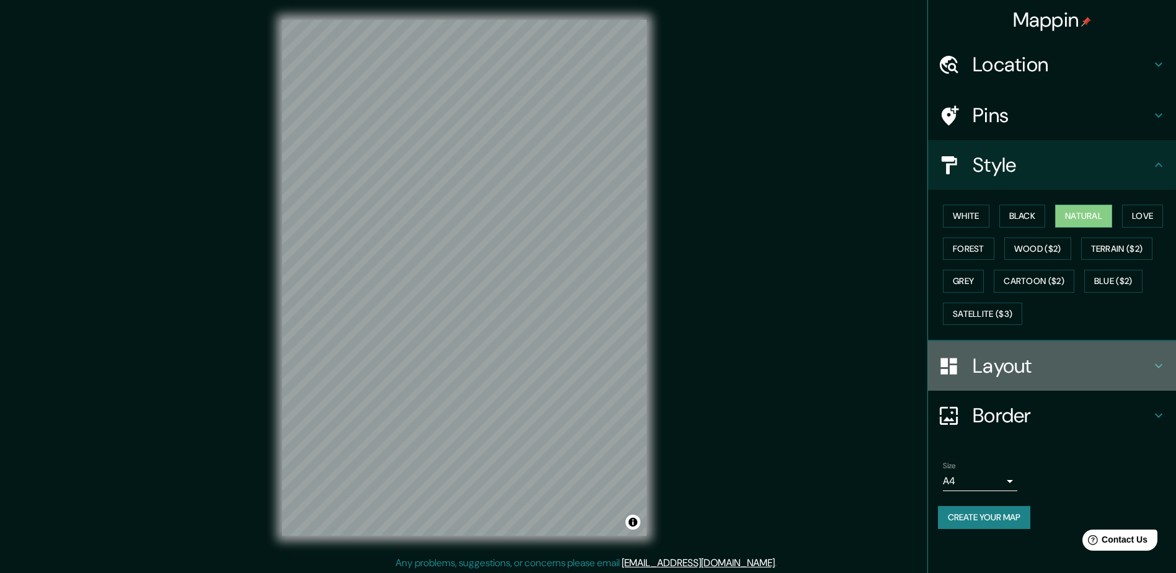
click at [1011, 354] on h4 "Layout" at bounding box center [1061, 365] width 178 height 25
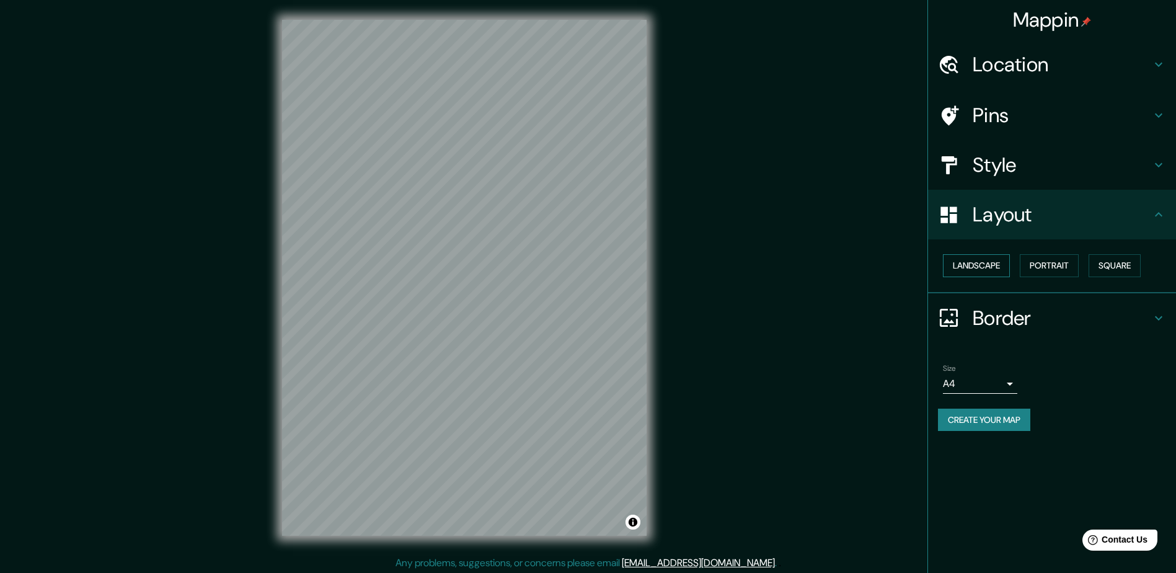
click at [985, 265] on button "Landscape" at bounding box center [976, 265] width 67 height 23
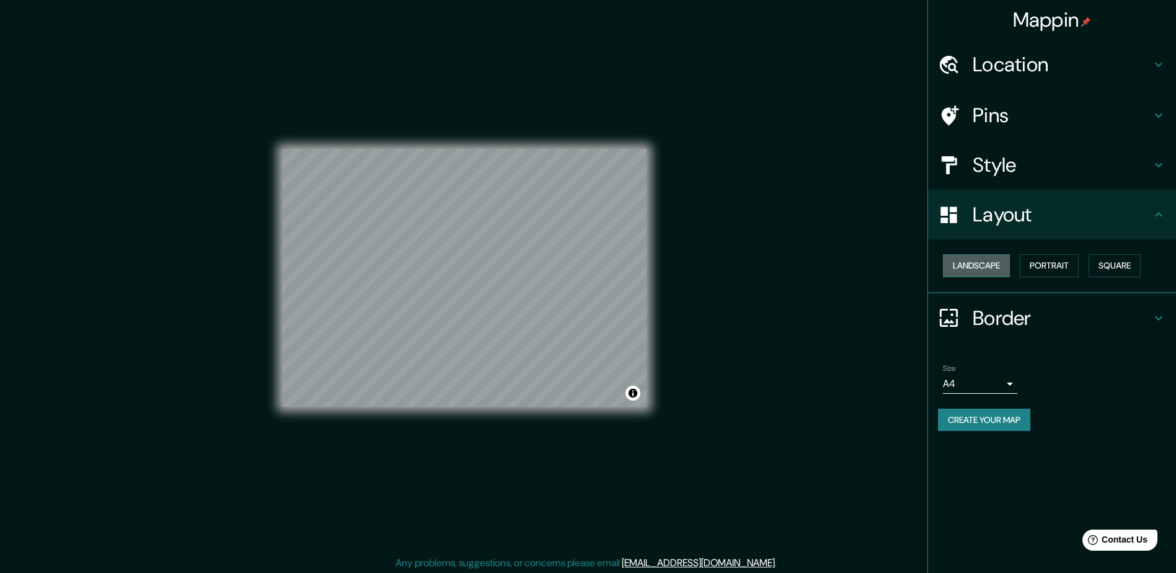
click at [997, 264] on button "Landscape" at bounding box center [976, 265] width 67 height 23
click at [1030, 263] on button "Portrait" at bounding box center [1048, 265] width 59 height 23
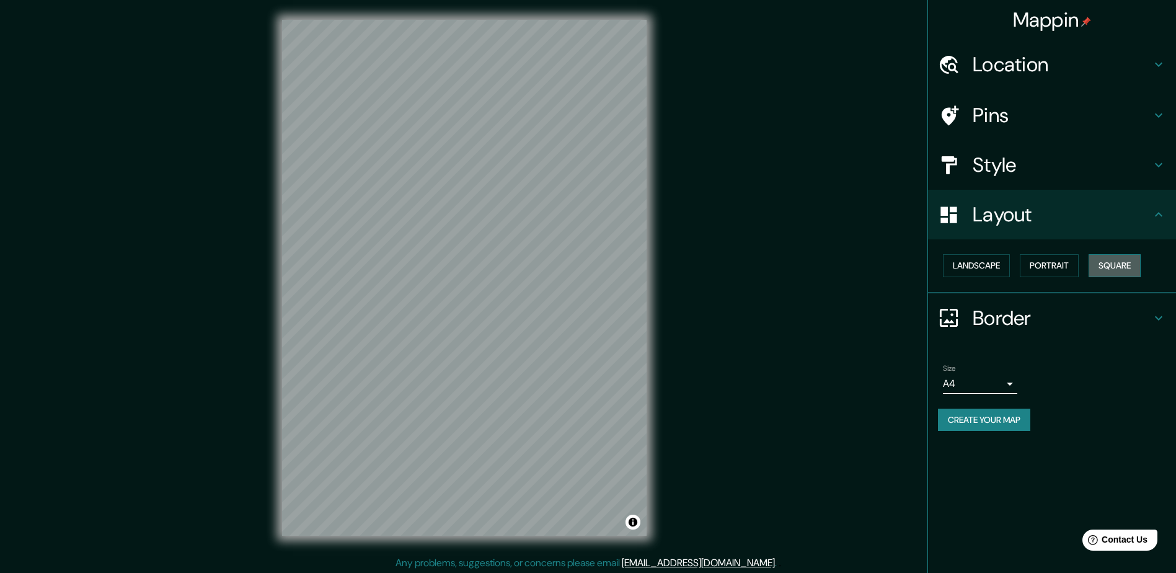
click at [1115, 262] on button "Square" at bounding box center [1114, 265] width 52 height 23
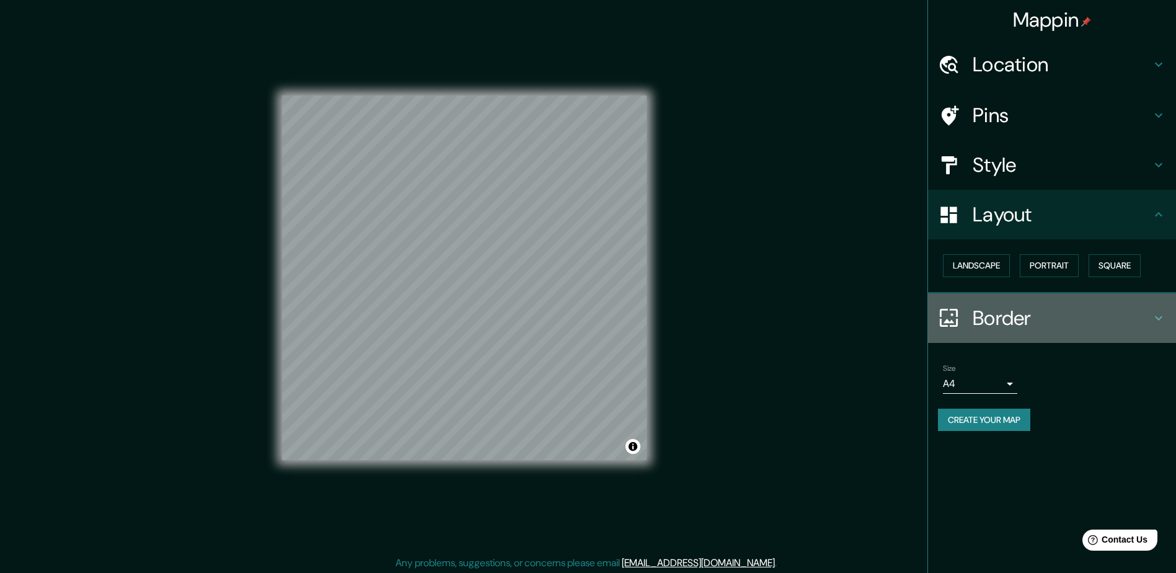
click at [1034, 314] on h4 "Border" at bounding box center [1061, 318] width 178 height 25
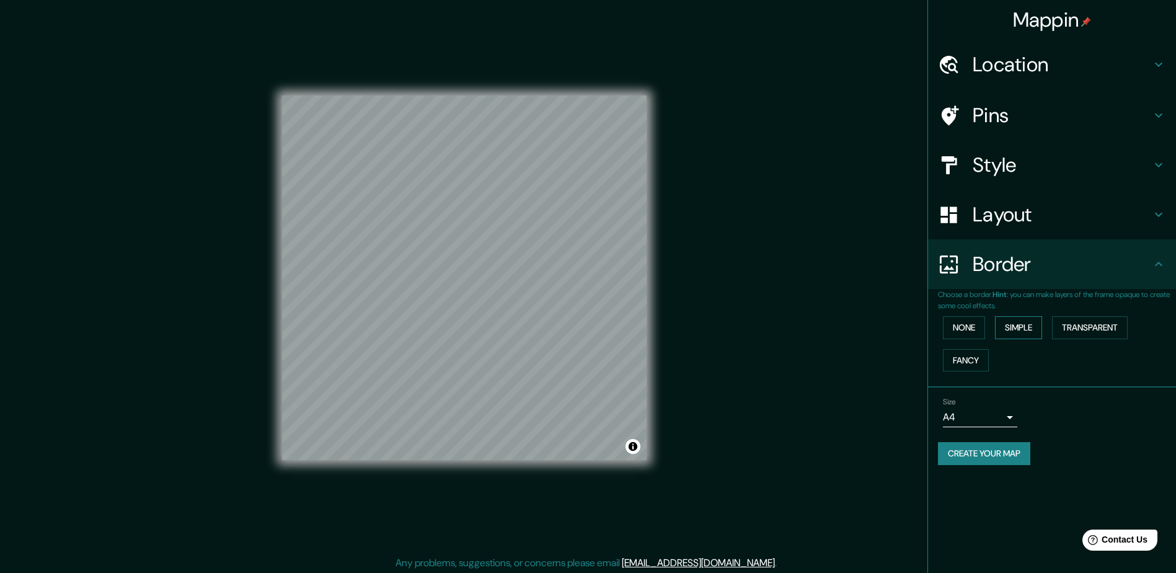
click at [1031, 327] on button "Simple" at bounding box center [1018, 327] width 47 height 23
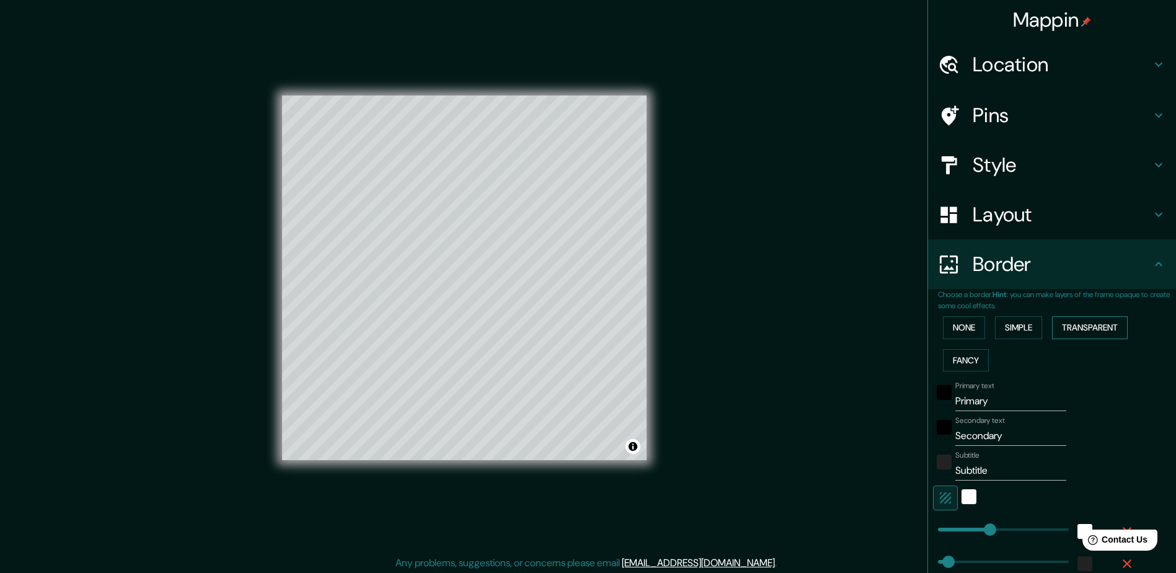
click at [1081, 336] on button "Transparent" at bounding box center [1090, 327] width 76 height 23
click at [961, 328] on button "None" at bounding box center [964, 327] width 42 height 23
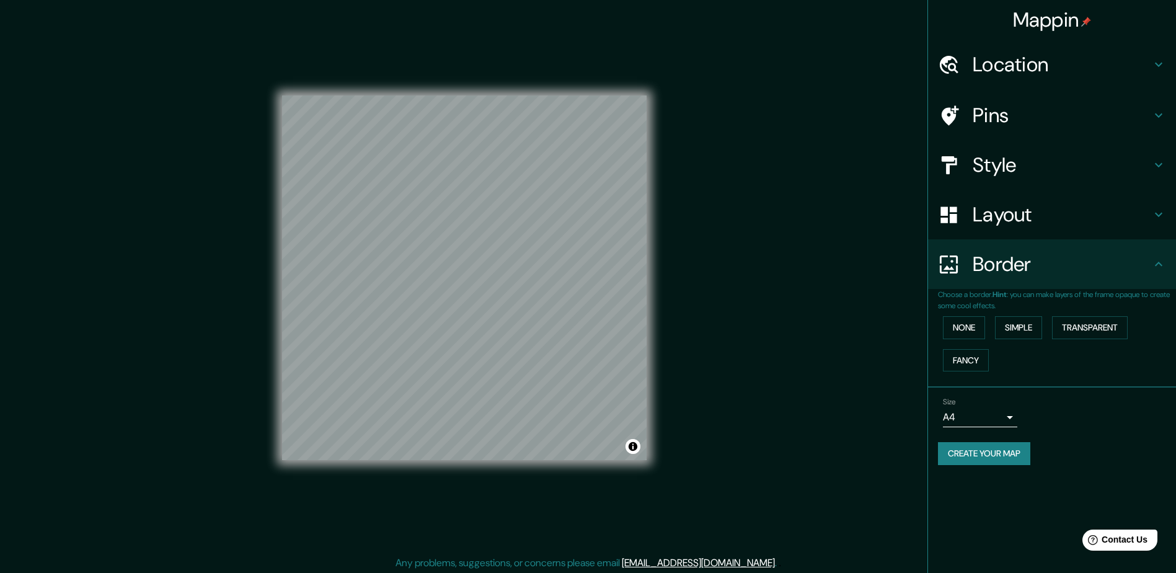
click at [1051, 68] on h4 "Location" at bounding box center [1061, 64] width 178 height 25
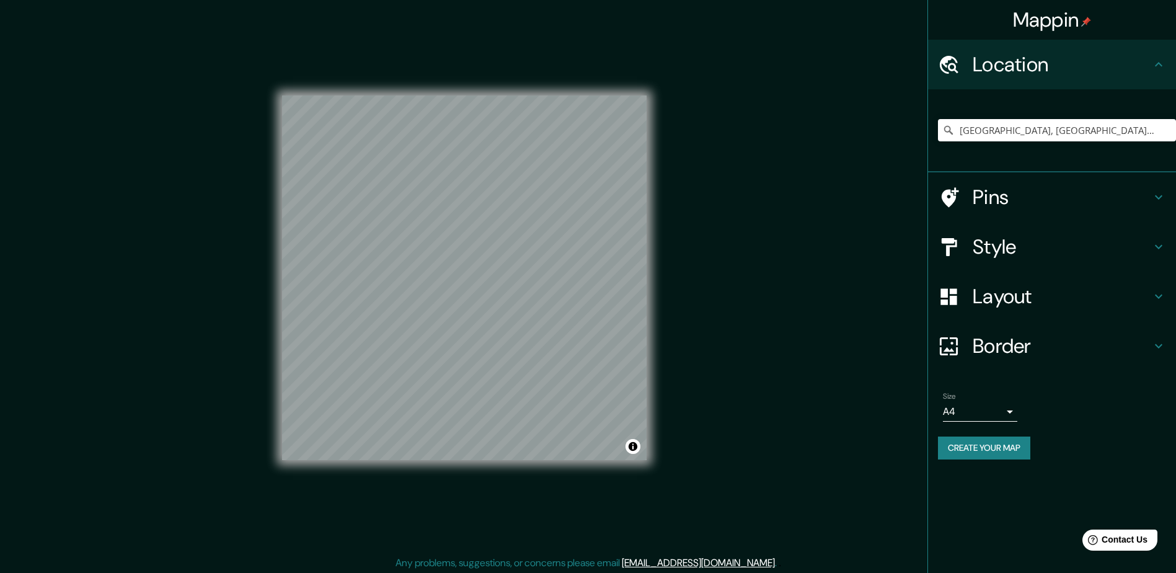
click at [1045, 200] on h4 "Pins" at bounding box center [1061, 197] width 178 height 25
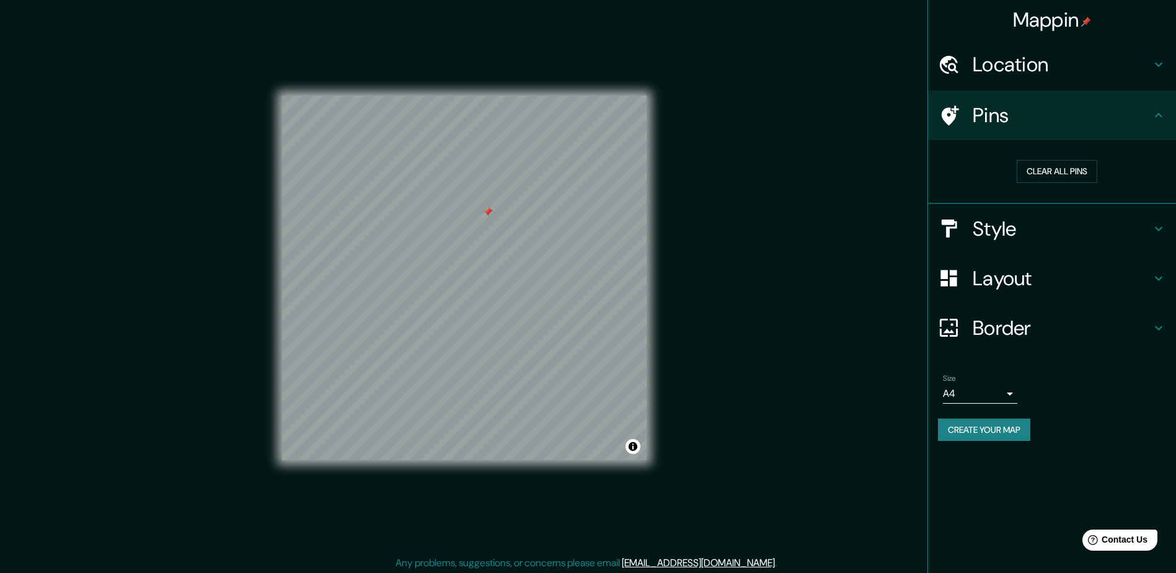
click at [998, 438] on button "Create your map" at bounding box center [984, 429] width 92 height 23
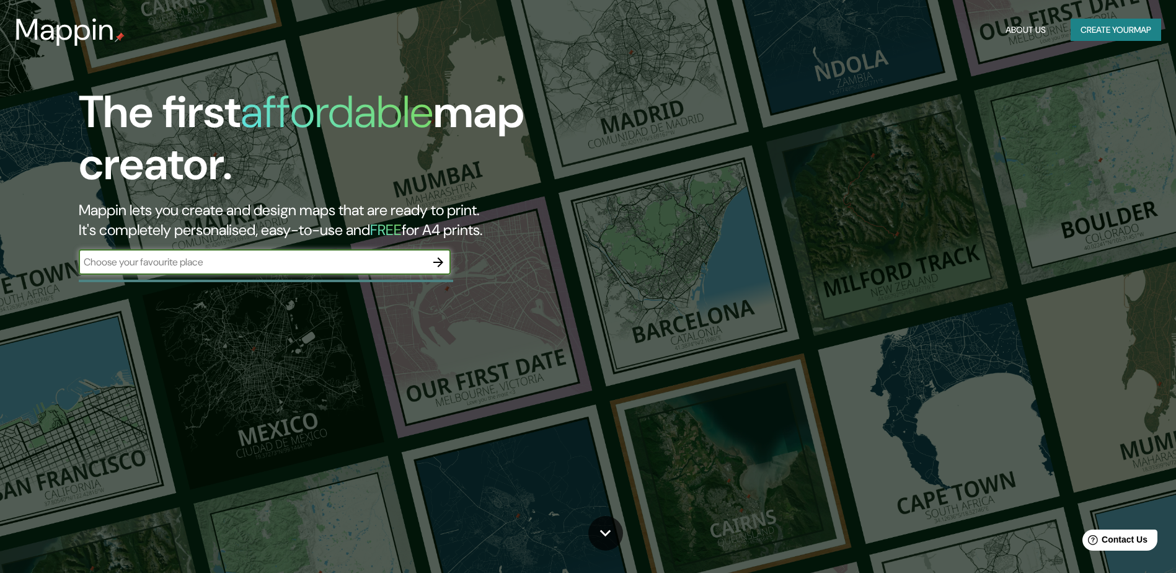
click at [305, 258] on input "text" at bounding box center [252, 262] width 347 height 14
type input "[GEOGRAPHIC_DATA]"
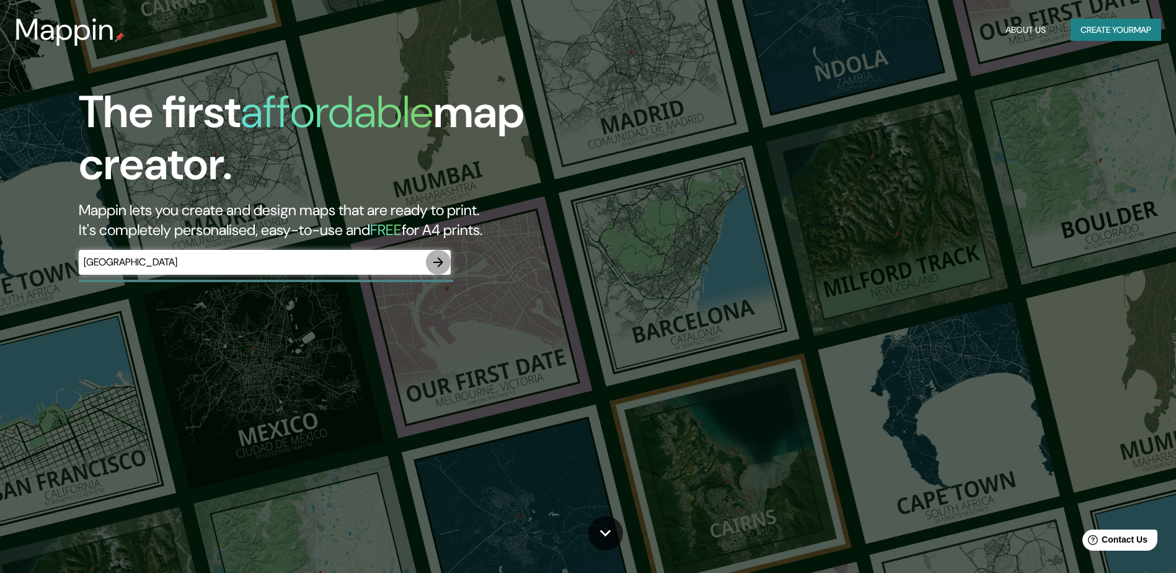
click at [442, 262] on icon "button" at bounding box center [438, 262] width 10 height 10
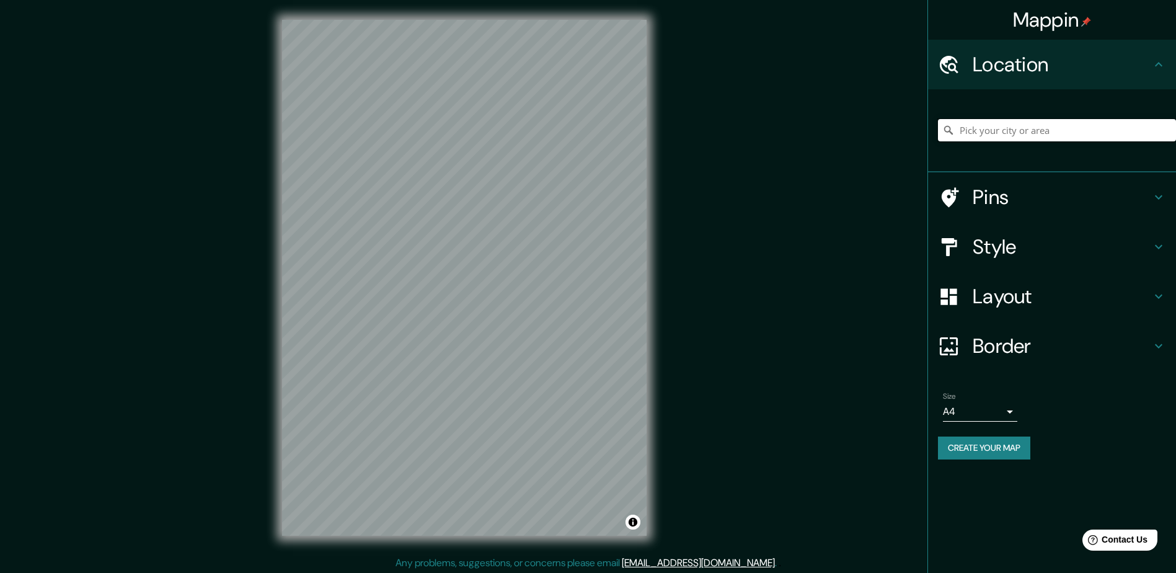
click at [1044, 126] on input "Pick your city or area" at bounding box center [1057, 130] width 238 height 22
type input "[GEOGRAPHIC_DATA], [GEOGRAPHIC_DATA], [GEOGRAPHIC_DATA]"
click at [996, 198] on h4 "Pins" at bounding box center [1061, 197] width 178 height 25
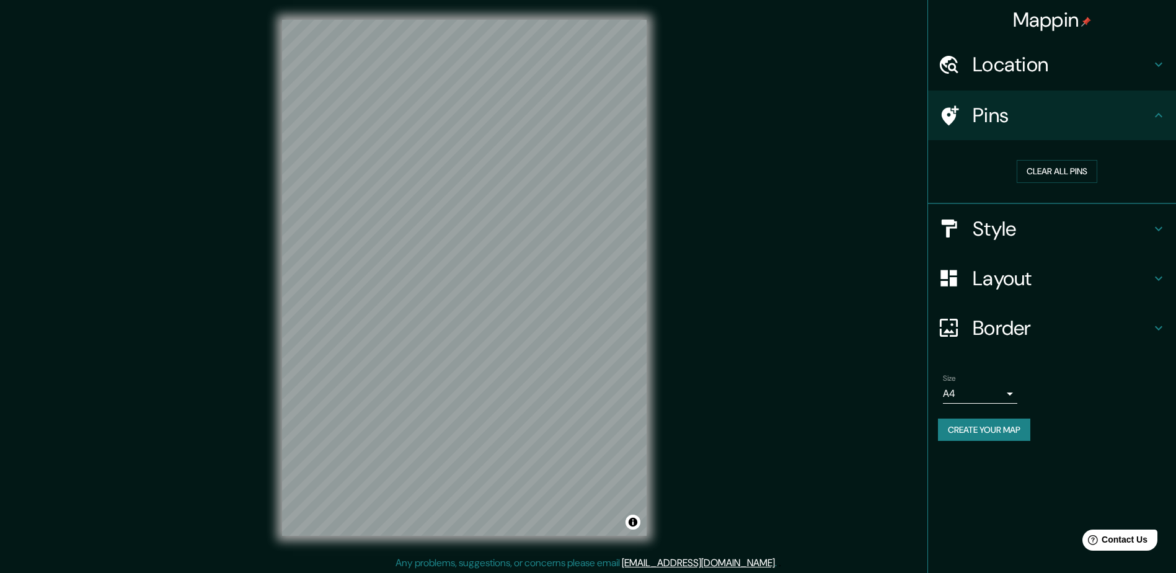
click at [1106, 112] on h4 "Pins" at bounding box center [1061, 115] width 178 height 25
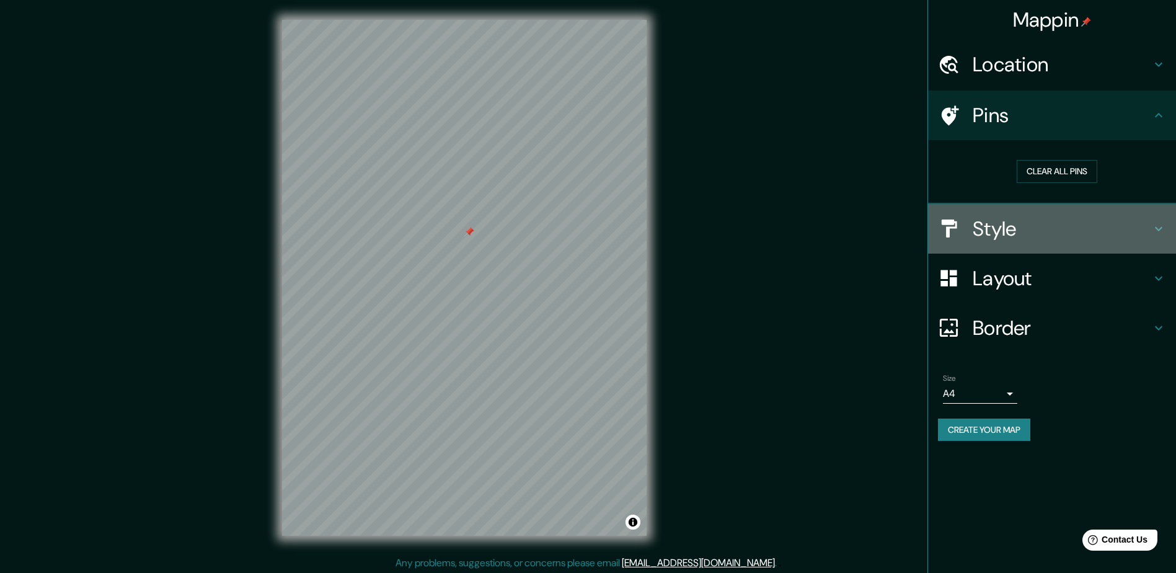
click at [1052, 229] on h4 "Style" at bounding box center [1061, 228] width 178 height 25
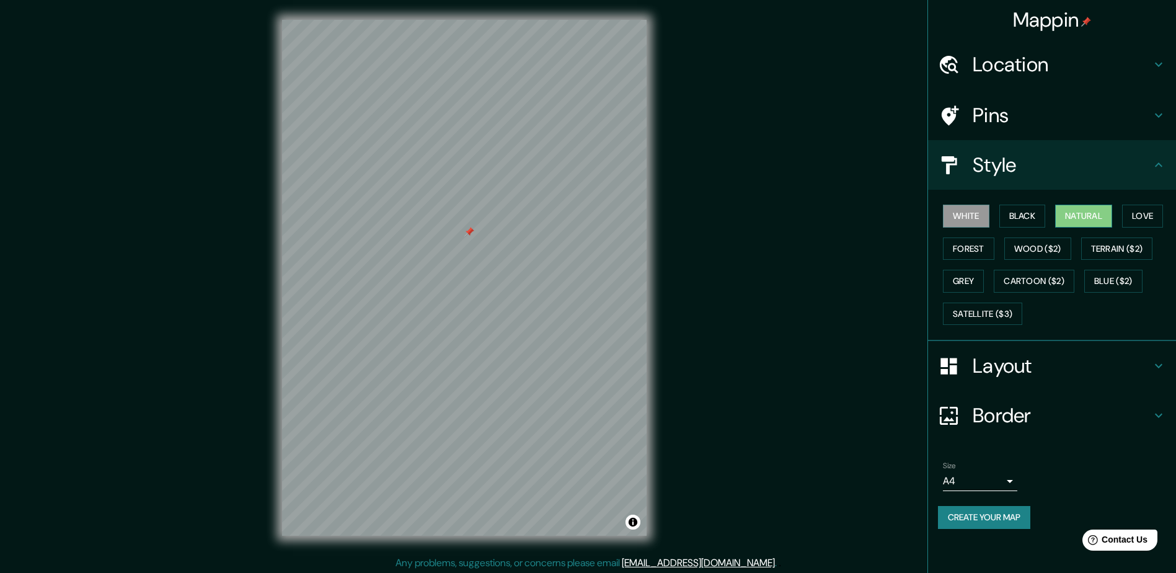
click at [1092, 216] on button "Natural" at bounding box center [1083, 215] width 57 height 23
click at [974, 218] on button "White" at bounding box center [966, 215] width 46 height 23
click at [1032, 363] on h4 "Layout" at bounding box center [1061, 365] width 178 height 25
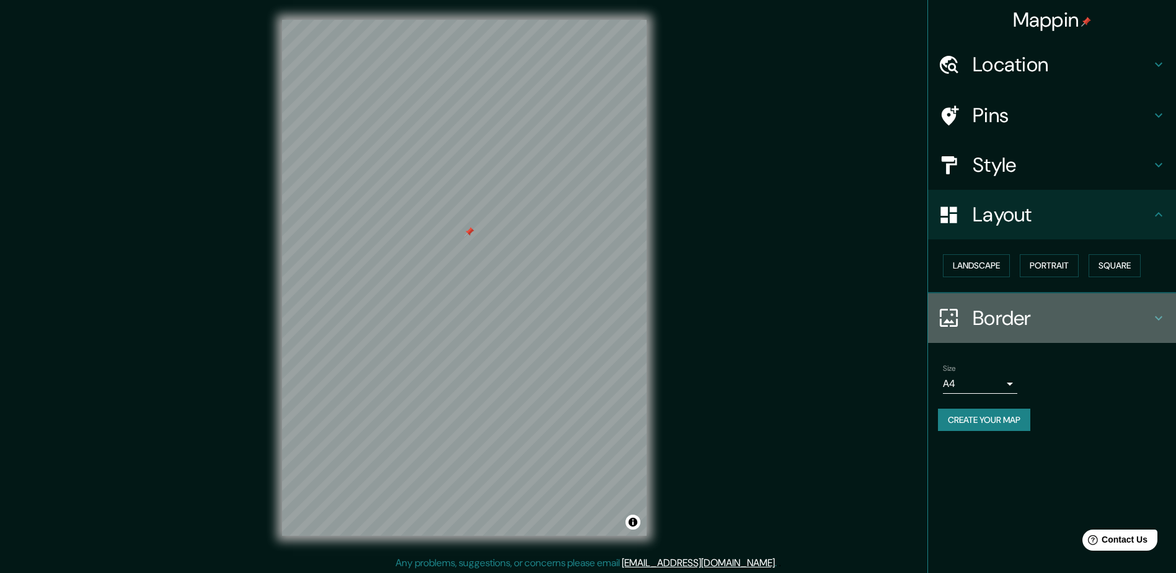
click at [1044, 322] on h4 "Border" at bounding box center [1061, 318] width 178 height 25
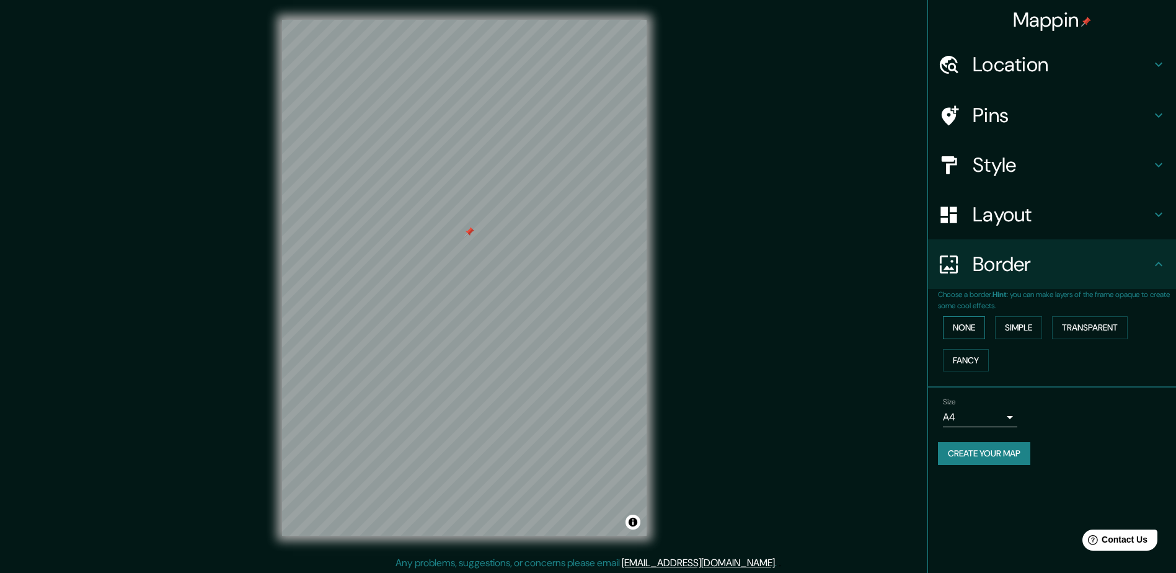
click at [979, 328] on button "None" at bounding box center [964, 327] width 42 height 23
click at [1022, 330] on button "Simple" at bounding box center [1018, 327] width 47 height 23
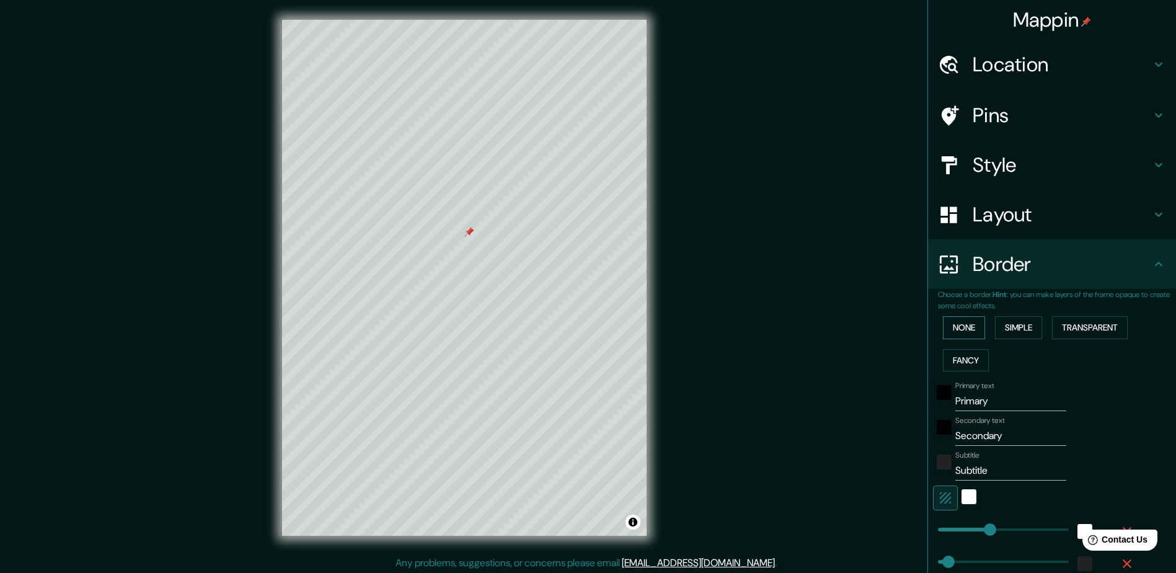
click at [962, 330] on button "None" at bounding box center [964, 327] width 42 height 23
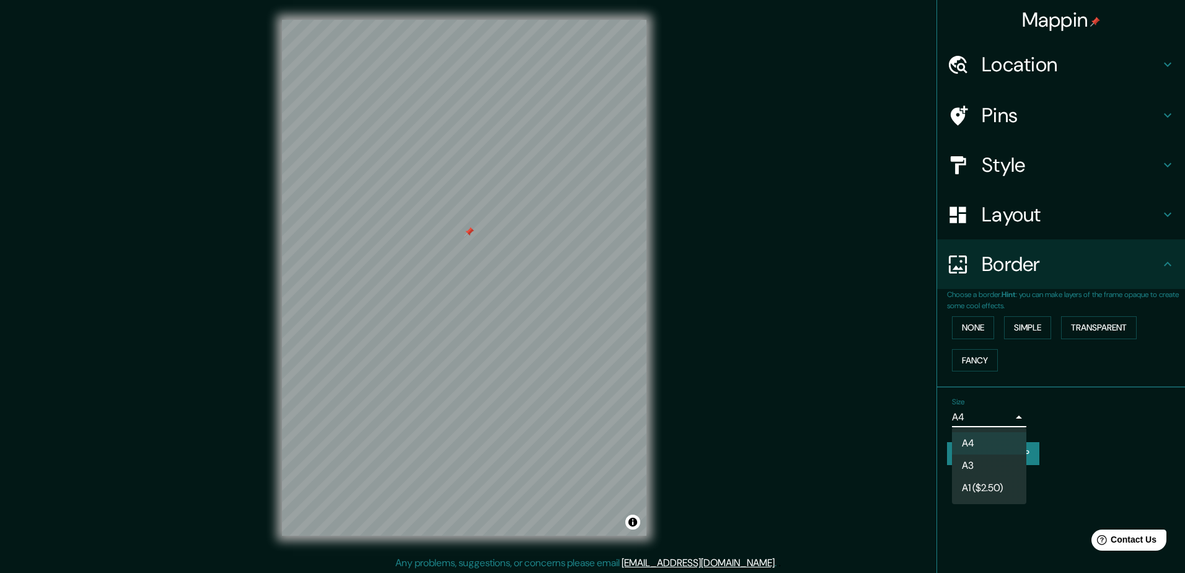
click at [1009, 421] on body "Mappin Location Zacapu, Michoacán, México Zacapu Michoacán, México Calle Zacapu…" at bounding box center [592, 286] width 1185 height 573
click at [1016, 412] on div at bounding box center [592, 286] width 1185 height 573
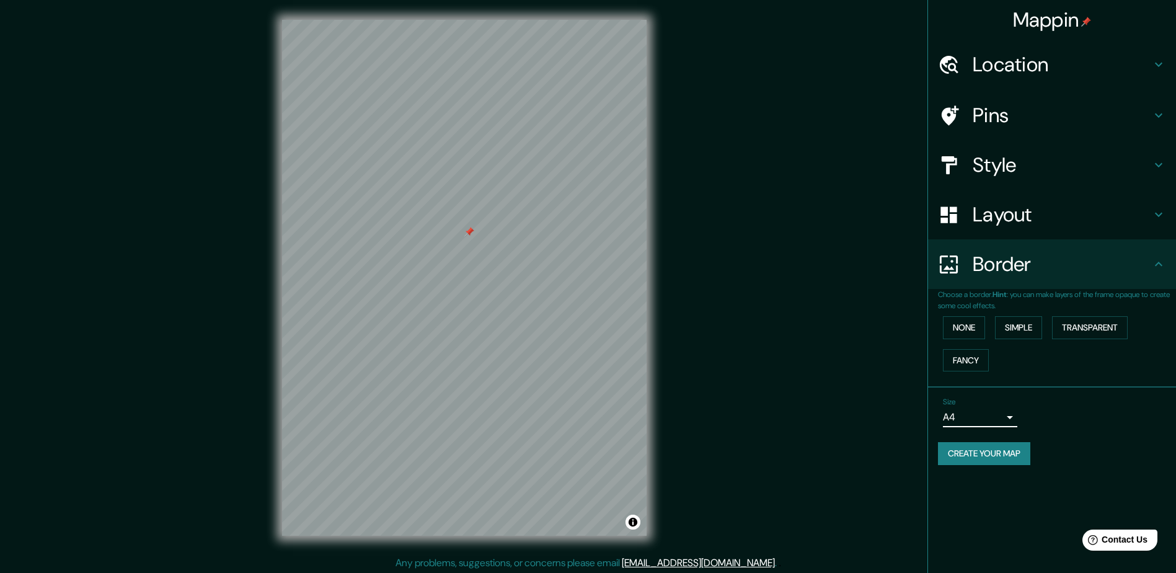
click at [1015, 454] on button "Create your map" at bounding box center [984, 453] width 92 height 23
drag, startPoint x: 1012, startPoint y: 447, endPoint x: 1076, endPoint y: 482, distance: 72.7
click at [1086, 485] on div "Mappin Location Zacapu, Michoacán, México Zacapu Michoacán, México Calle Zacapu…" at bounding box center [1051, 286] width 248 height 573
drag, startPoint x: 985, startPoint y: 454, endPoint x: 1015, endPoint y: 512, distance: 66.0
click at [1015, 512] on div "Mappin Location Zacapu, Michoacán, México Zacapu Michoacán, México Calle Zacapu…" at bounding box center [1051, 286] width 248 height 573
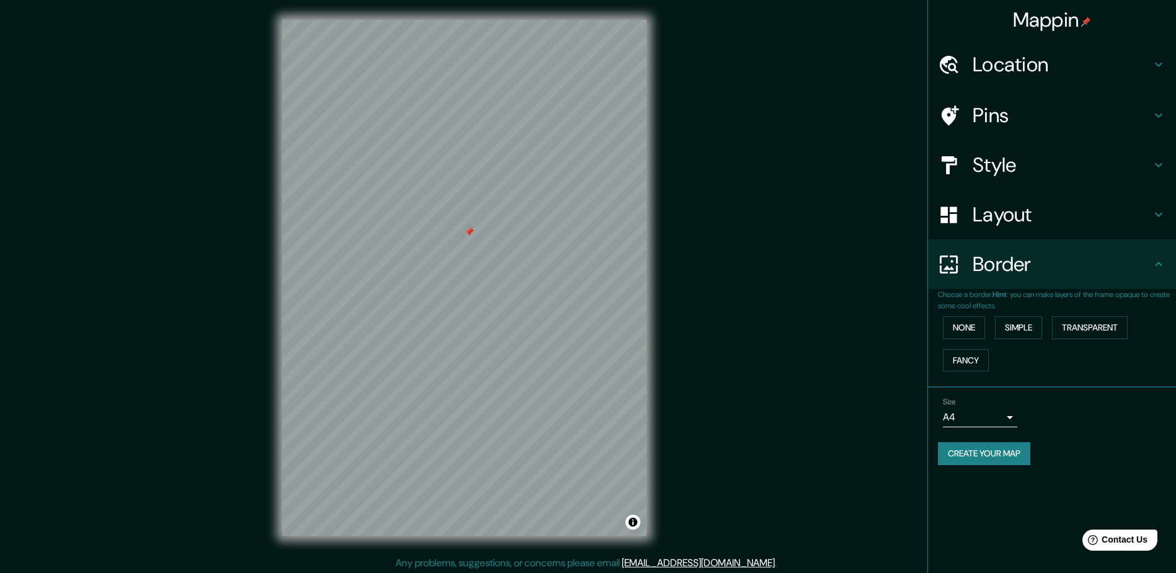
click at [1120, 30] on div "Mappin" at bounding box center [1052, 20] width 248 height 40
click at [1084, 169] on h4 "Style" at bounding box center [1061, 164] width 178 height 25
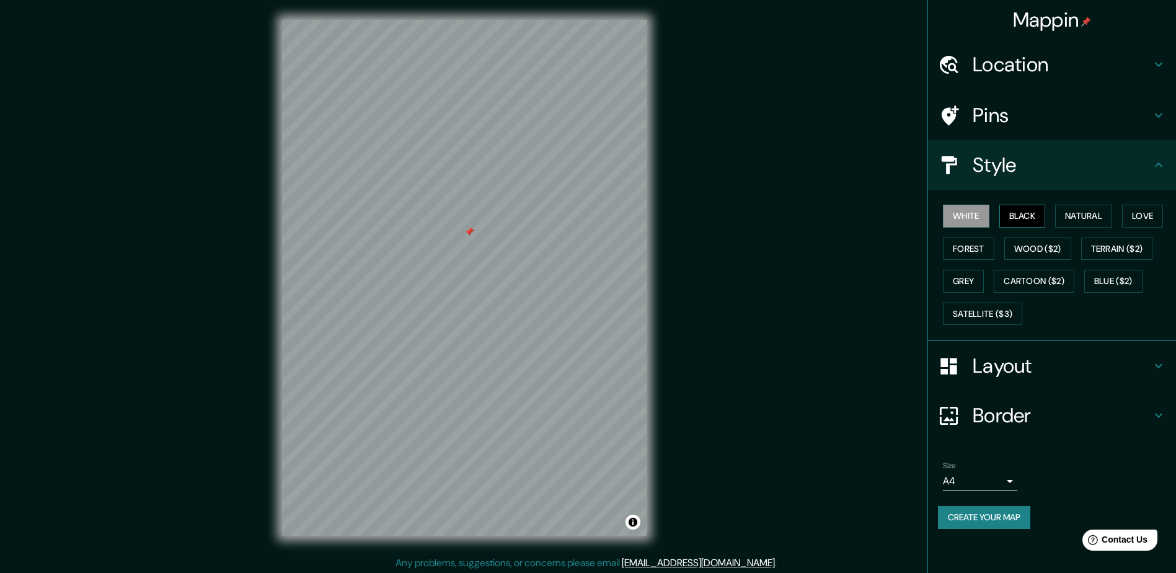
click at [1026, 227] on button "Black" at bounding box center [1022, 215] width 46 height 23
click at [1087, 218] on button "Natural" at bounding box center [1083, 215] width 57 height 23
click at [1140, 219] on button "Love" at bounding box center [1142, 215] width 41 height 23
click at [958, 243] on button "Forest" at bounding box center [968, 248] width 51 height 23
click at [1088, 218] on button "Natural" at bounding box center [1083, 215] width 57 height 23
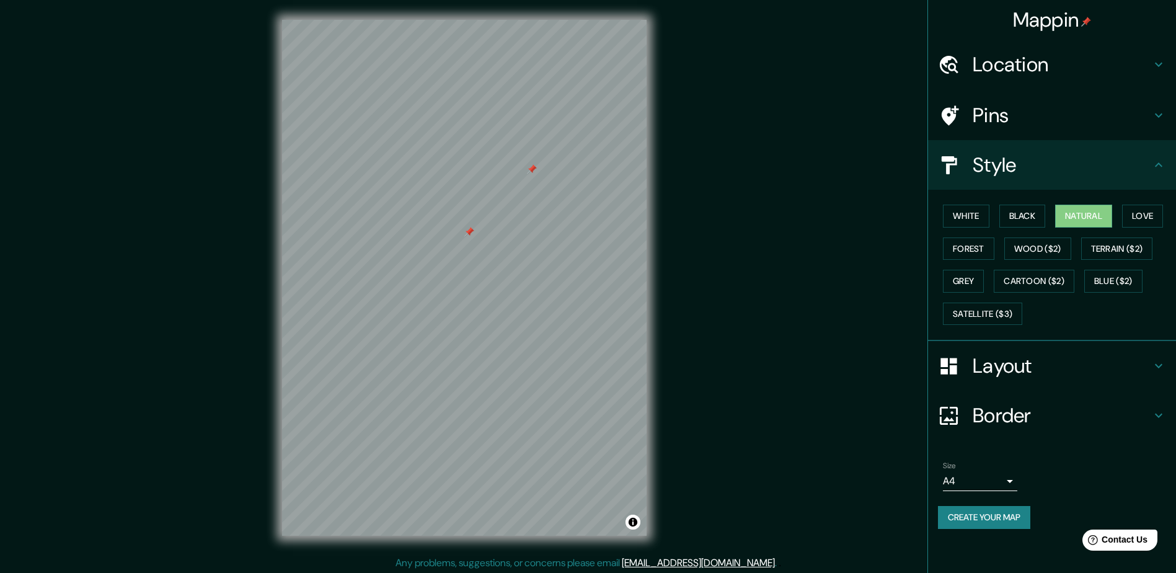
click at [1019, 120] on h4 "Pins" at bounding box center [1061, 115] width 178 height 25
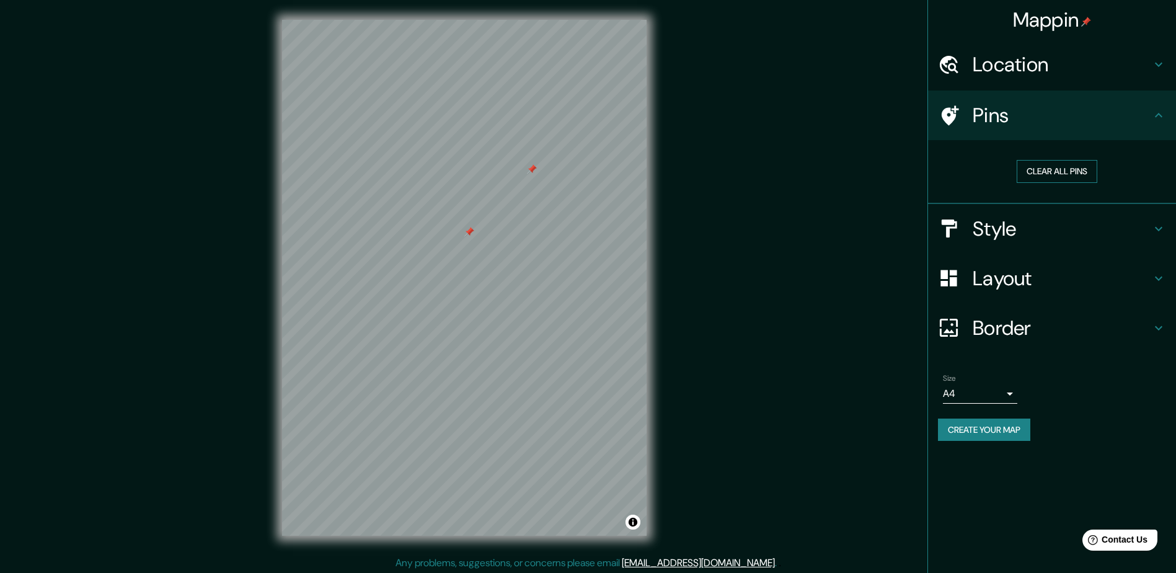
click at [1062, 169] on button "Clear all pins" at bounding box center [1056, 171] width 81 height 23
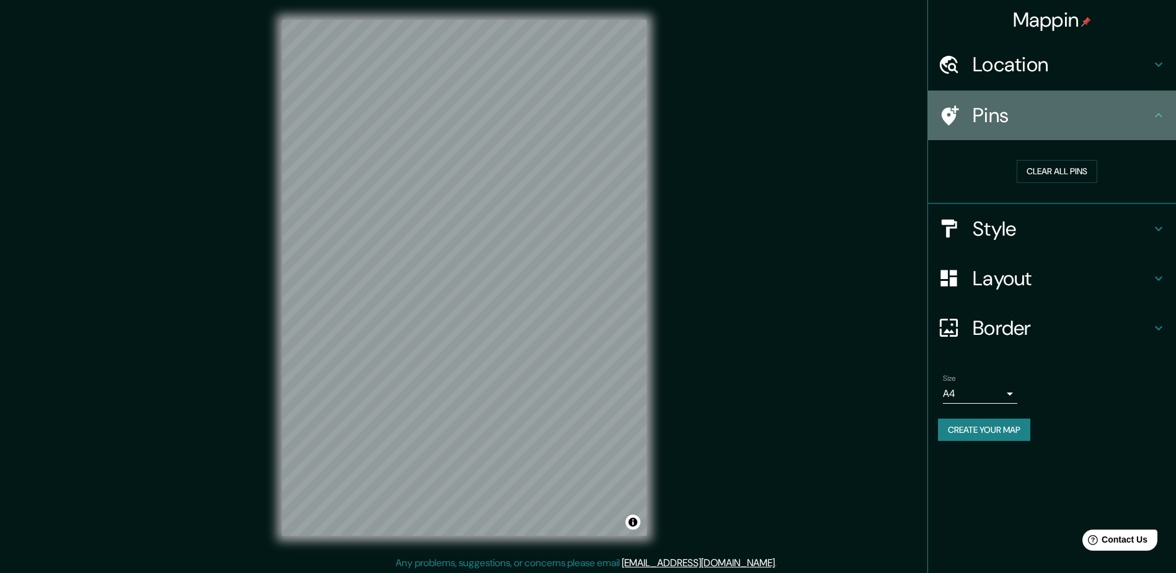
click at [949, 118] on icon at bounding box center [949, 115] width 17 height 20
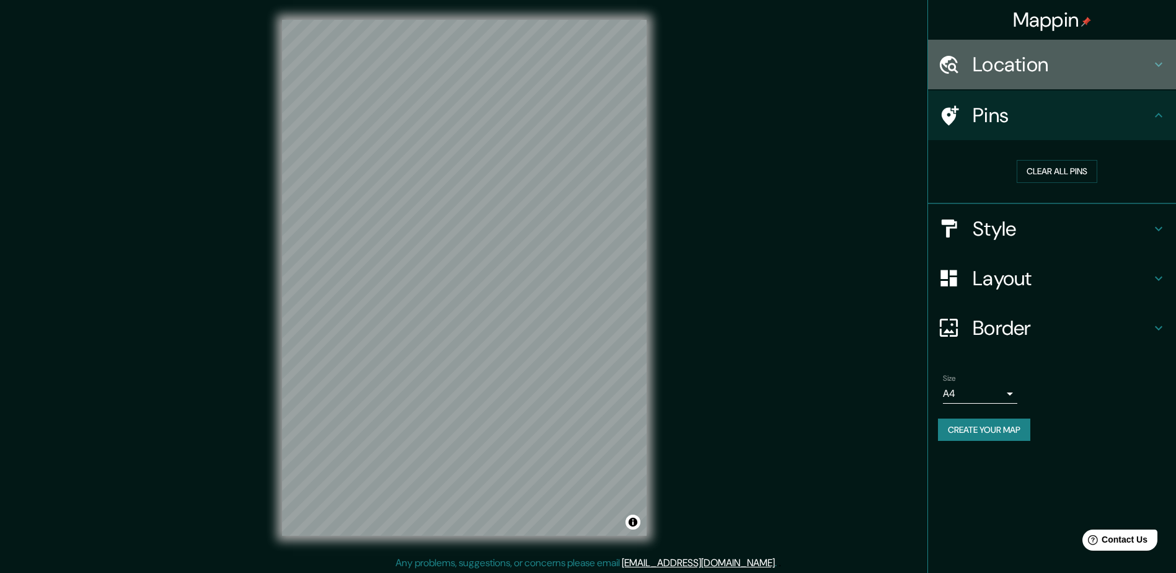
click at [1002, 57] on h4 "Location" at bounding box center [1061, 64] width 178 height 25
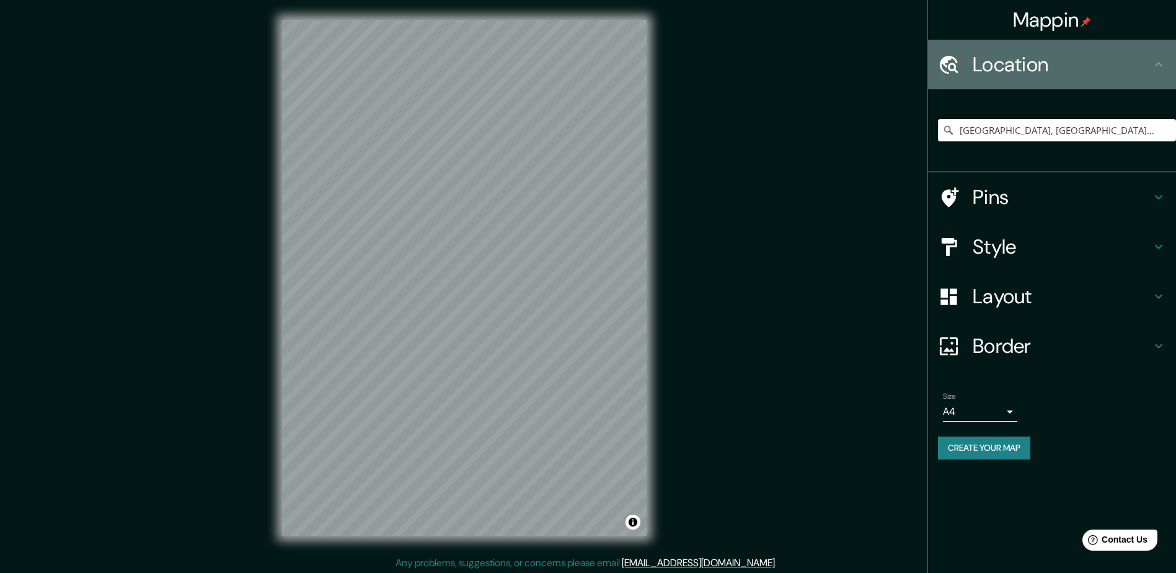
click at [1155, 61] on icon at bounding box center [1158, 64] width 15 height 15
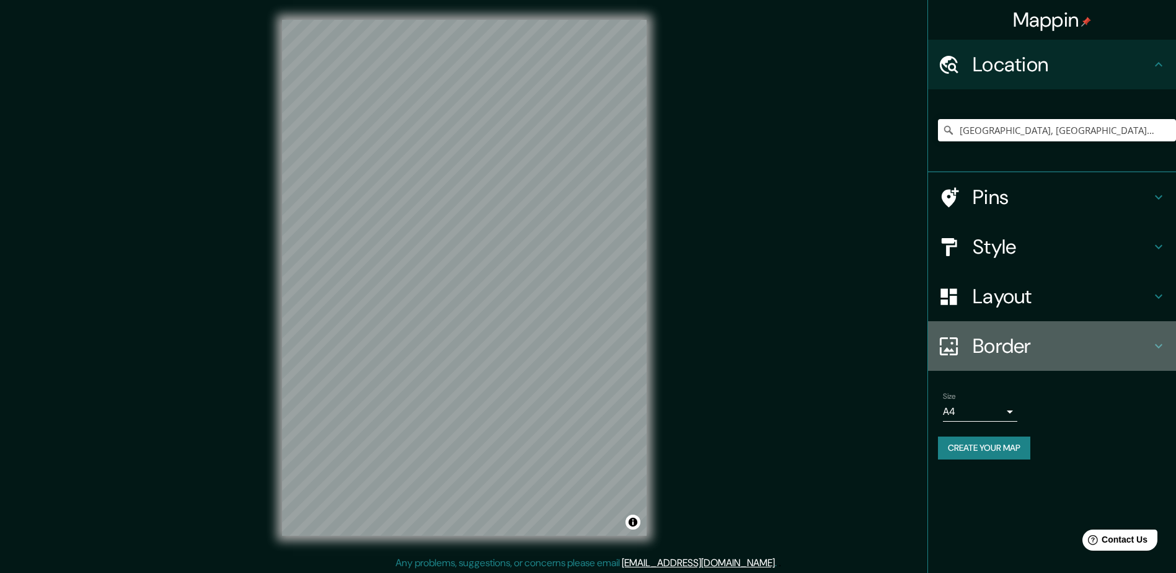
click at [1076, 348] on h4 "Border" at bounding box center [1061, 345] width 178 height 25
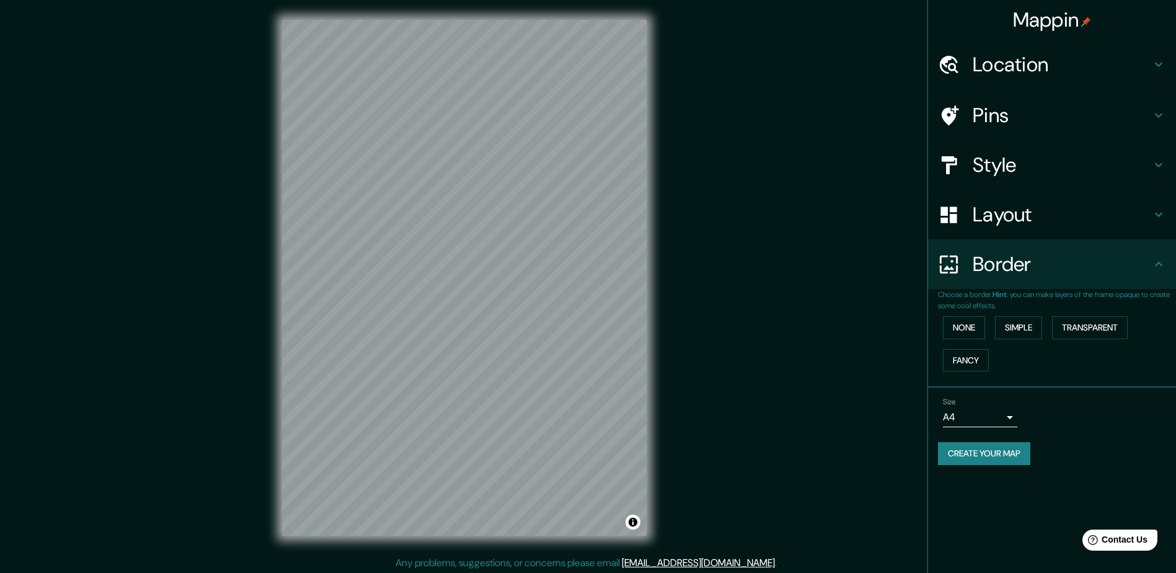
click at [1080, 267] on h4 "Border" at bounding box center [1061, 264] width 178 height 25
click at [1071, 329] on button "Transparent" at bounding box center [1090, 327] width 76 height 23
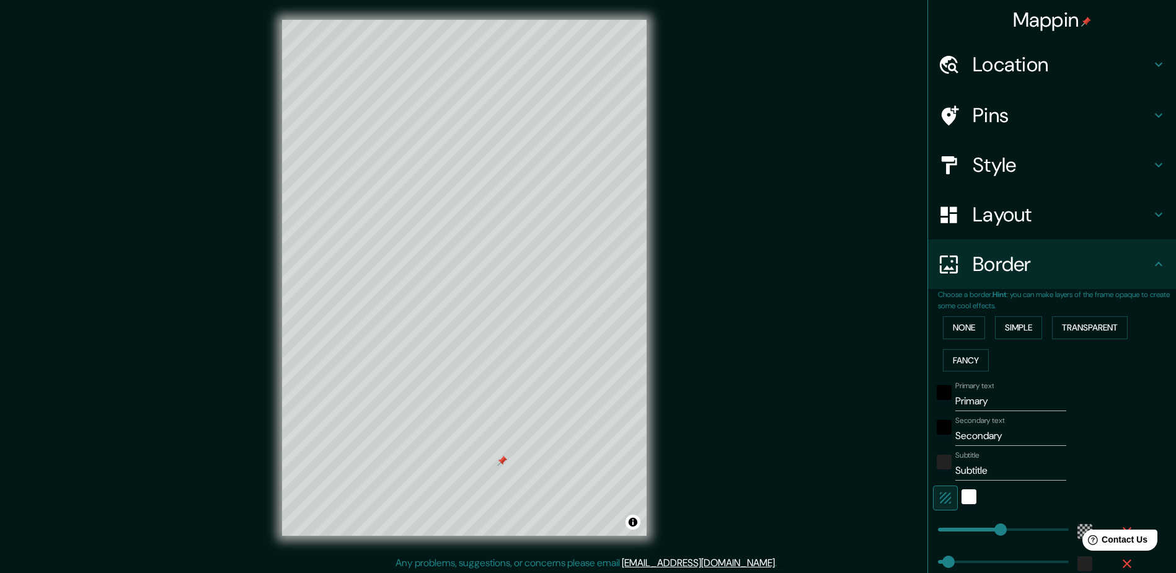
click at [1015, 107] on h4 "Pins" at bounding box center [1061, 115] width 178 height 25
type input "282"
type input "47"
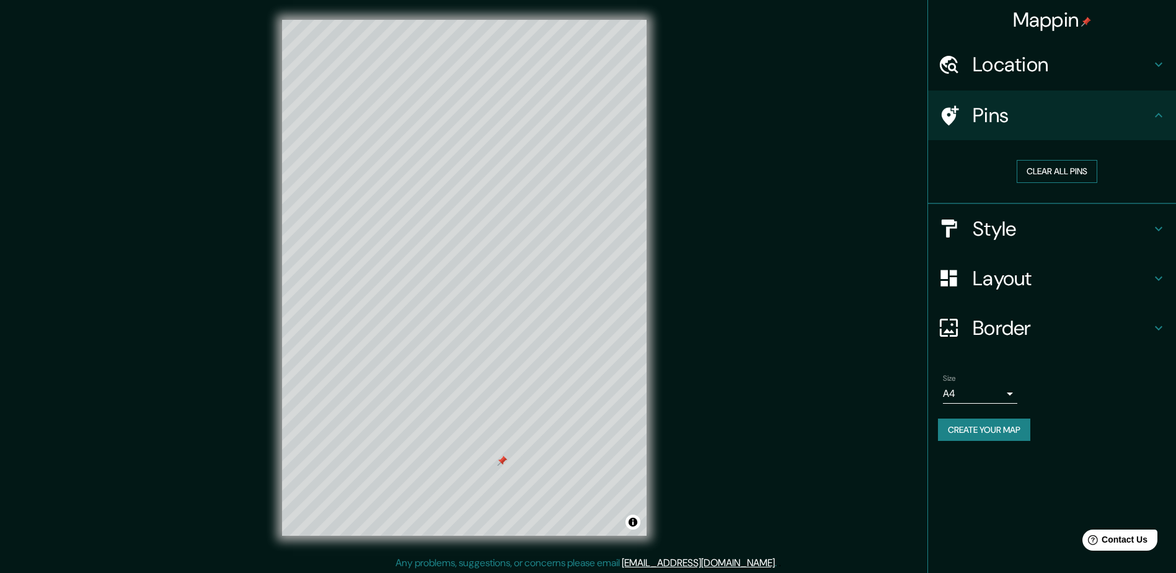
click at [1041, 165] on button "Clear all pins" at bounding box center [1056, 171] width 81 height 23
click at [1070, 328] on h4 "Border" at bounding box center [1061, 327] width 178 height 25
type input "282"
type input "47"
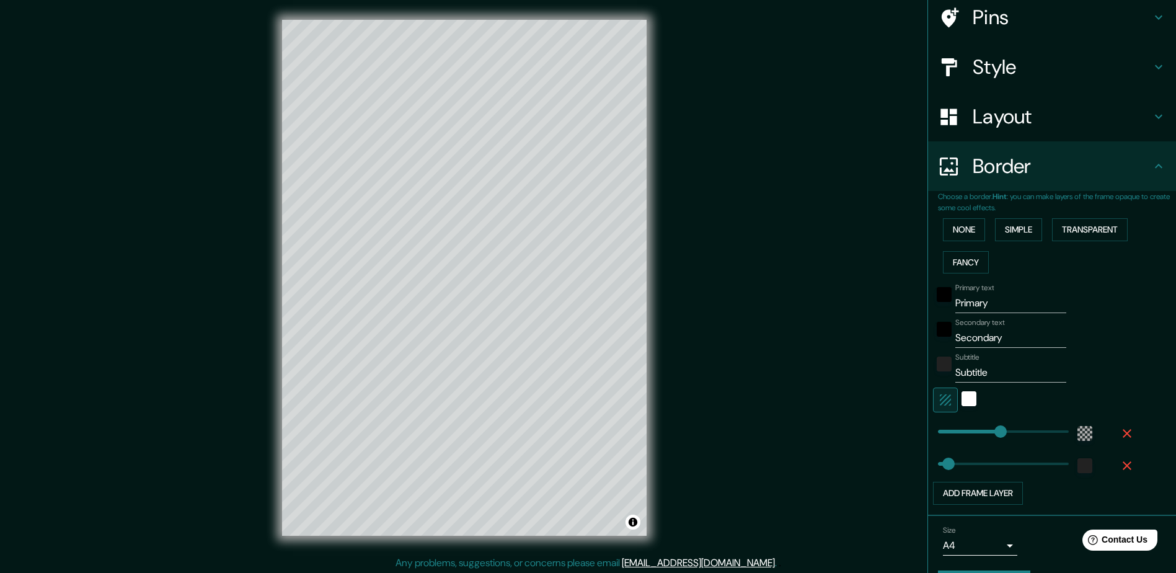
scroll to position [133, 0]
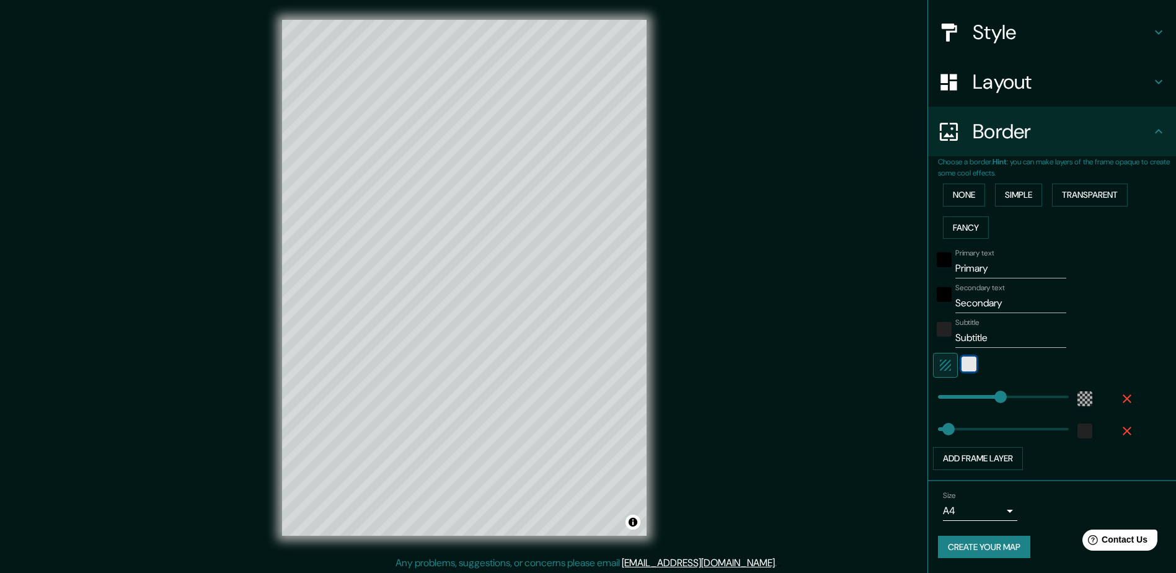
click at [961, 364] on div "white" at bounding box center [968, 363] width 15 height 15
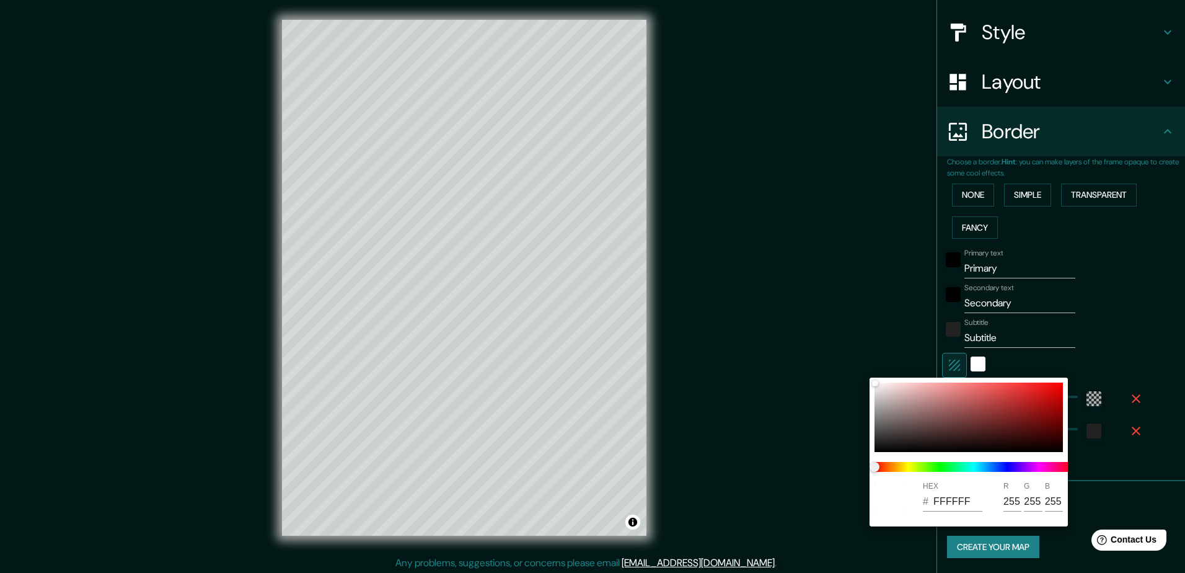
click at [1175, 361] on html "Mappin Location Zacapu, Michoacán, México Zacapu Michoacán, México Calle Zacapu…" at bounding box center [592, 286] width 1185 height 573
click at [1135, 371] on div at bounding box center [592, 286] width 1185 height 573
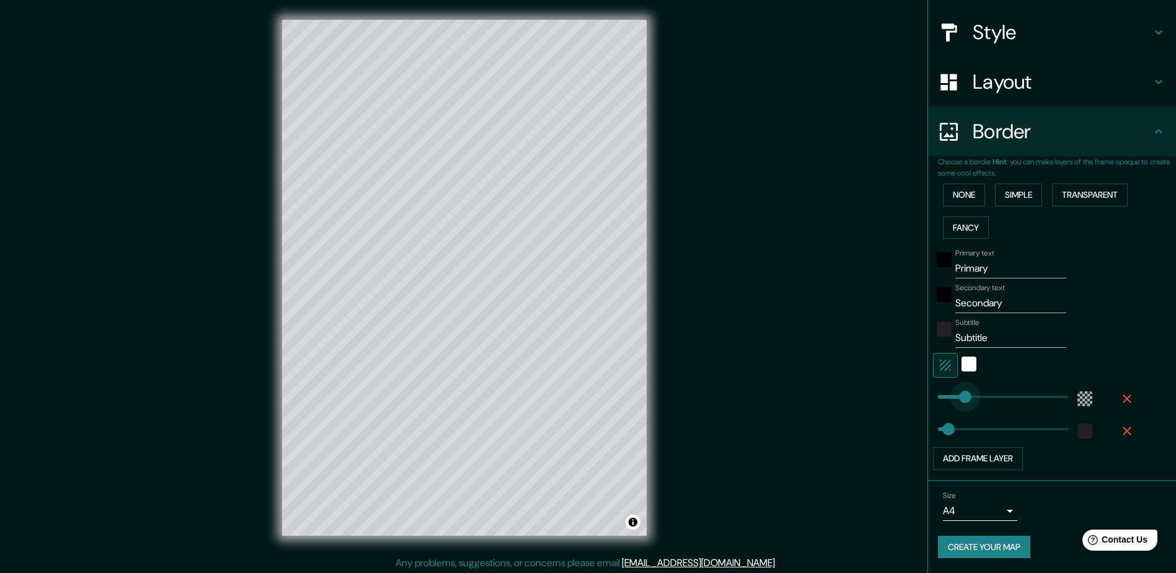
type input "109"
drag, startPoint x: 990, startPoint y: 397, endPoint x: 952, endPoint y: 403, distance: 37.7
type input "47"
type input "3"
drag, startPoint x: 953, startPoint y: 397, endPoint x: 929, endPoint y: 398, distance: 24.2
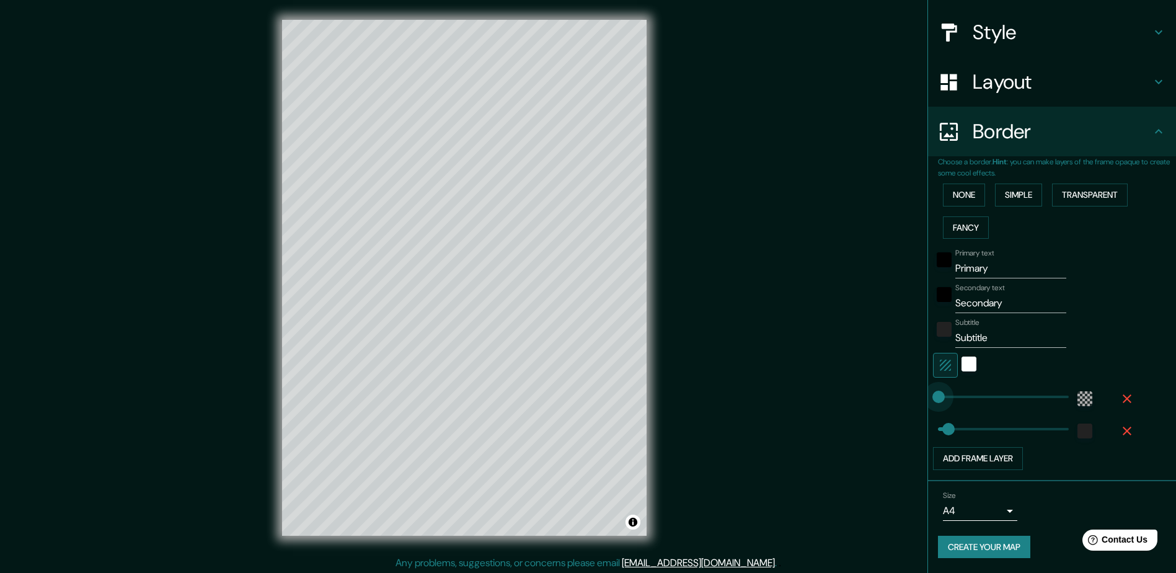
type input "47"
type input "3"
type input "8"
type input "3"
drag, startPoint x: 987, startPoint y: 338, endPoint x: 935, endPoint y: 343, distance: 51.7
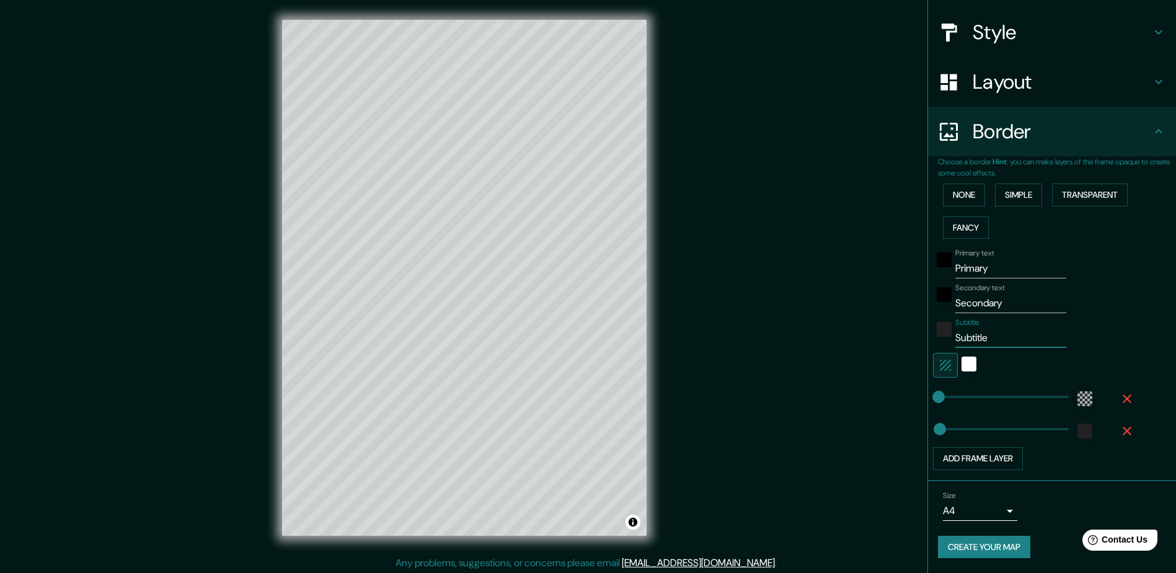
click at [935, 343] on div "Subtitle Subtitle" at bounding box center [1034, 333] width 203 height 30
type input "'"
type input "3"
click at [995, 307] on input "Secondary" at bounding box center [1010, 303] width 111 height 20
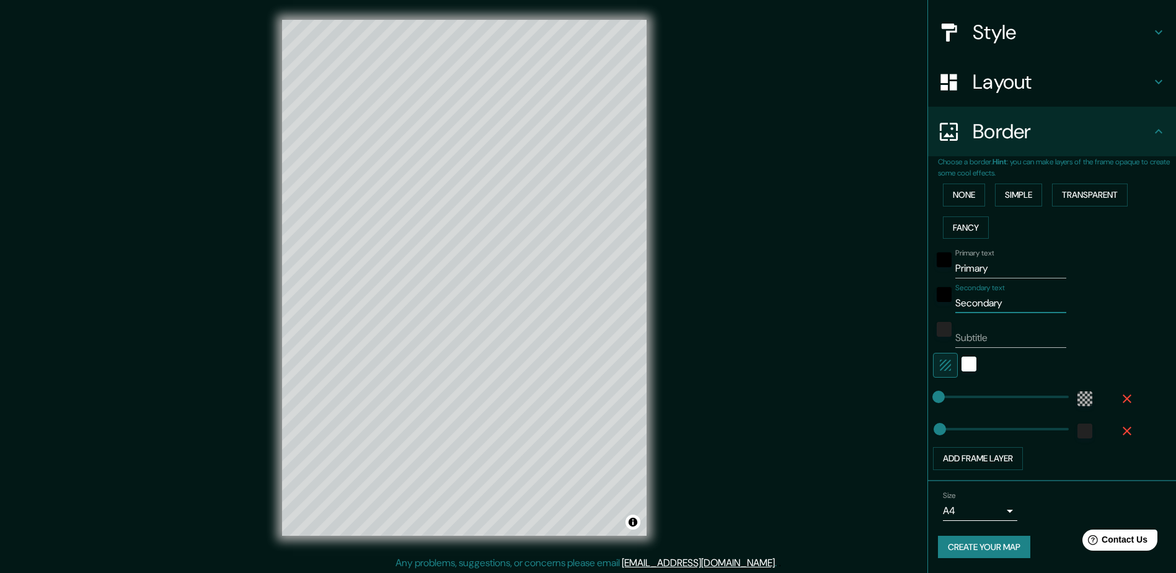
drag, startPoint x: 1005, startPoint y: 299, endPoint x: 931, endPoint y: 310, distance: 74.6
click at [933, 310] on div "Secondary text Secondary" at bounding box center [1034, 298] width 203 height 30
type input "3"
drag, startPoint x: 990, startPoint y: 275, endPoint x: 942, endPoint y: 275, distance: 48.3
click at [913, 279] on div "Mappin Location Zacapu, Michoacán, México Zacapu Michoacán, México Calle Zacapu…" at bounding box center [588, 287] width 1176 height 575
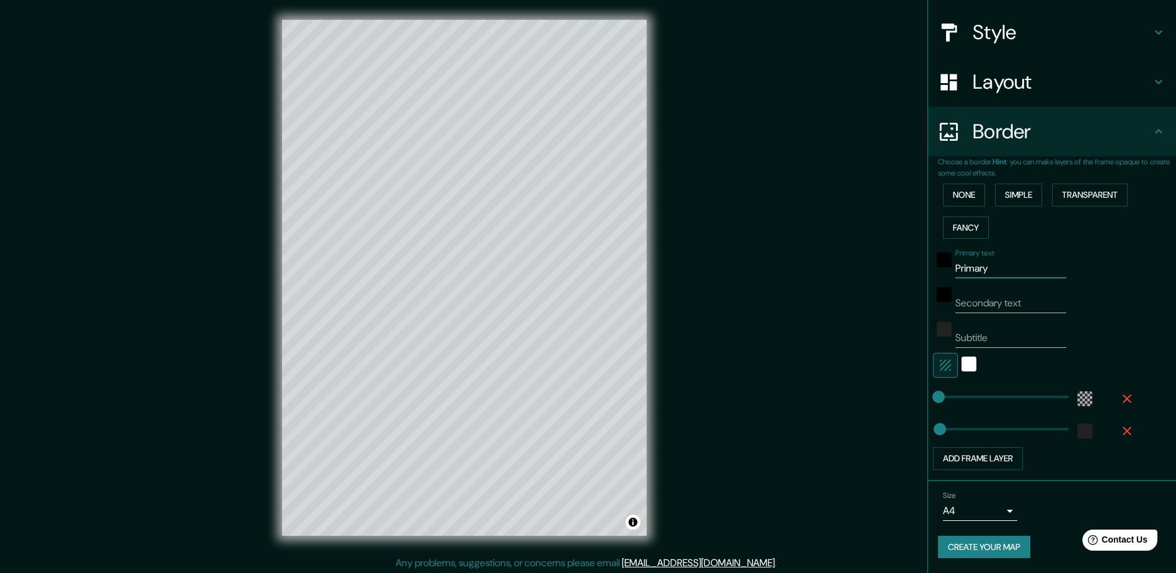
type input "3"
click at [1091, 303] on div "Secondary text" at bounding box center [1034, 298] width 203 height 30
click at [978, 462] on button "Add frame layer" at bounding box center [978, 458] width 90 height 23
type input "3"
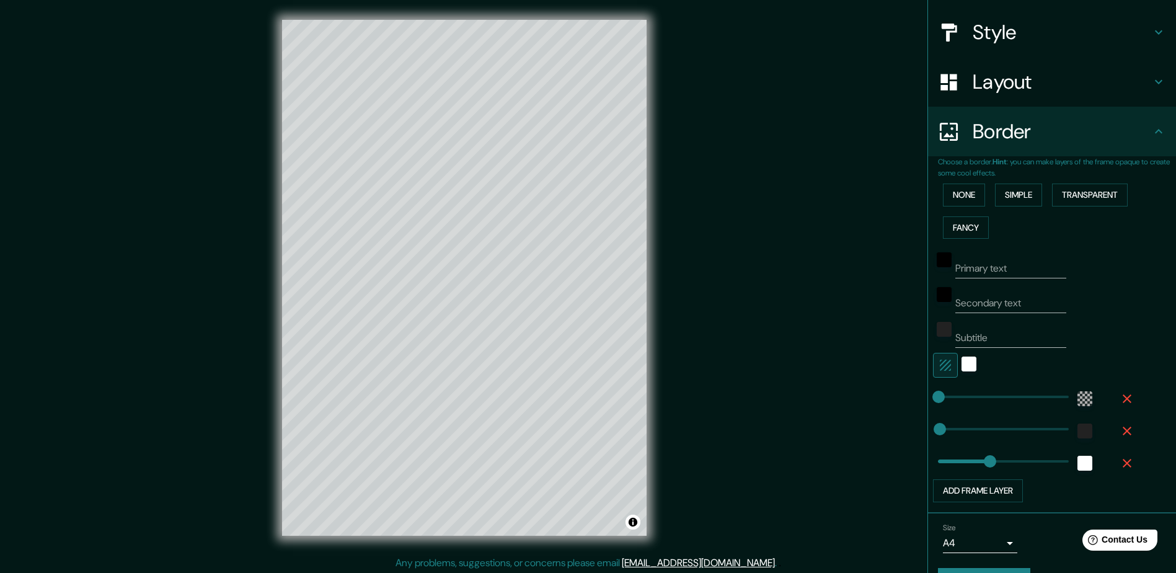
type input "235"
click at [993, 492] on button "Add frame layer" at bounding box center [978, 490] width 90 height 23
type input "3"
type input "235"
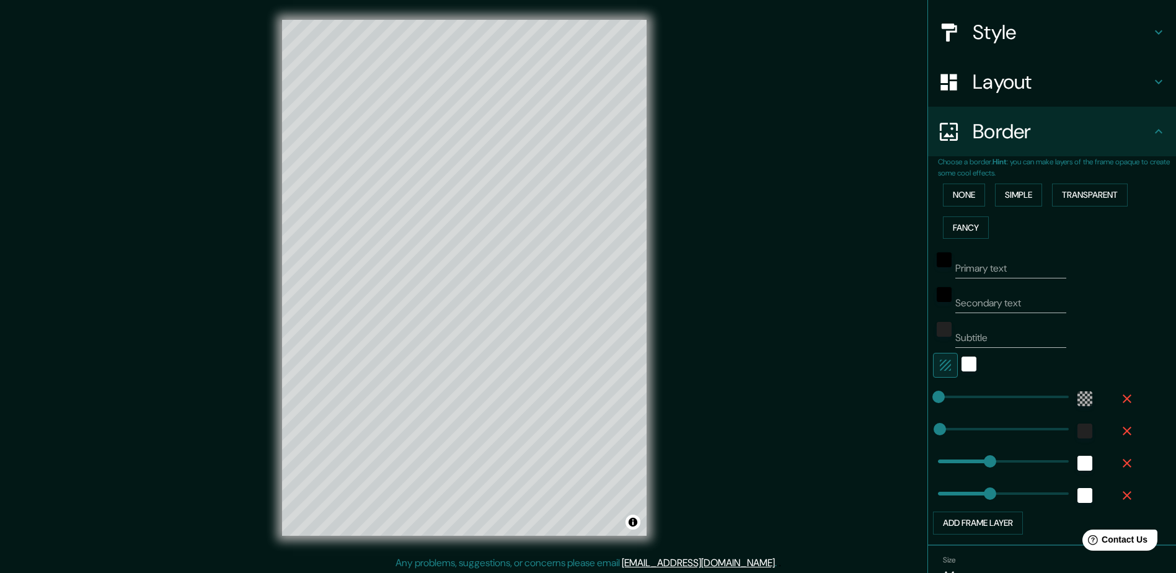
click at [1120, 495] on icon "button" at bounding box center [1126, 495] width 15 height 15
type input "3"
type input "235"
click at [1119, 467] on icon "button" at bounding box center [1126, 462] width 15 height 15
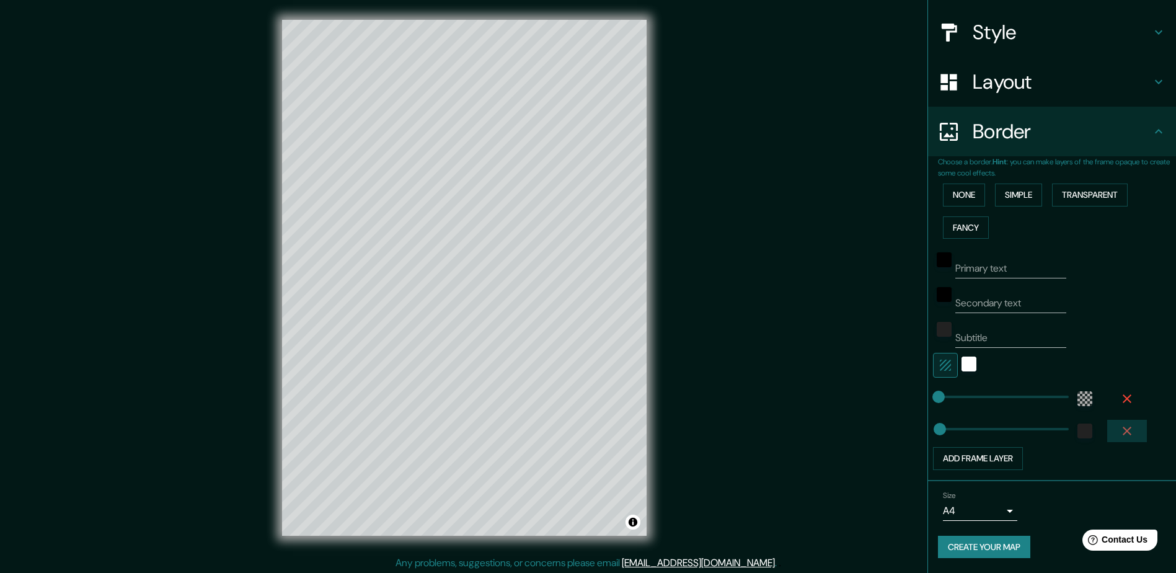
click at [1119, 430] on icon "button" at bounding box center [1126, 430] width 15 height 15
type input "3"
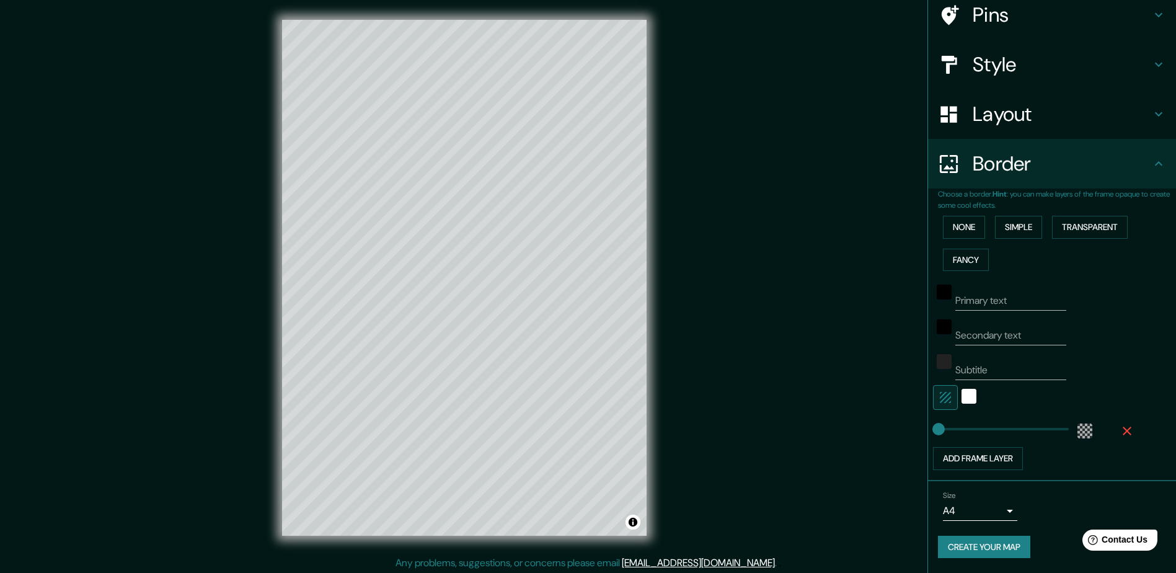
click at [1119, 426] on icon "button" at bounding box center [1126, 430] width 15 height 15
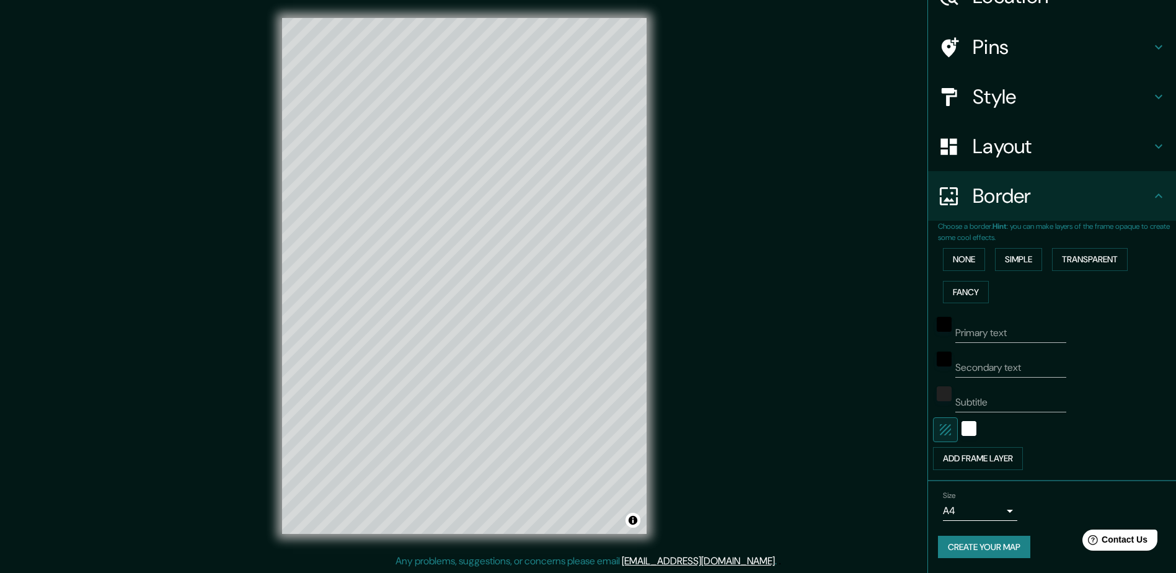
scroll to position [2, 0]
click at [996, 543] on button "Create your map" at bounding box center [984, 546] width 92 height 23
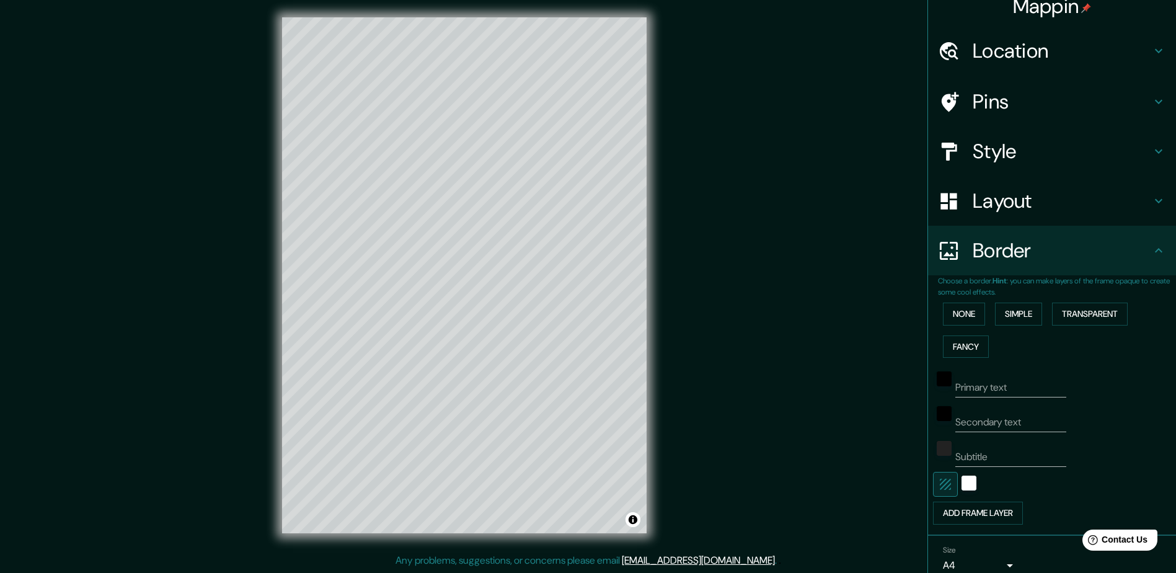
scroll to position [0, 0]
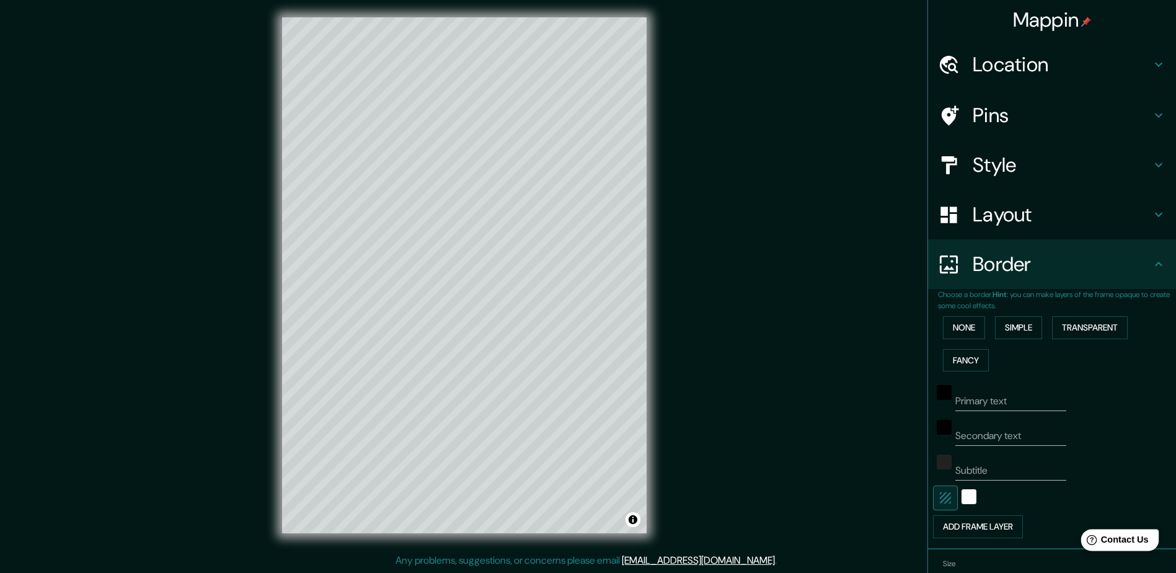
click at [1127, 536] on span "Contact Us" at bounding box center [1125, 539] width 48 height 11
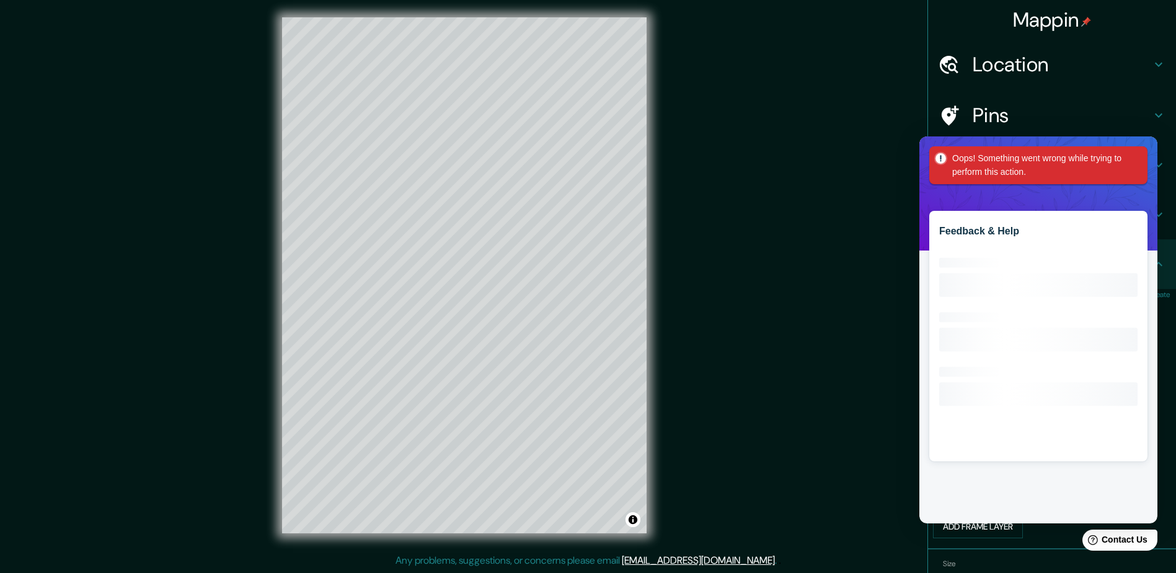
click at [1135, 195] on div "Feedback & Help Loading interface..." at bounding box center [1038, 329] width 238 height 387
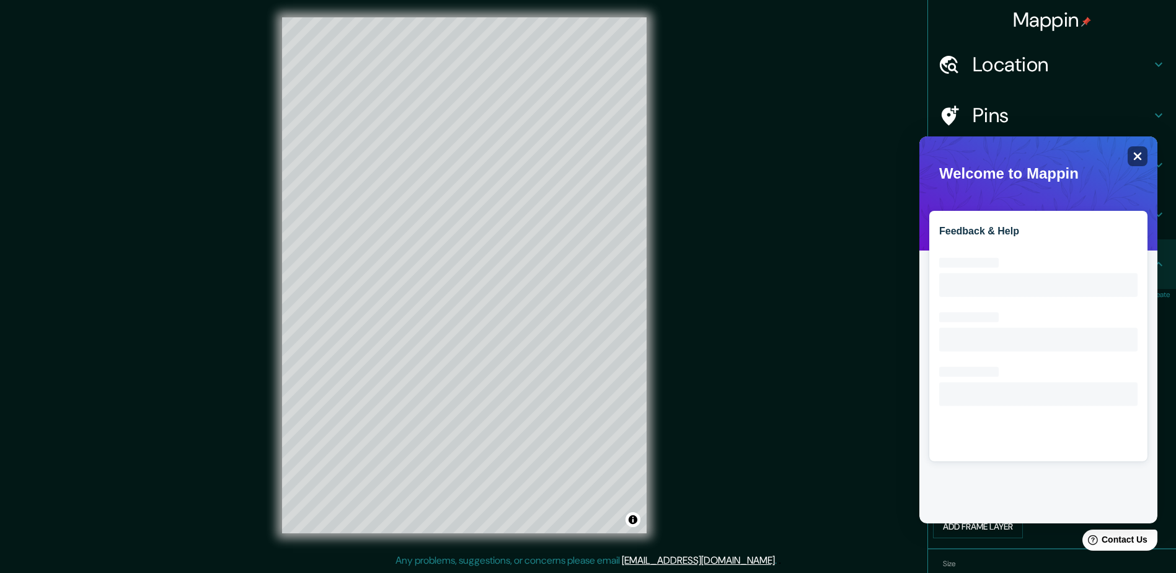
click at [1132, 154] on div "Close" at bounding box center [1137, 156] width 20 height 20
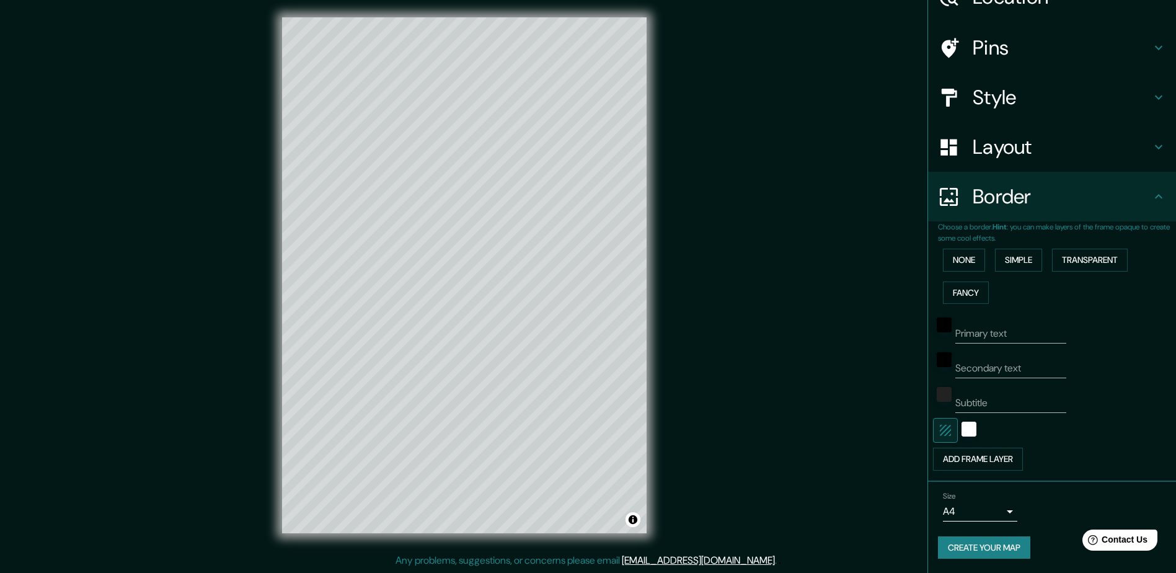
scroll to position [68, 0]
click at [985, 548] on button "Create your map" at bounding box center [984, 546] width 92 height 23
click at [635, 523] on div at bounding box center [637, 524] width 10 height 10
click at [630, 517] on button "Toggle attribution" at bounding box center [632, 519] width 15 height 15
click at [616, 515] on link "Improve this map" at bounding box center [591, 519] width 61 height 9
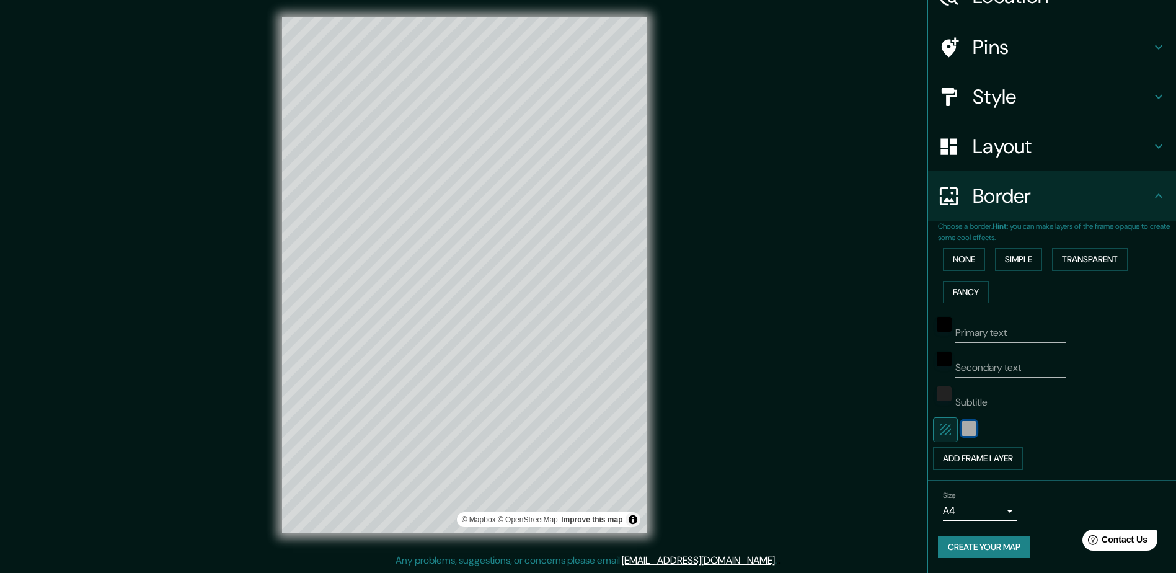
click at [961, 425] on div "white" at bounding box center [968, 428] width 15 height 15
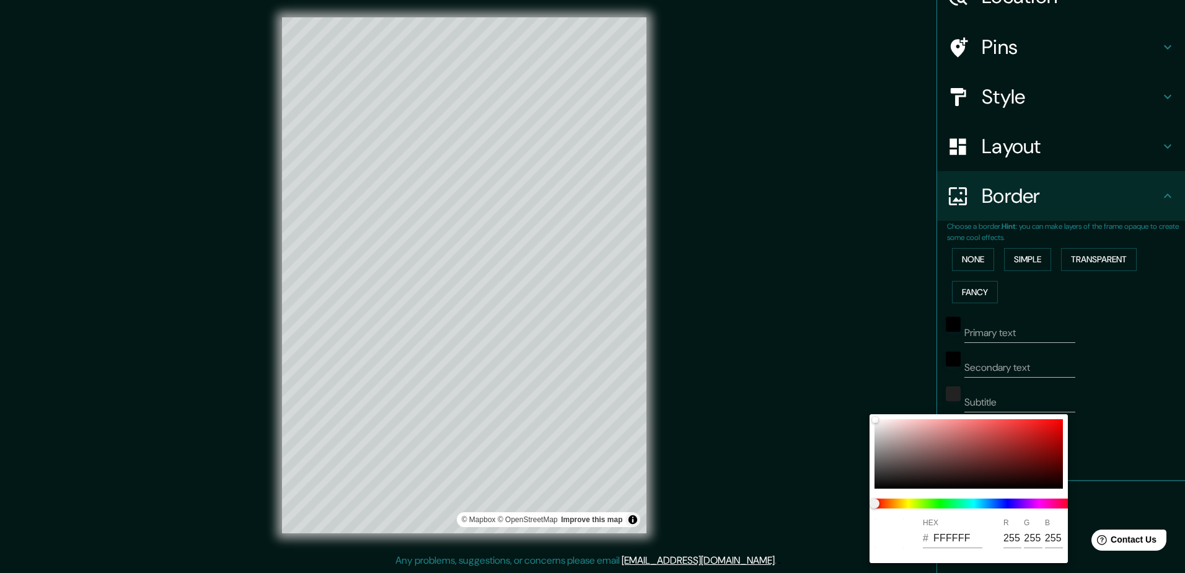
click at [1148, 450] on div at bounding box center [592, 286] width 1185 height 573
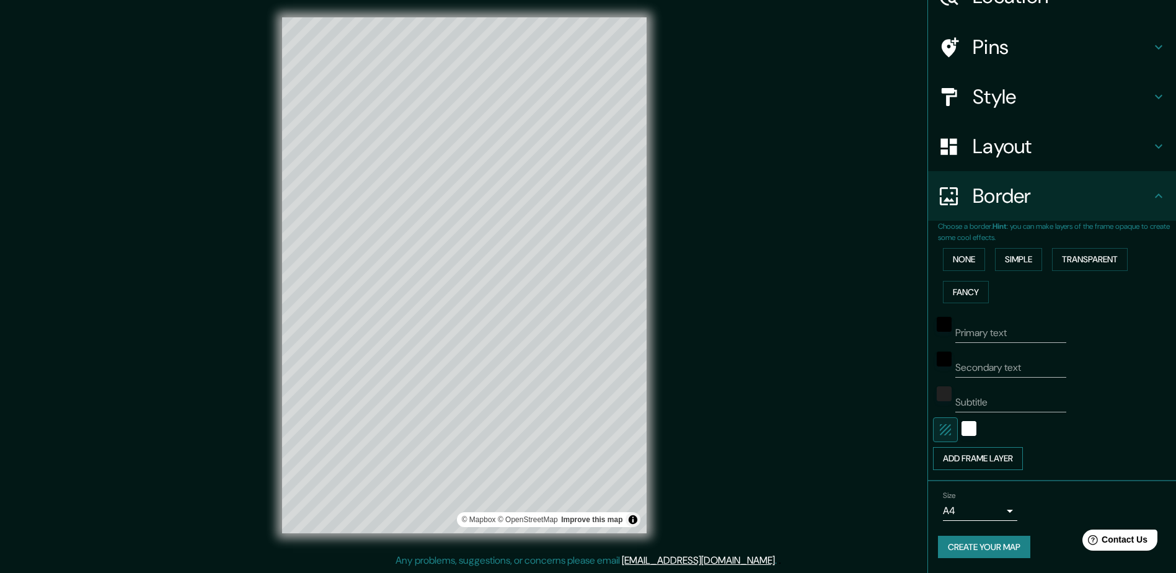
click at [978, 462] on button "Add frame layer" at bounding box center [978, 458] width 90 height 23
type input "235"
click at [1119, 462] on icon "button" at bounding box center [1126, 462] width 15 height 15
click at [943, 257] on button "None" at bounding box center [964, 259] width 42 height 23
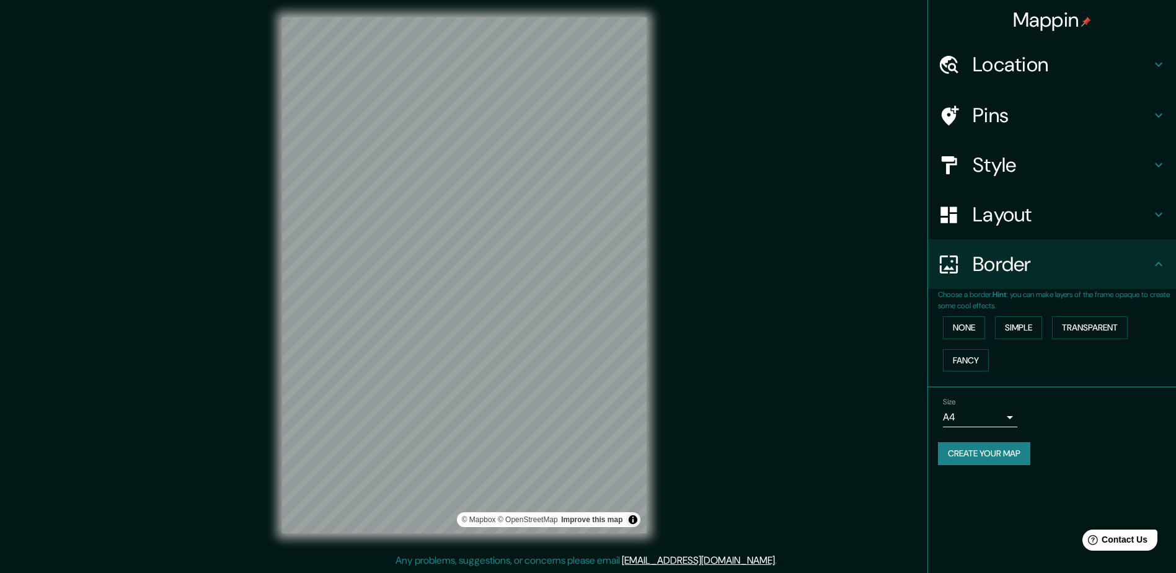
drag, startPoint x: 738, startPoint y: 172, endPoint x: 825, endPoint y: 109, distance: 107.0
click at [738, 172] on div "Mappin Location Zacapu, Michoacán, México Zacapu Michoacán, México Calle Zacapu…" at bounding box center [588, 285] width 1176 height 575
click at [480, 521] on link "© Mapbox" at bounding box center [479, 519] width 34 height 9
click at [1048, 15] on h4 "Mappin" at bounding box center [1052, 19] width 79 height 25
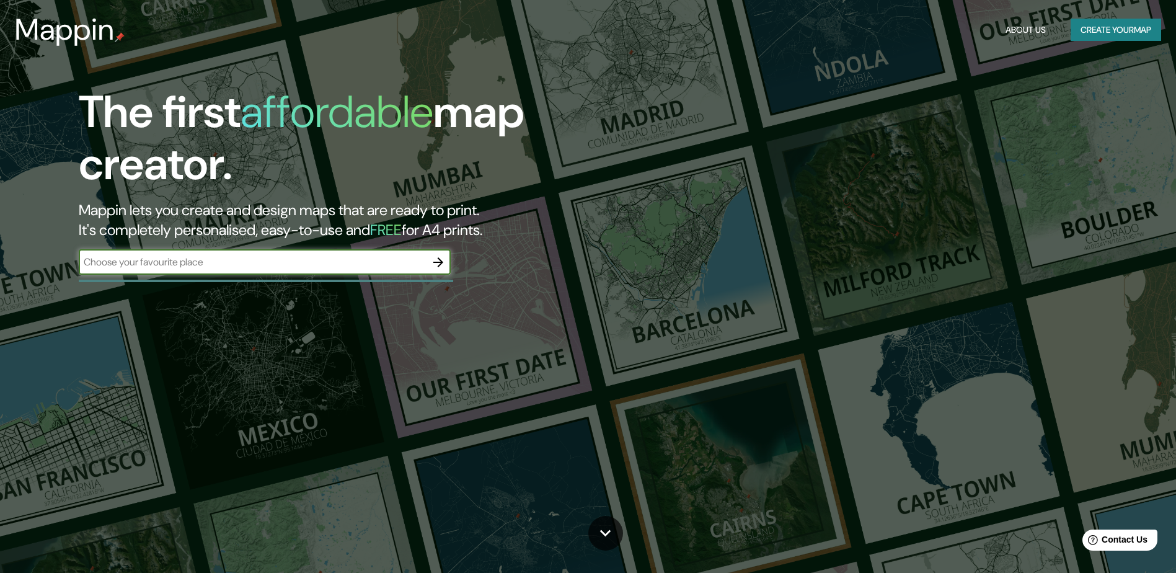
click at [402, 231] on h5 "FREE" at bounding box center [386, 229] width 32 height 19
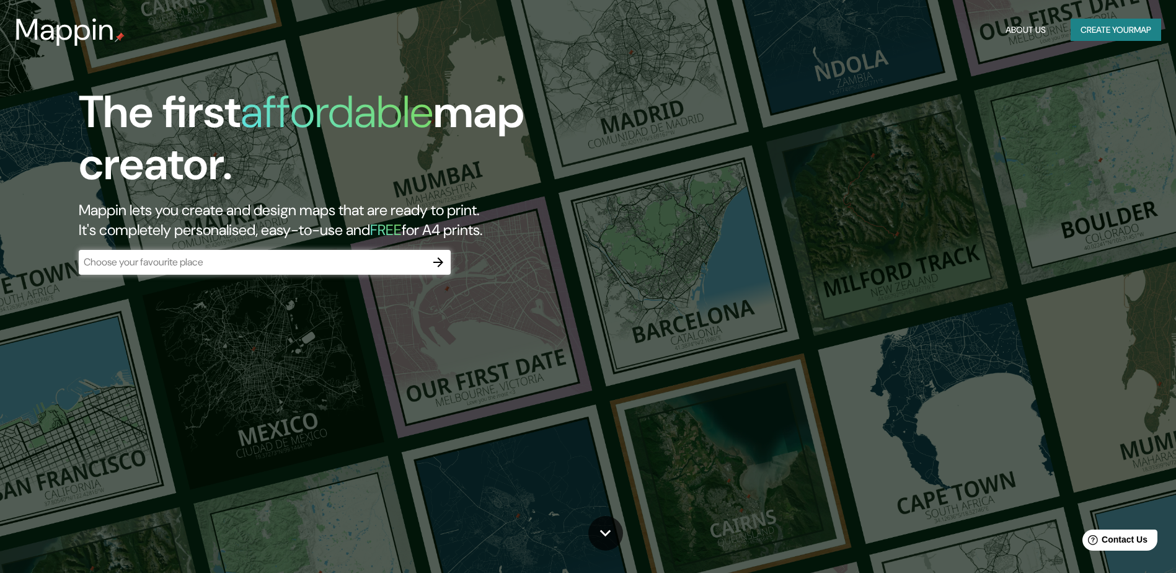
click at [61, 32] on h3 "Mappin" at bounding box center [65, 29] width 100 height 35
click at [438, 260] on icon "button" at bounding box center [438, 262] width 15 height 15
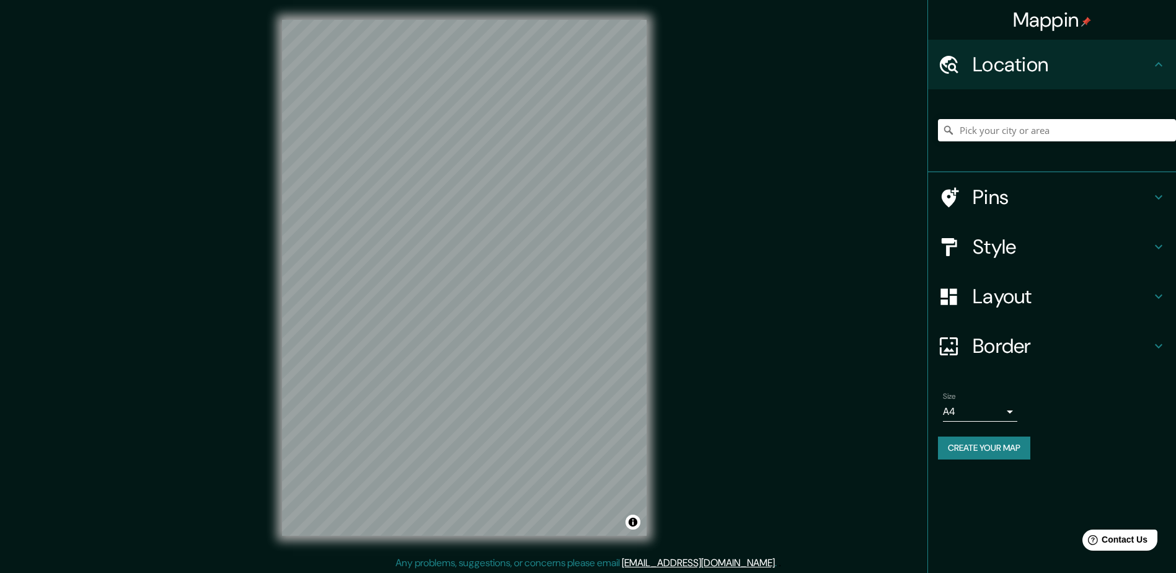
click at [1052, 351] on h4 "Border" at bounding box center [1061, 345] width 178 height 25
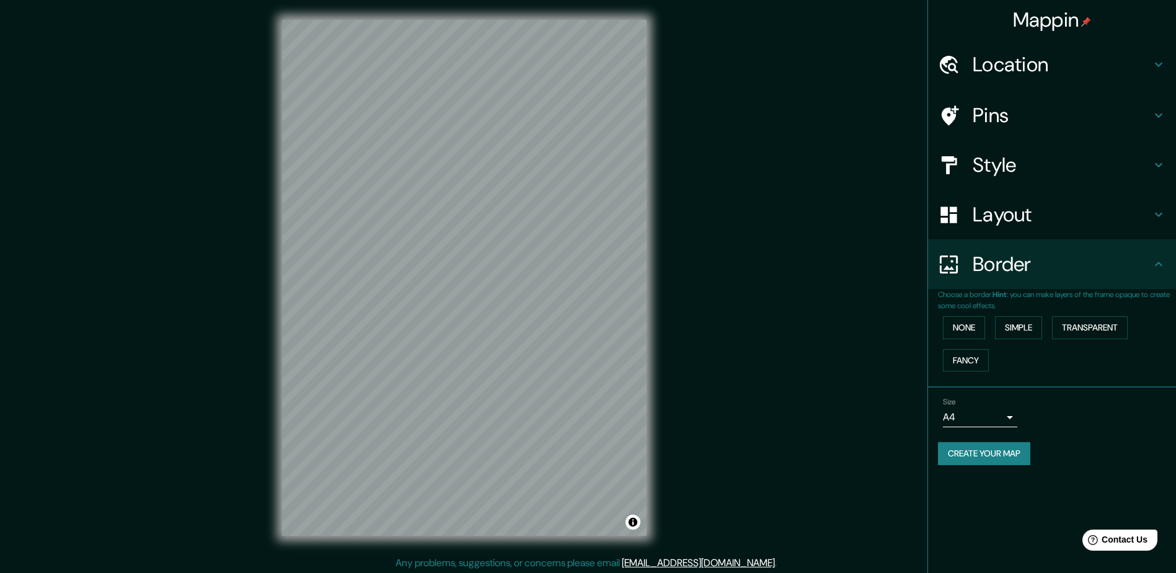
click at [1130, 268] on h4 "Border" at bounding box center [1061, 264] width 178 height 25
click at [986, 363] on button "Fancy" at bounding box center [966, 360] width 46 height 23
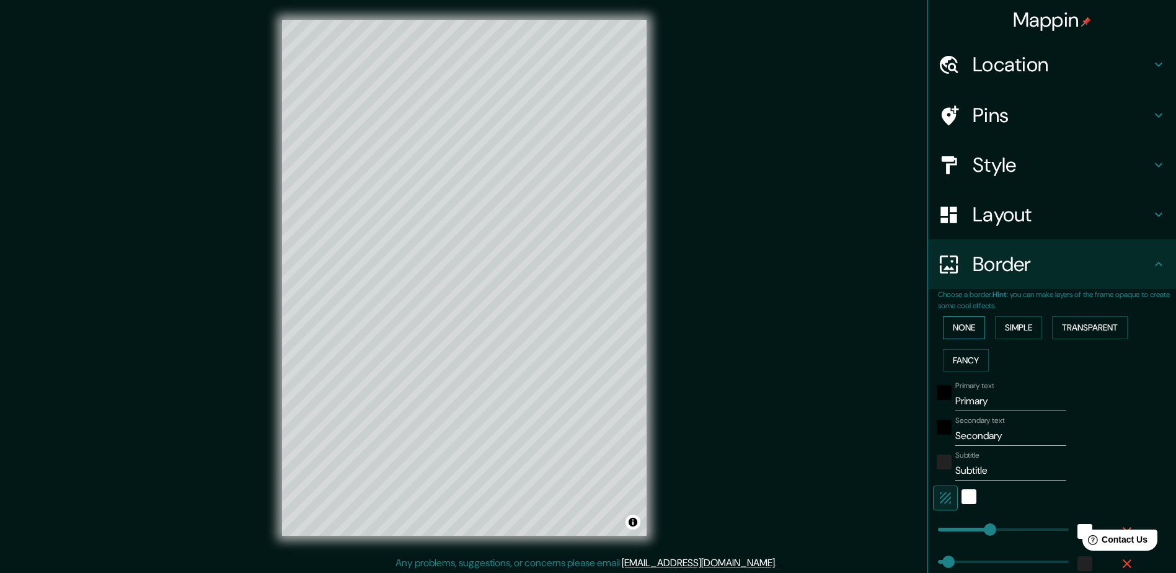
click at [957, 320] on button "None" at bounding box center [964, 327] width 42 height 23
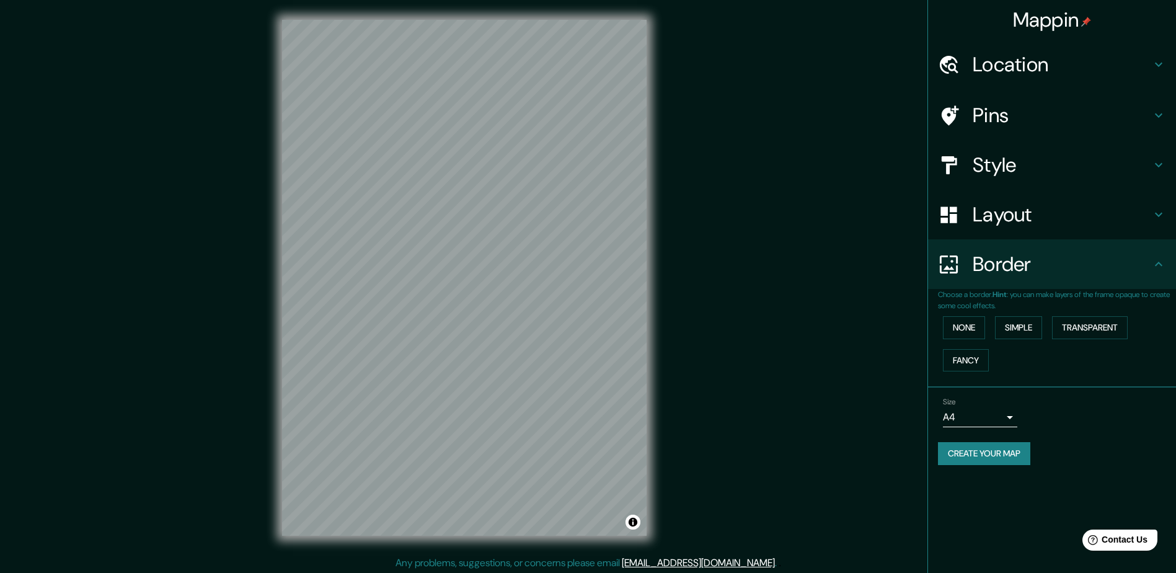
click at [1062, 232] on div "Layout" at bounding box center [1052, 215] width 248 height 50
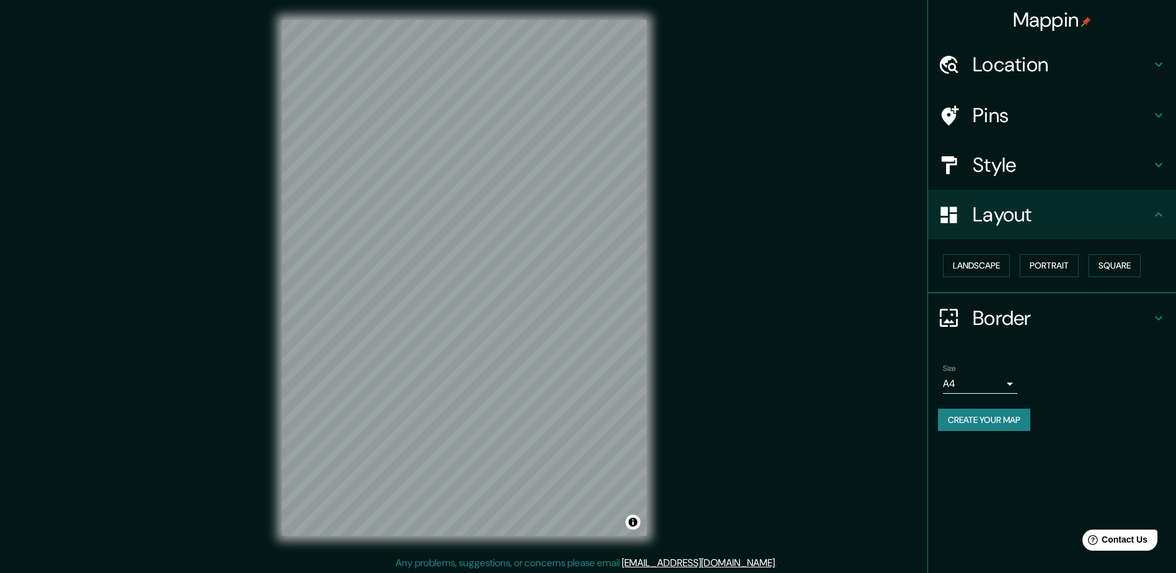
click at [1089, 159] on h4 "Style" at bounding box center [1061, 164] width 178 height 25
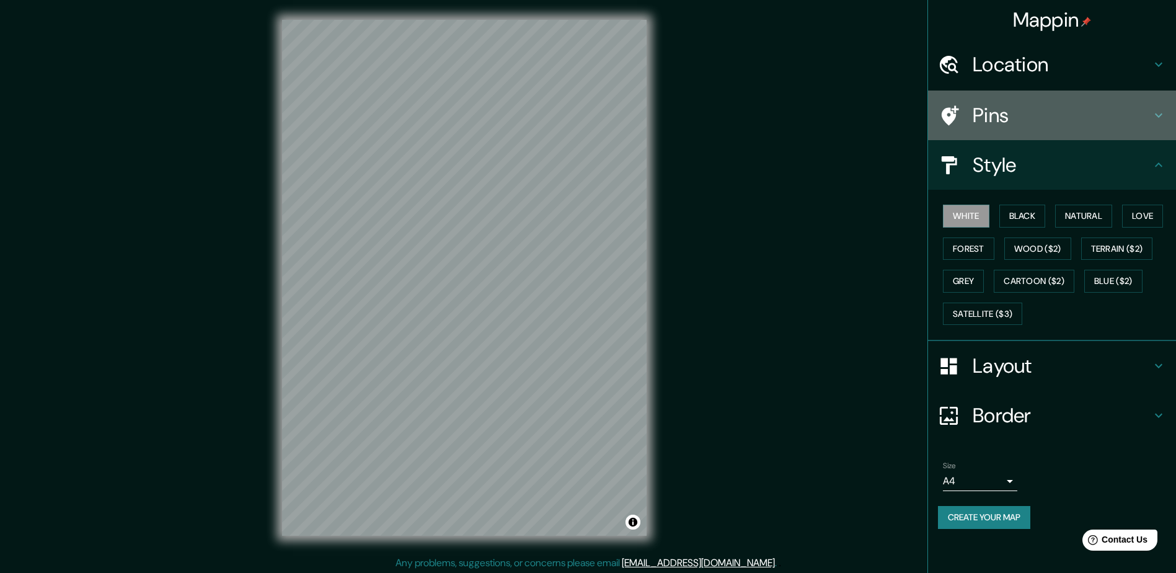
click at [1032, 106] on h4 "Pins" at bounding box center [1061, 115] width 178 height 25
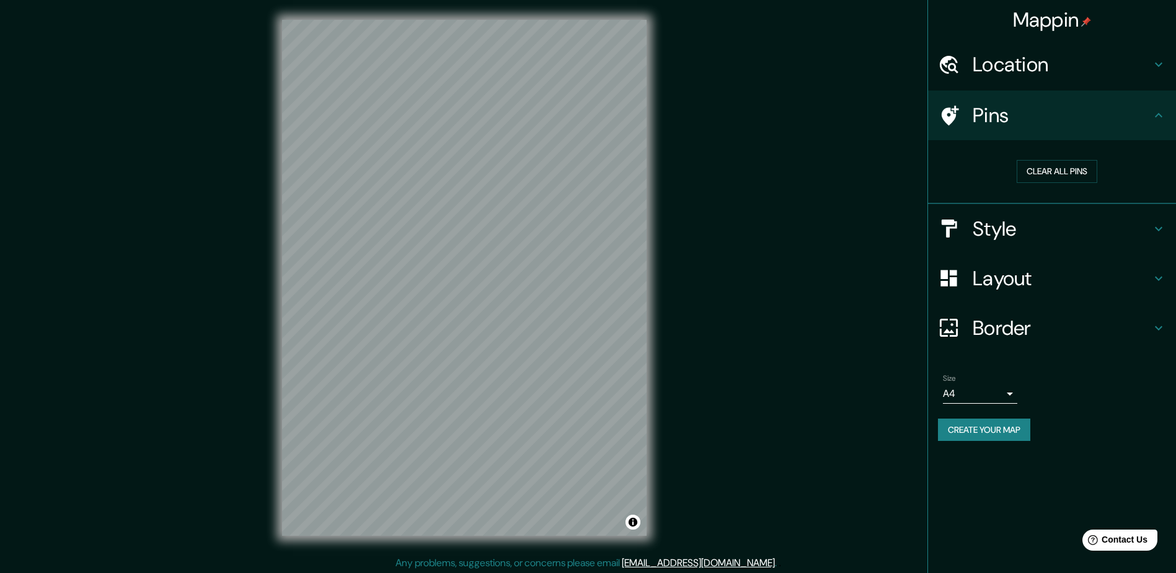
click at [1053, 58] on h4 "Location" at bounding box center [1061, 64] width 178 height 25
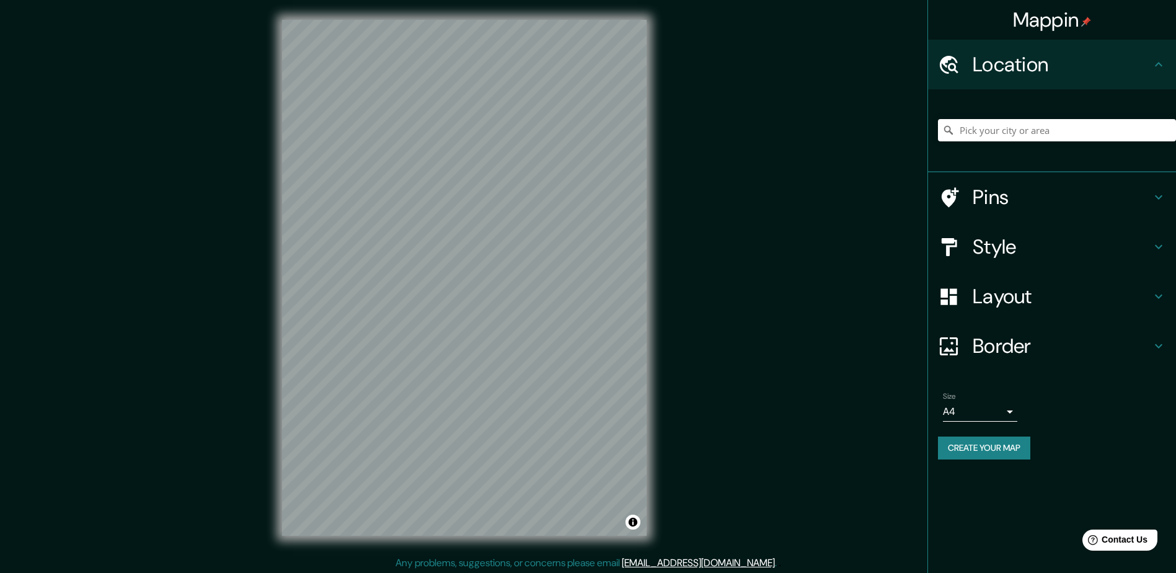
click at [1035, 11] on h4 "Mappin" at bounding box center [1052, 19] width 79 height 25
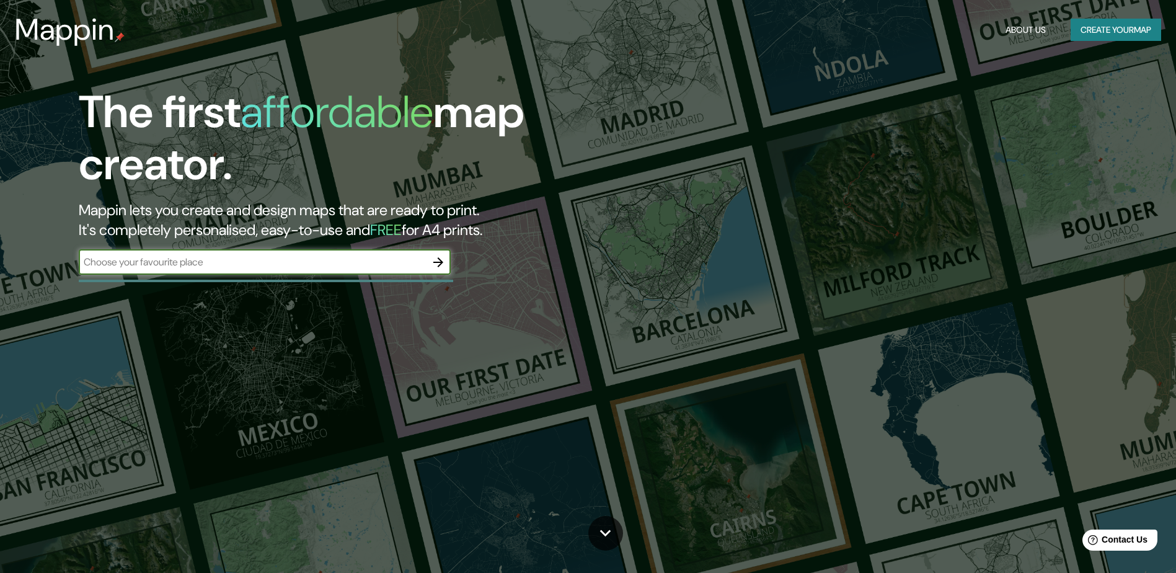
click at [1032, 32] on button "About Us" at bounding box center [1025, 30] width 50 height 23
